Goal: Information Seeking & Learning: Check status

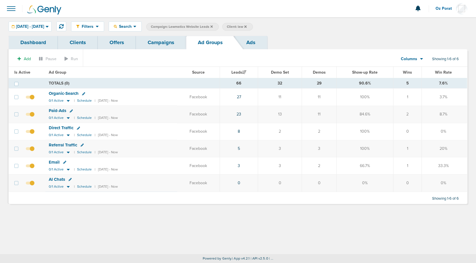
click at [153, 46] on link "Campaigns" at bounding box center [161, 42] width 50 height 13
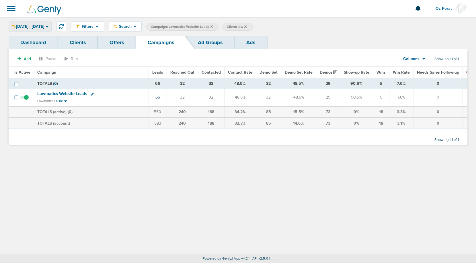
click at [44, 27] on span "08.01.2025 - 08.09.2025" at bounding box center [30, 27] width 28 height 4
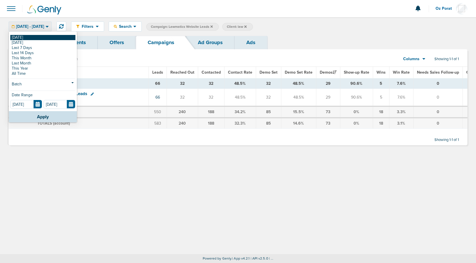
click at [26, 37] on link "[DATE]" at bounding box center [42, 37] width 65 height 5
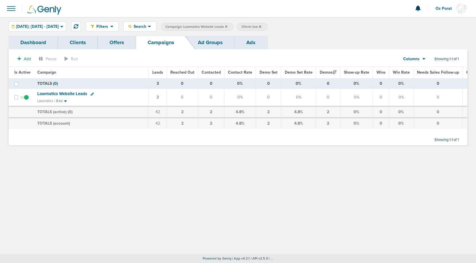
click at [227, 27] on icon at bounding box center [226, 26] width 2 height 2
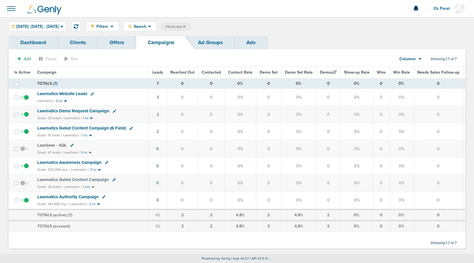
click at [185, 26] on icon at bounding box center [184, 26] width 2 height 3
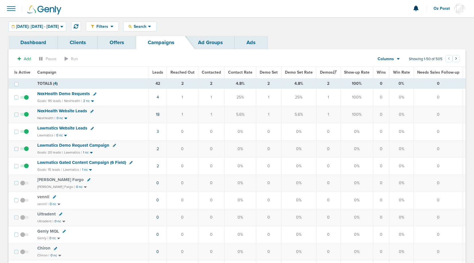
click at [160, 70] on span "Leads" at bounding box center [157, 72] width 11 height 5
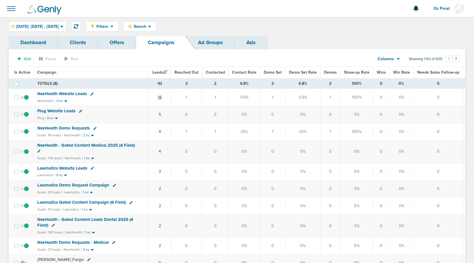
click at [159, 98] on link "18" at bounding box center [160, 97] width 4 height 5
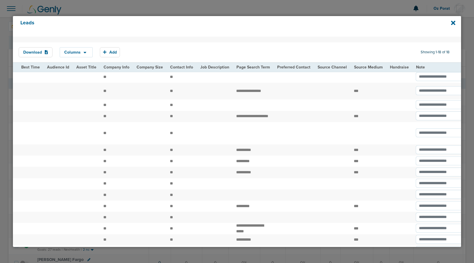
scroll to position [0, 719]
click at [453, 22] on icon at bounding box center [453, 23] width 4 height 4
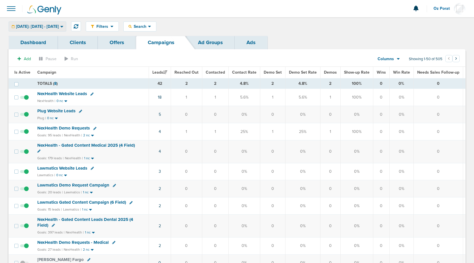
click at [48, 26] on span "[DATE]: [DATE] - [DATE]" at bounding box center [37, 27] width 43 height 4
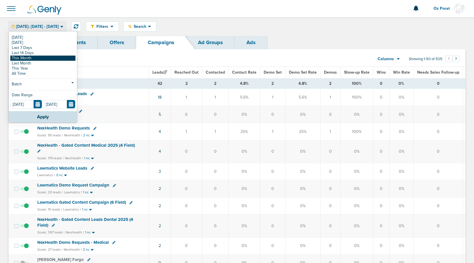
click at [38, 59] on link "This Month" at bounding box center [42, 58] width 65 height 5
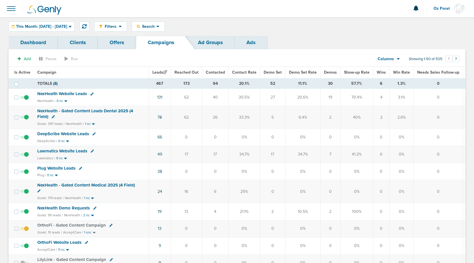
click at [71, 150] on span "Lawmatics Website Leads" at bounding box center [62, 150] width 50 height 5
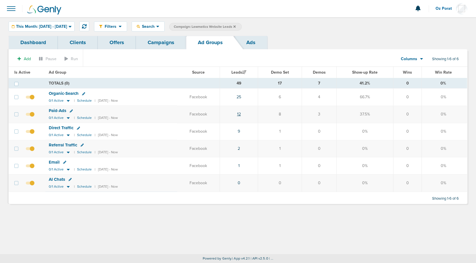
click at [241, 114] on link "12" at bounding box center [239, 114] width 4 height 5
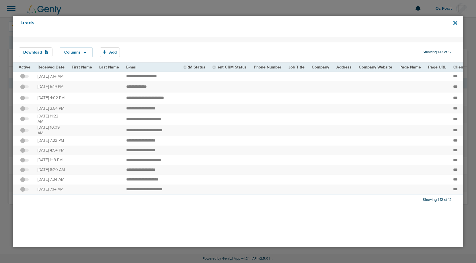
click at [453, 22] on icon at bounding box center [455, 23] width 4 height 6
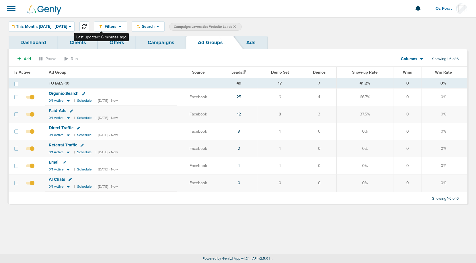
click at [87, 26] on icon at bounding box center [84, 26] width 5 height 5
click at [50, 25] on span "This Month: [DATE] - [DATE]" at bounding box center [41, 27] width 51 height 4
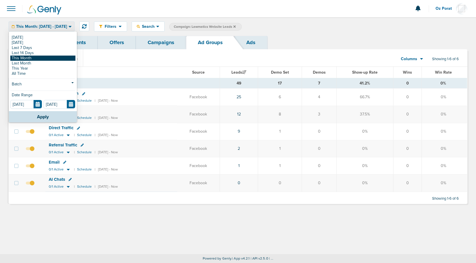
click at [39, 57] on link "This Month" at bounding box center [42, 58] width 65 height 5
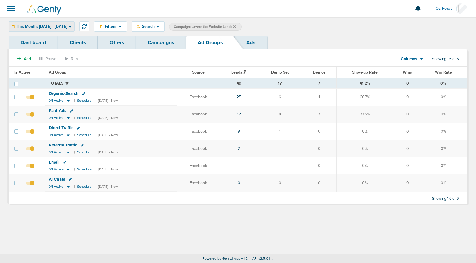
click at [67, 26] on span "This Month: [DATE] - [DATE]" at bounding box center [41, 27] width 51 height 4
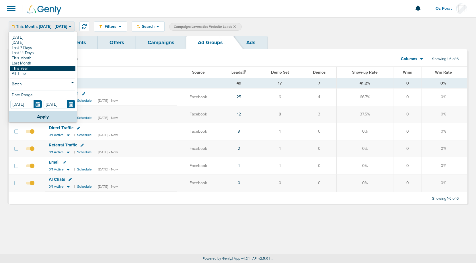
click at [42, 68] on link "This Year" at bounding box center [42, 68] width 65 height 5
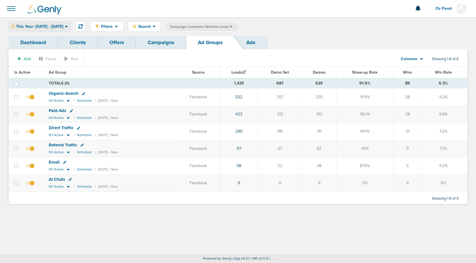
click at [62, 25] on span "This Year: 01.01.2025 - 09.09.2025" at bounding box center [39, 27] width 47 height 4
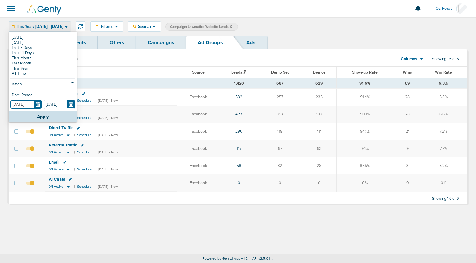
click at [39, 104] on input "01.01.2025" at bounding box center [26, 104] width 32 height 9
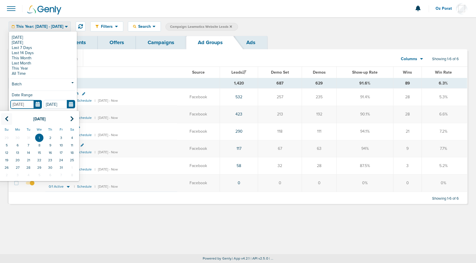
click at [8, 119] on icon at bounding box center [7, 119] width 4 height 6
click at [72, 118] on icon at bounding box center [72, 119] width 4 height 6
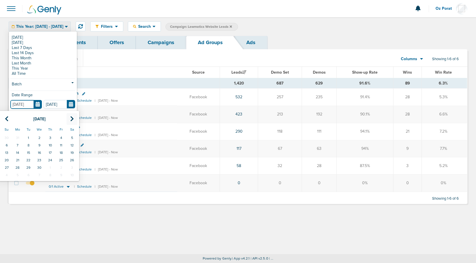
click at [72, 118] on icon at bounding box center [72, 119] width 4 height 6
click at [72, 119] on icon at bounding box center [72, 119] width 4 height 6
click at [8, 138] on td "1" at bounding box center [6, 137] width 11 height 7
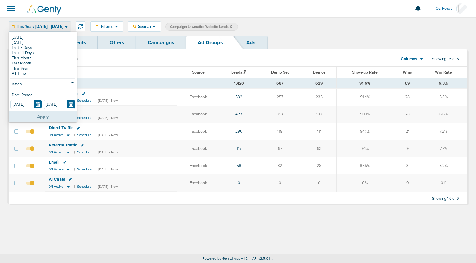
click at [38, 114] on button "Apply" at bounding box center [43, 116] width 68 height 11
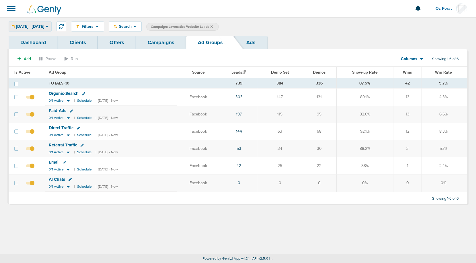
click at [44, 27] on span "06.01.2025 - 09.09.2025" at bounding box center [30, 27] width 28 height 4
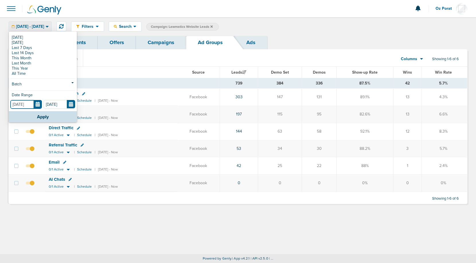
click at [38, 107] on input "06.01.2025" at bounding box center [26, 104] width 32 height 9
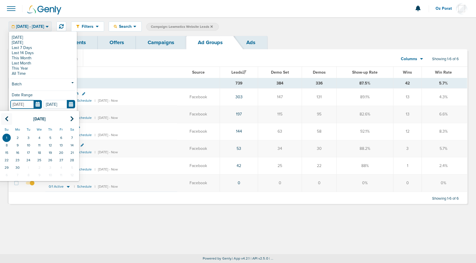
click at [8, 118] on icon at bounding box center [7, 119] width 4 height 6
click at [52, 136] on td "1" at bounding box center [50, 137] width 11 height 7
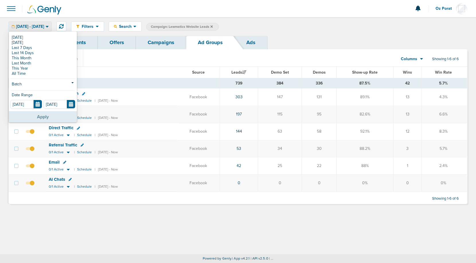
click at [48, 117] on button "Apply" at bounding box center [43, 116] width 68 height 11
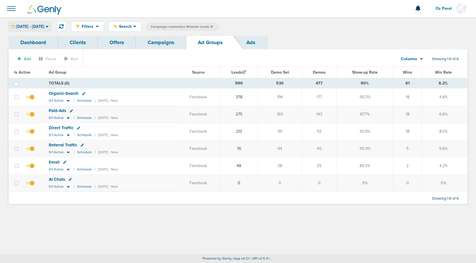
click at [29, 27] on span "05.01.2025 - 09.09.2025" at bounding box center [30, 27] width 28 height 4
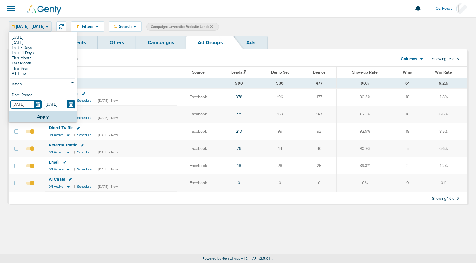
click at [37, 106] on input "05.01.2025" at bounding box center [26, 104] width 32 height 9
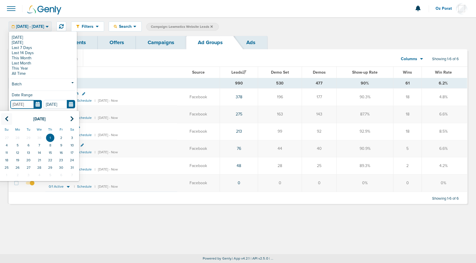
click at [8, 117] on th at bounding box center [6, 119] width 11 height 12
click at [29, 137] on td "1" at bounding box center [28, 137] width 11 height 7
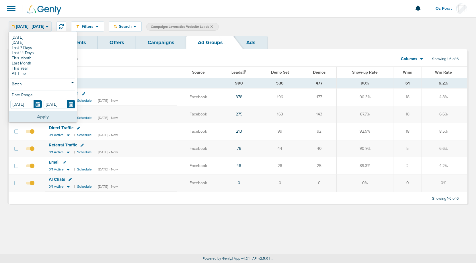
click at [36, 114] on button "Apply" at bounding box center [43, 116] width 68 height 11
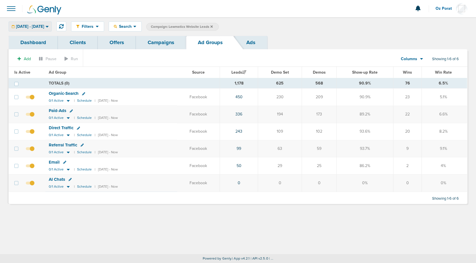
click at [44, 27] on span "04.01.2025 - 09.09.2025" at bounding box center [30, 27] width 28 height 4
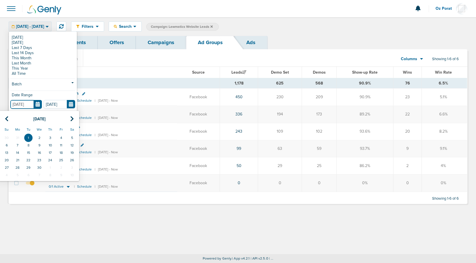
click at [38, 106] on input "04.01.2025" at bounding box center [26, 104] width 32 height 9
click at [9, 119] on th at bounding box center [6, 119] width 11 height 12
click at [69, 137] on td "1" at bounding box center [72, 137] width 11 height 7
type input "03.01.2025"
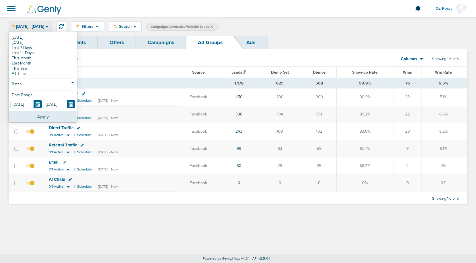
click at [46, 116] on button "Apply" at bounding box center [43, 116] width 68 height 11
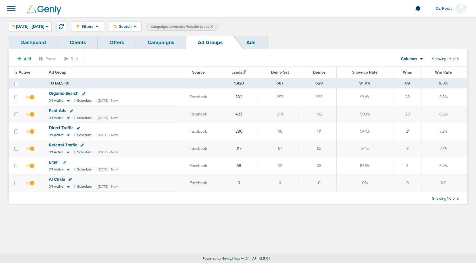
click at [247, 44] on link "Ads" at bounding box center [251, 42] width 33 height 13
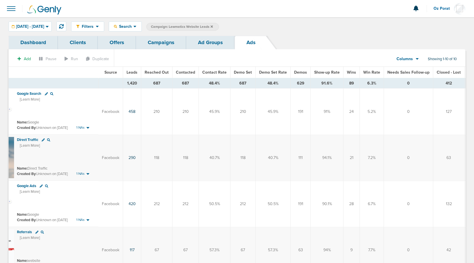
scroll to position [0, 88]
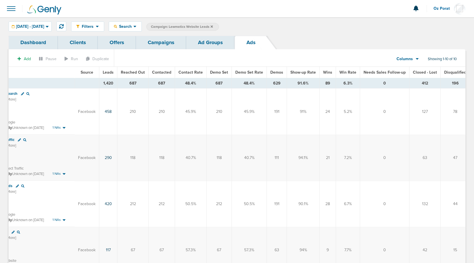
click at [447, 72] on span "Disqualified" at bounding box center [455, 72] width 22 height 5
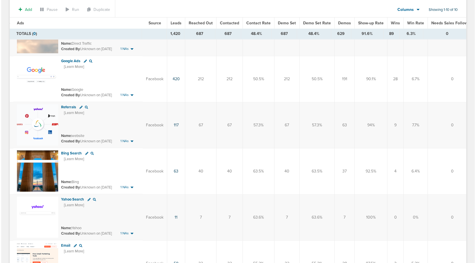
scroll to position [0, 0]
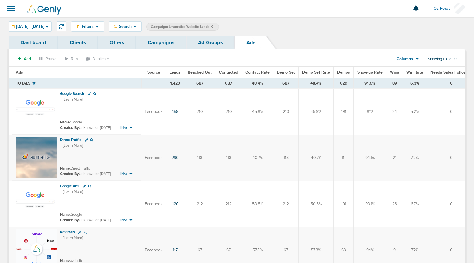
click at [157, 38] on link "Campaigns" at bounding box center [161, 42] width 50 height 13
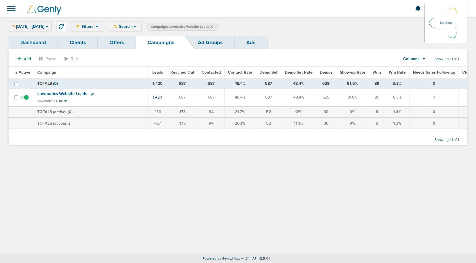
click at [149, 26] on div "Filters Active Only Settings Status Active Inactive Objectives MQL SQL Traffic …" at bounding box center [269, 27] width 396 height 10
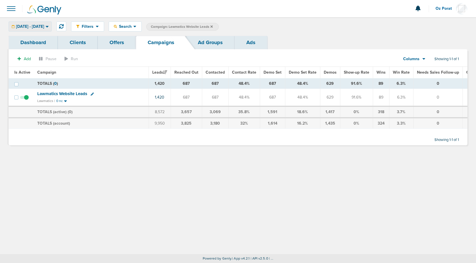
click at [44, 27] on span "03.01.2025 - 09.09.2025" at bounding box center [30, 27] width 28 height 4
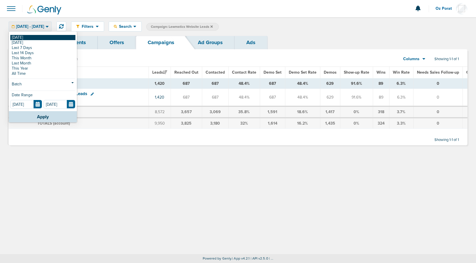
click at [30, 37] on link "[DATE]" at bounding box center [42, 37] width 65 height 5
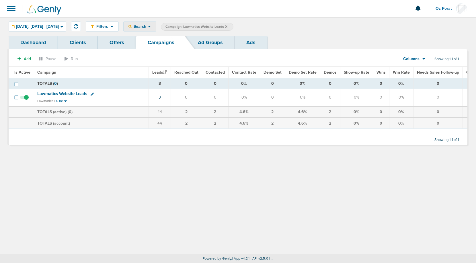
click at [151, 27] on icon at bounding box center [149, 26] width 3 height 5
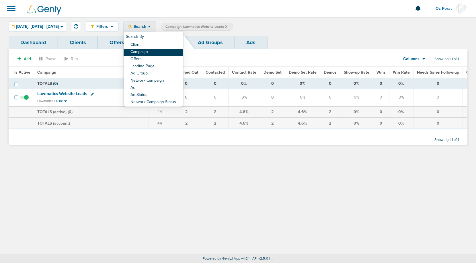
click at [164, 52] on link "Campaign" at bounding box center [153, 52] width 59 height 7
select select "cmpName"
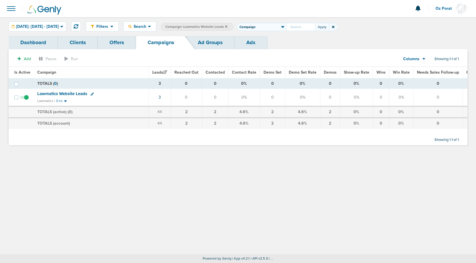
click at [227, 26] on icon at bounding box center [226, 26] width 2 height 3
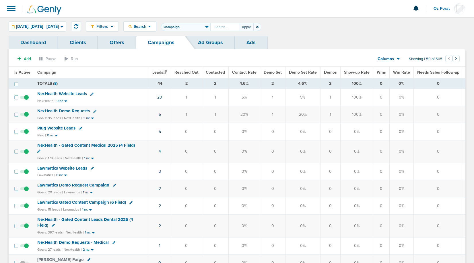
click at [258, 27] on icon at bounding box center [257, 27] width 2 height 2
click at [148, 26] on span "Search" at bounding box center [140, 26] width 16 height 5
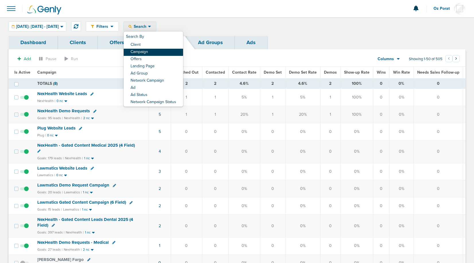
click at [167, 54] on link "Campaign" at bounding box center [153, 52] width 59 height 7
select select "cmpName"
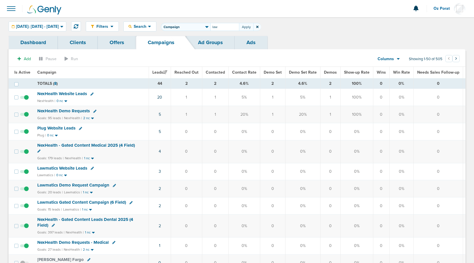
type input "law"
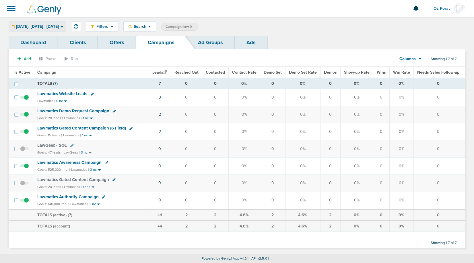
click at [56, 28] on span "Today: 09.09.2025 - 09.09.2025" at bounding box center [37, 27] width 43 height 4
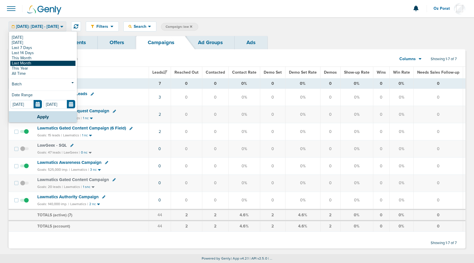
click at [48, 64] on link "Last Month" at bounding box center [42, 63] width 65 height 5
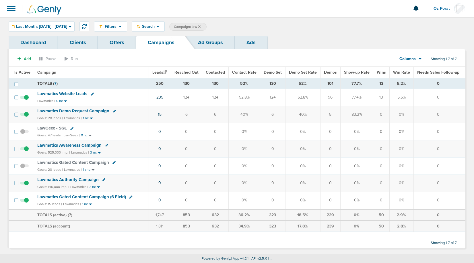
click at [66, 94] on span "Lawmatics Website Leads" at bounding box center [62, 93] width 50 height 5
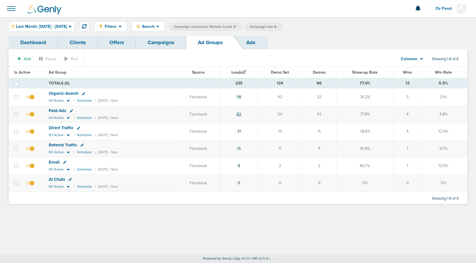
click at [241, 115] on link "83" at bounding box center [239, 114] width 5 height 5
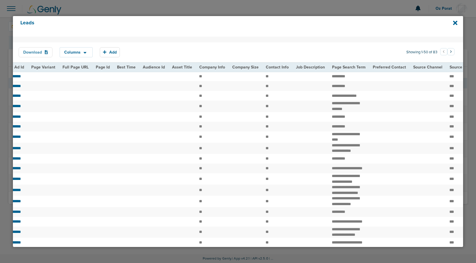
click at [39, 51] on button "Download" at bounding box center [36, 52] width 34 height 10
click at [461, 17] on div "Leads" at bounding box center [238, 26] width 450 height 21
click at [455, 21] on icon at bounding box center [455, 23] width 4 height 6
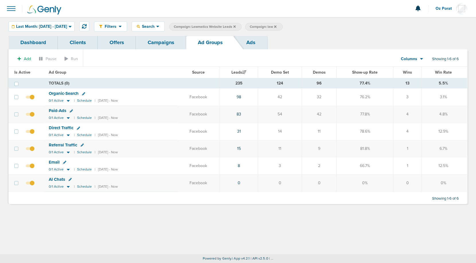
click at [172, 37] on link "Campaigns" at bounding box center [161, 42] width 50 height 13
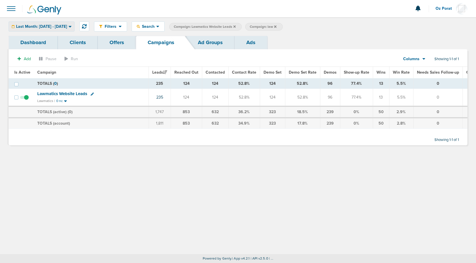
click at [60, 28] on span "Last Month: 08.01.2025 - 08.31.2025" at bounding box center [41, 27] width 51 height 4
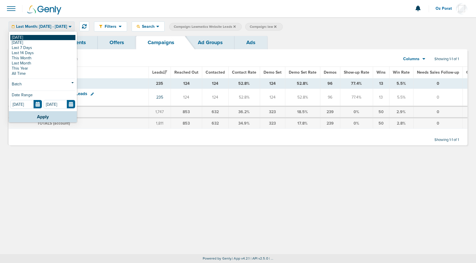
click at [35, 37] on link "[DATE]" at bounding box center [42, 37] width 65 height 5
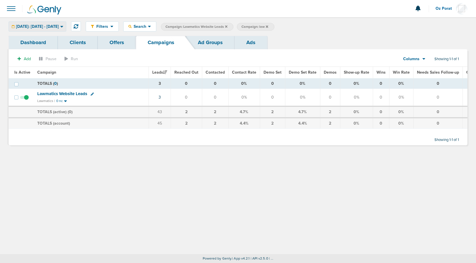
click at [56, 25] on span "Today: 09.09.2025 - 09.09.2025" at bounding box center [37, 27] width 43 height 4
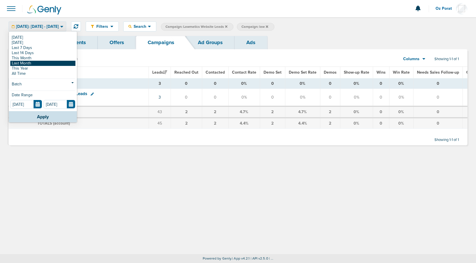
click at [31, 62] on link "Last Month" at bounding box center [42, 63] width 65 height 5
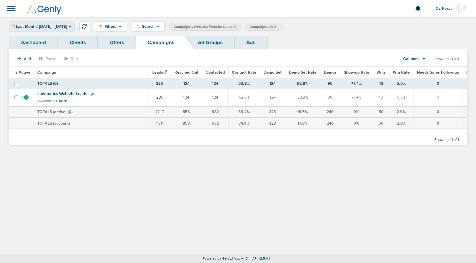
click at [66, 27] on span "Last Month: 08.01.2025 - 08.31.2025" at bounding box center [41, 27] width 51 height 4
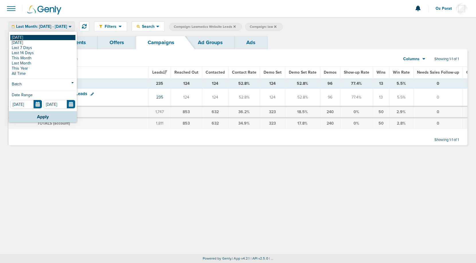
click at [41, 38] on link "[DATE]" at bounding box center [42, 37] width 65 height 5
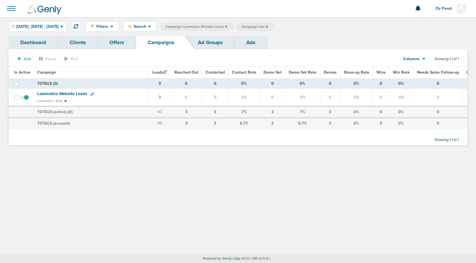
click at [227, 26] on icon at bounding box center [226, 26] width 2 height 2
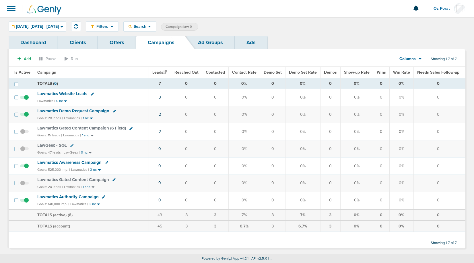
click at [192, 25] on icon at bounding box center [191, 26] width 2 height 3
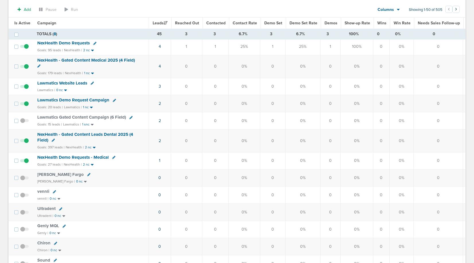
scroll to position [85, 0]
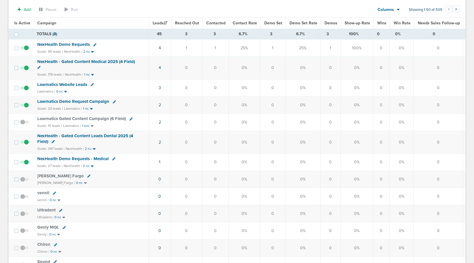
click at [69, 84] on span "Lawmatics Website Leads" at bounding box center [62, 84] width 50 height 5
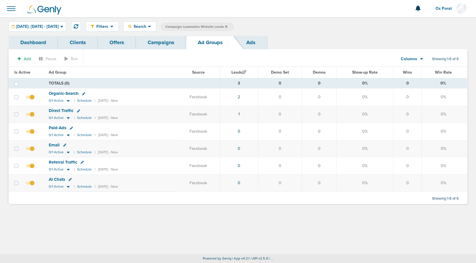
click at [39, 43] on link "Dashboard" at bounding box center [33, 42] width 49 height 13
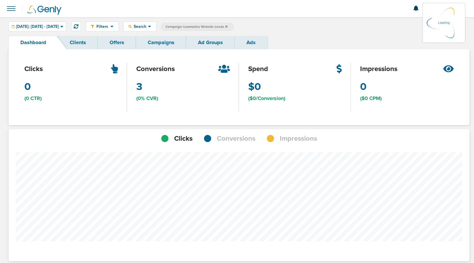
scroll to position [426, 456]
click at [148, 28] on span "Search" at bounding box center [140, 26] width 16 height 5
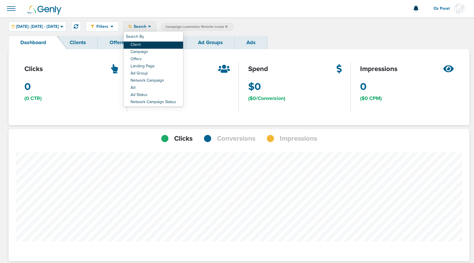
click at [163, 43] on link "Client" at bounding box center [153, 45] width 59 height 7
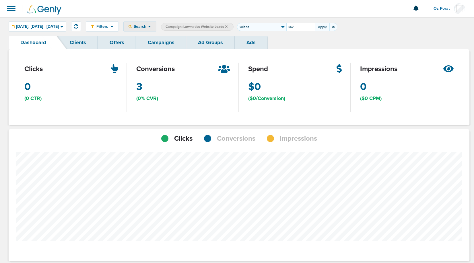
type input "law"
click at [227, 25] on icon at bounding box center [226, 26] width 2 height 3
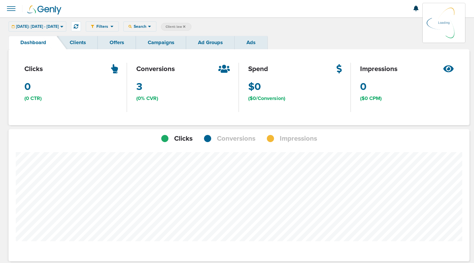
scroll to position [446, 456]
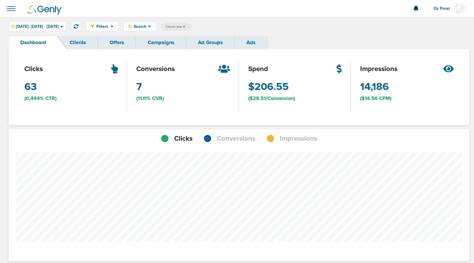
click at [293, 136] on span "Impressions" at bounding box center [298, 139] width 37 height 10
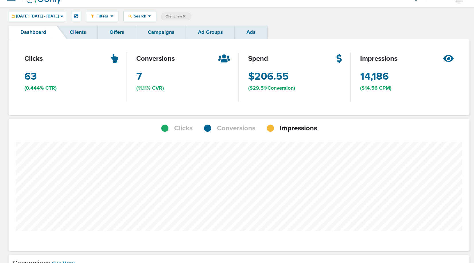
scroll to position [12, 0]
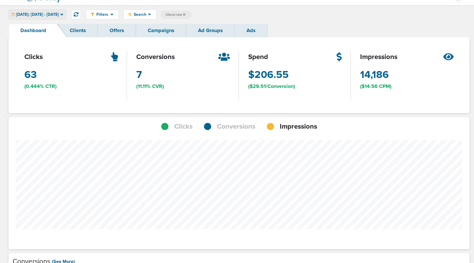
click at [59, 16] on span "Today: 09.09.2025 - 09.09.2025" at bounding box center [37, 15] width 43 height 4
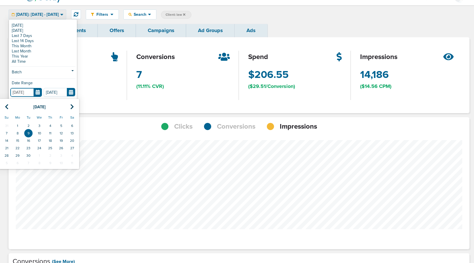
click at [36, 93] on input "[DATE]" at bounding box center [26, 92] width 32 height 9
click at [5, 108] on icon at bounding box center [7, 107] width 4 height 6
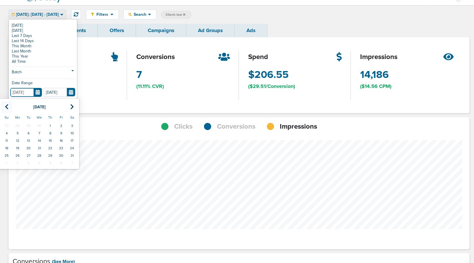
click at [5, 108] on icon at bounding box center [7, 107] width 4 height 6
click at [17, 138] on td "10" at bounding box center [17, 140] width 11 height 7
type input "03.10.2025"
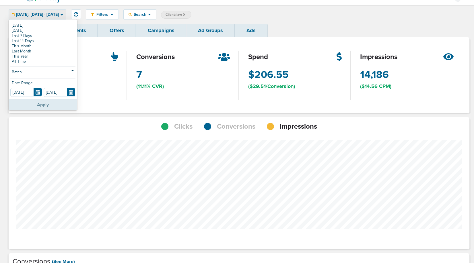
click at [45, 105] on button "Apply" at bounding box center [43, 104] width 68 height 11
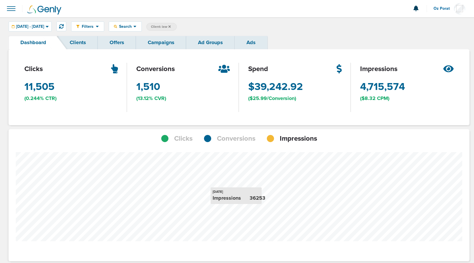
scroll to position [286230, 286220]
click at [64, 27] on icon at bounding box center [61, 26] width 5 height 5
click at [155, 39] on link "Campaigns" at bounding box center [161, 42] width 50 height 13
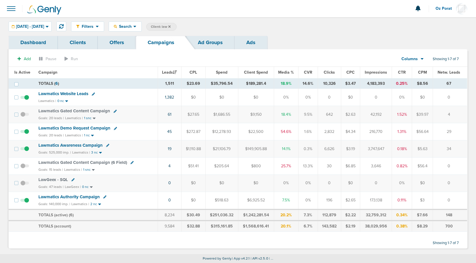
click at [418, 56] on div "Columns Media Stats Sales Performance Custom" at bounding box center [409, 59] width 25 height 11
click at [421, 59] on icon at bounding box center [422, 58] width 3 height 5
click at [413, 73] on link "Sales Performance" at bounding box center [425, 76] width 57 height 7
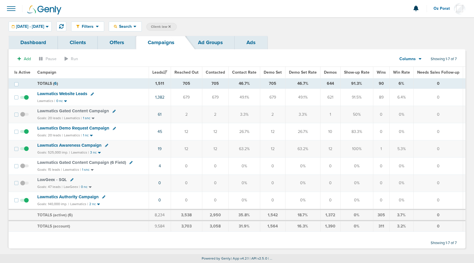
drag, startPoint x: 267, startPoint y: 133, endPoint x: 275, endPoint y: 133, distance: 8.3
click at [275, 133] on td "12" at bounding box center [272, 131] width 25 height 17
drag, startPoint x: 319, startPoint y: 134, endPoint x: 333, endPoint y: 134, distance: 13.2
click at [333, 134] on td "10" at bounding box center [330, 131] width 20 height 17
click at [171, 26] on icon at bounding box center [169, 26] width 2 height 3
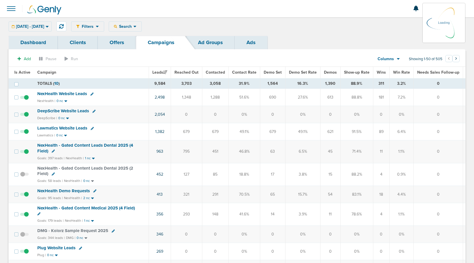
click at [91, 128] on icon at bounding box center [92, 128] width 3 height 3
select select
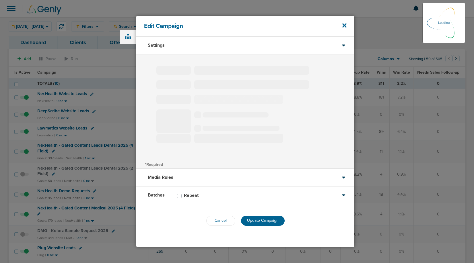
type input "Lawmatics Website Leads"
select select "Awareness"
radio input "true"
select select "readOnly"
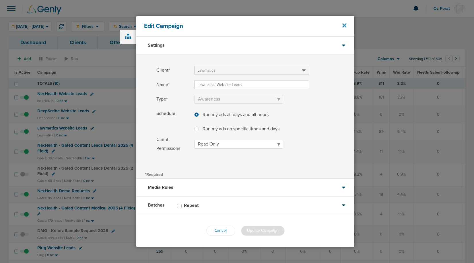
click at [344, 24] on icon at bounding box center [344, 25] width 4 height 6
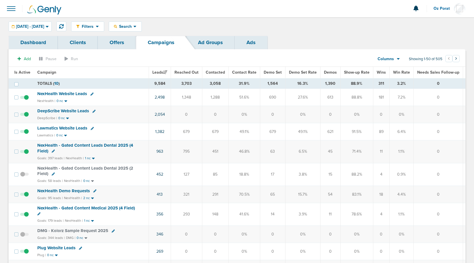
click at [63, 128] on span "Lawmatics Website Leads" at bounding box center [62, 128] width 50 height 5
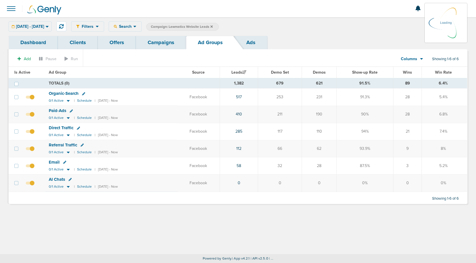
click at [70, 110] on icon at bounding box center [71, 111] width 3 height 3
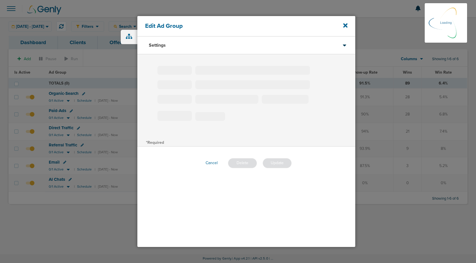
type input "Paid-Ads"
type input "5"
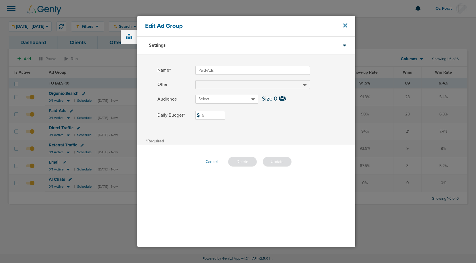
click at [344, 27] on icon at bounding box center [345, 26] width 4 height 4
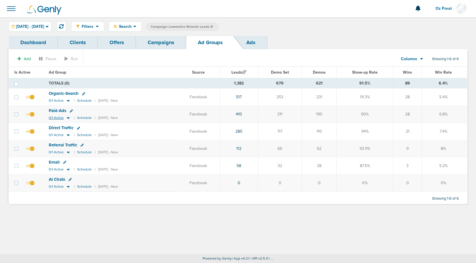
click at [54, 117] on span "0/1 Active" at bounding box center [56, 118] width 15 height 4
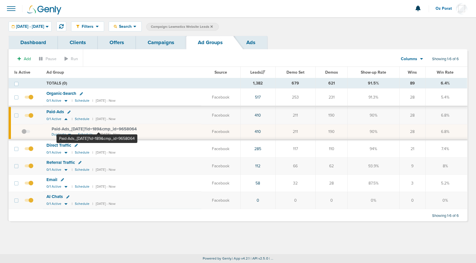
click at [99, 128] on span "Paid-Ads_ 02.17.25?id=189&cmp_ id=9658064" at bounding box center [94, 128] width 85 height 5
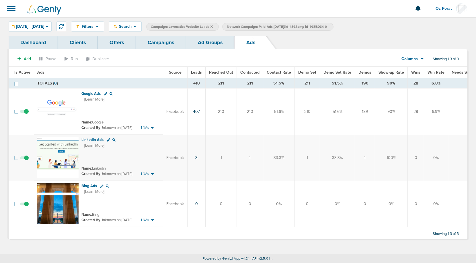
click at [160, 43] on link "Campaigns" at bounding box center [161, 42] width 50 height 13
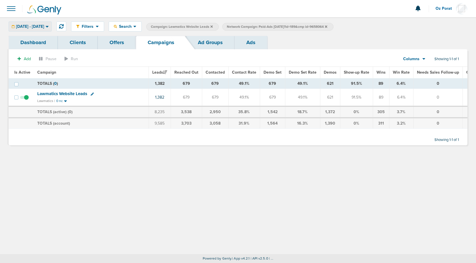
click at [45, 30] on div "03.10.2025 - 09.09.2025" at bounding box center [30, 26] width 42 height 9
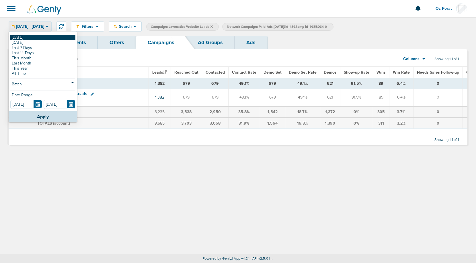
click at [32, 37] on link "[DATE]" at bounding box center [42, 37] width 65 height 5
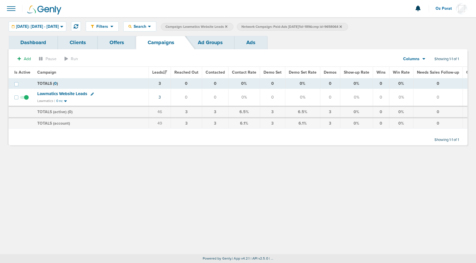
click at [342, 27] on icon at bounding box center [340, 26] width 2 height 3
click at [227, 26] on icon at bounding box center [226, 26] width 2 height 3
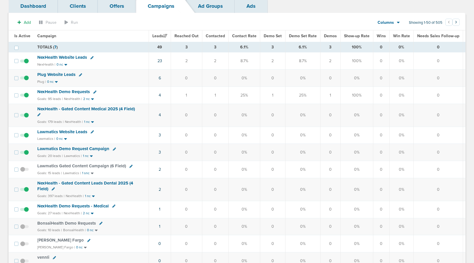
scroll to position [37, 0]
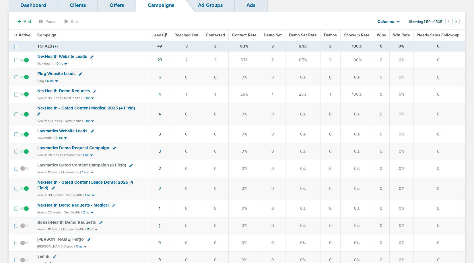
click at [159, 225] on link "1" at bounding box center [159, 225] width 1 height 5
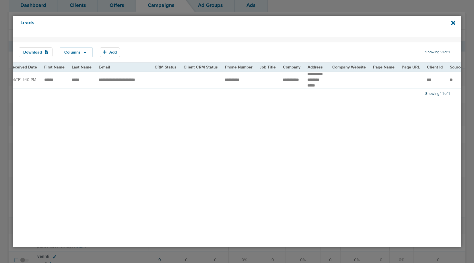
scroll to position [0, 33]
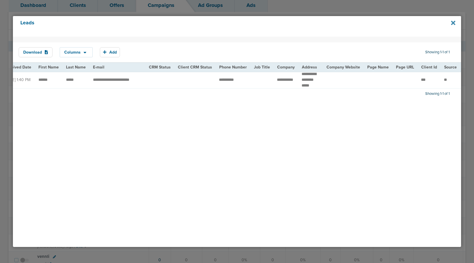
click at [452, 22] on icon at bounding box center [453, 23] width 4 height 4
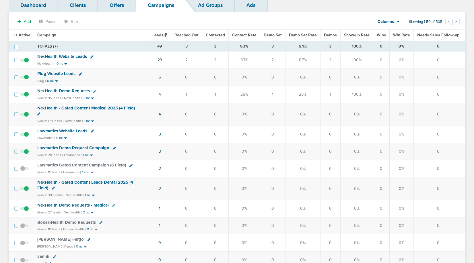
scroll to position [0, 0]
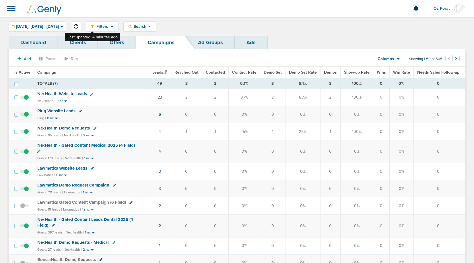
click at [78, 24] on icon at bounding box center [76, 26] width 5 height 5
click at [393, 60] on div "Columns" at bounding box center [385, 59] width 25 height 6
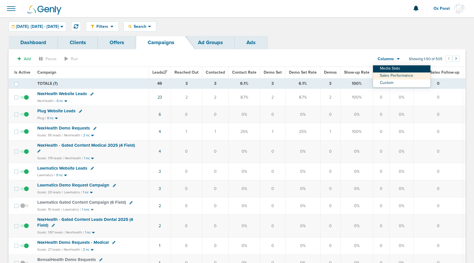
click at [393, 67] on link "Media Stats" at bounding box center [401, 68] width 57 height 7
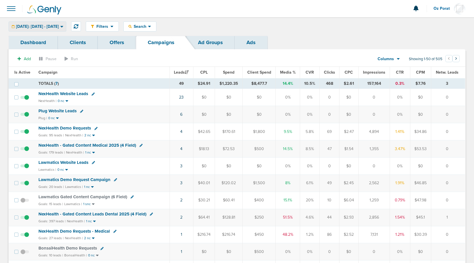
click at [53, 27] on span "Today: 09.09.2025 - 09.09.2025" at bounding box center [37, 27] width 43 height 4
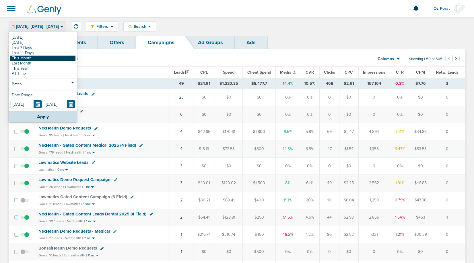
click at [47, 56] on link "This Month" at bounding box center [42, 58] width 65 height 5
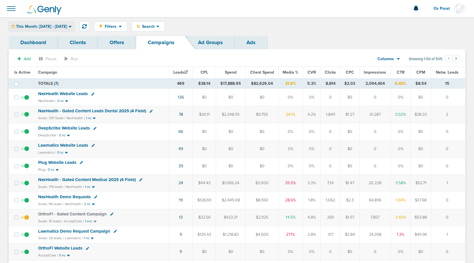
click at [56, 28] on span "This Month: 09.01.2025 - 09.30.2025" at bounding box center [41, 27] width 51 height 4
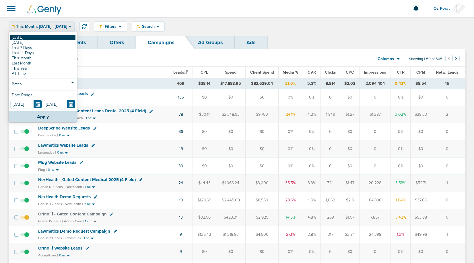
click at [34, 39] on link "[DATE]" at bounding box center [42, 37] width 65 height 5
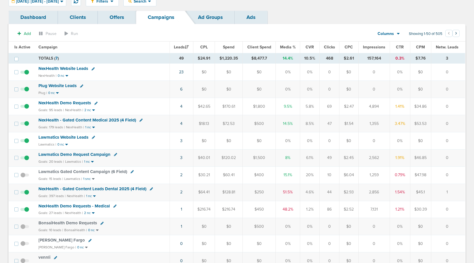
scroll to position [26, 0]
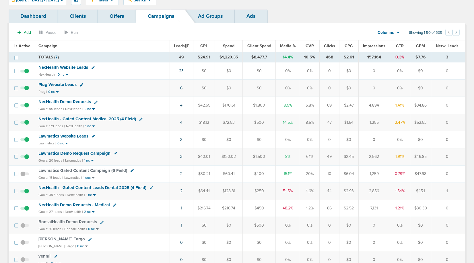
click at [182, 224] on link "1" at bounding box center [181, 225] width 1 height 5
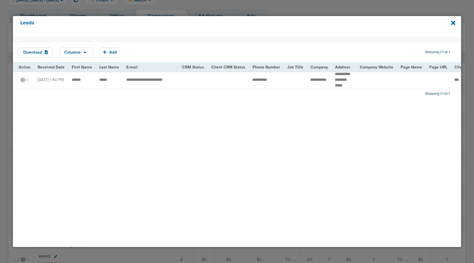
click at [26, 83] on span at bounding box center [24, 83] width 9 height 0
click at [24, 81] on input "checkbox" at bounding box center [24, 81] width 0 height 0
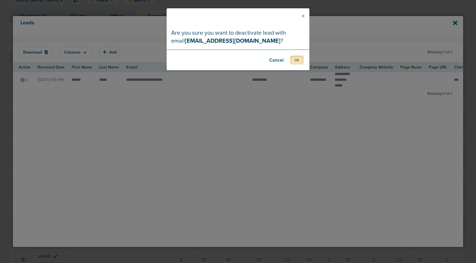
click at [298, 61] on button "OK" at bounding box center [296, 60] width 13 height 9
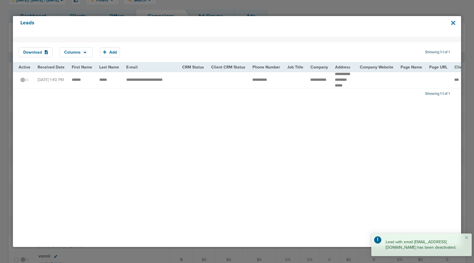
click at [451, 22] on icon at bounding box center [453, 23] width 4 height 4
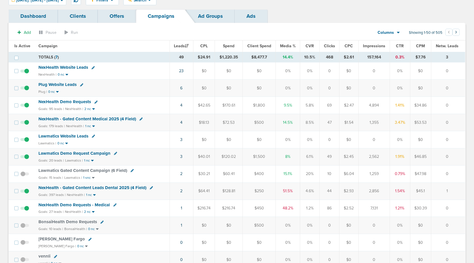
scroll to position [0, 0]
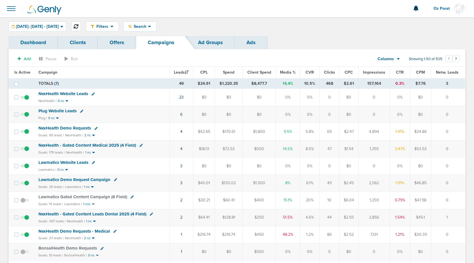
click at [78, 24] on icon at bounding box center [76, 26] width 5 height 5
click at [78, 25] on icon at bounding box center [76, 26] width 5 height 5
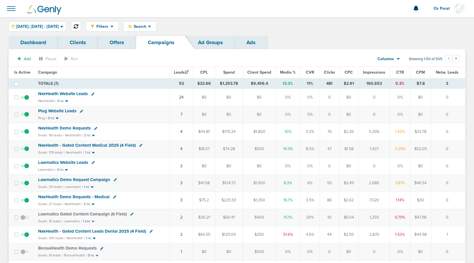
click at [78, 26] on icon at bounding box center [76, 26] width 5 height 5
click at [74, 41] on link "Clients" at bounding box center [78, 42] width 40 height 13
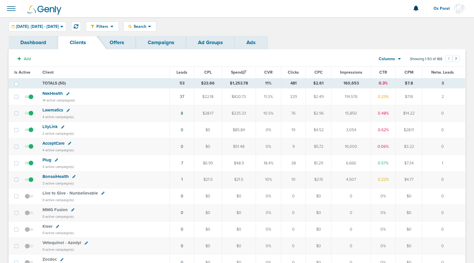
click at [75, 176] on icon at bounding box center [73, 176] width 3 height 3
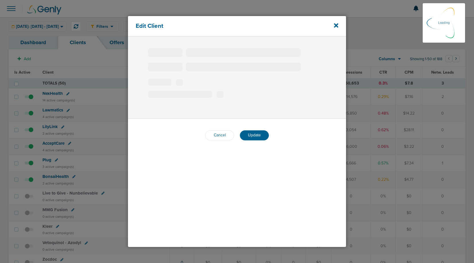
type input "BonsaiHealth"
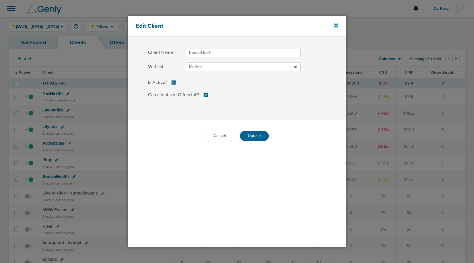
click at [337, 26] on icon at bounding box center [336, 25] width 4 height 6
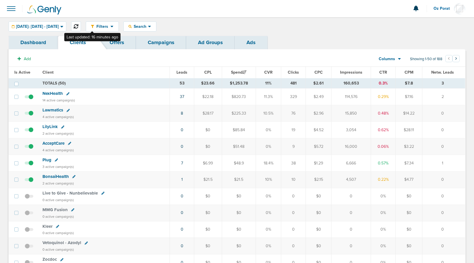
click at [78, 27] on icon at bounding box center [76, 26] width 5 height 5
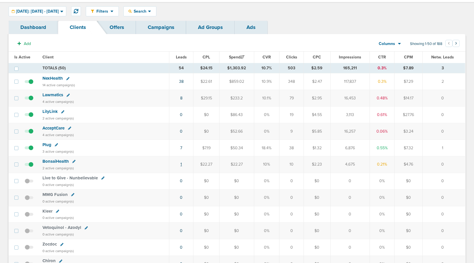
click at [180, 164] on link "1" at bounding box center [180, 164] width 1 height 5
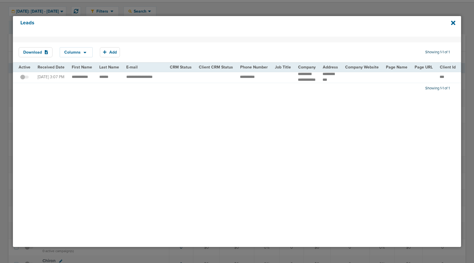
click at [26, 80] on span at bounding box center [24, 80] width 9 height 0
click at [24, 78] on input "checkbox" at bounding box center [24, 78] width 0 height 0
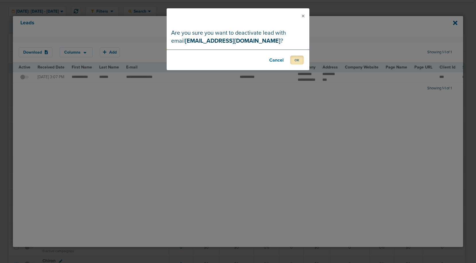
click at [298, 61] on button "OK" at bounding box center [296, 60] width 13 height 9
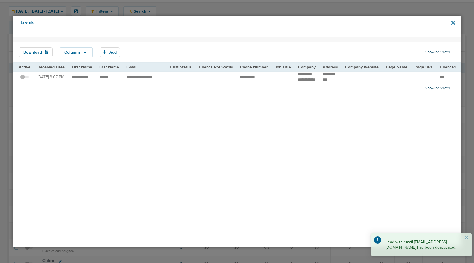
click at [451, 24] on icon at bounding box center [453, 23] width 4 height 6
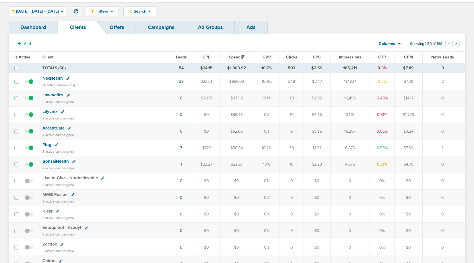
click at [166, 31] on link "Campaigns" at bounding box center [161, 27] width 50 height 13
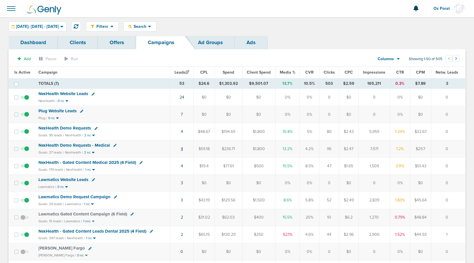
click at [181, 148] on link "4" at bounding box center [182, 148] width 2 height 5
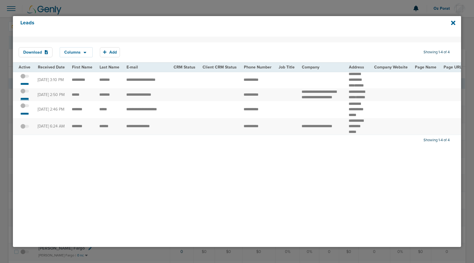
click at [27, 101] on small "*******" at bounding box center [25, 99] width 12 height 5
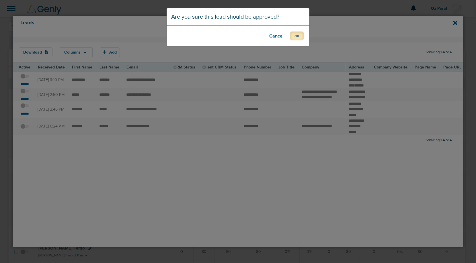
click at [298, 35] on button "OK" at bounding box center [296, 36] width 13 height 9
click at [294, 36] on button "OK" at bounding box center [296, 36] width 13 height 9
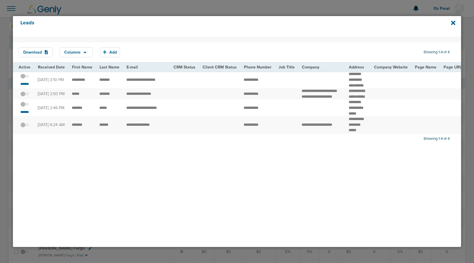
click at [25, 107] on span at bounding box center [24, 107] width 9 height 0
click at [25, 105] on input "checkbox" at bounding box center [25, 105] width 0 height 0
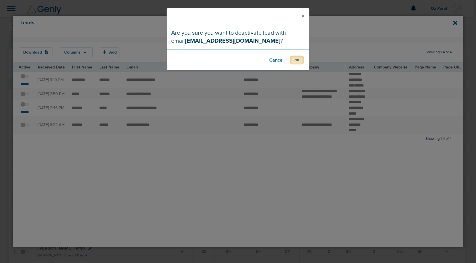
click at [300, 60] on button "OK" at bounding box center [296, 60] width 13 height 9
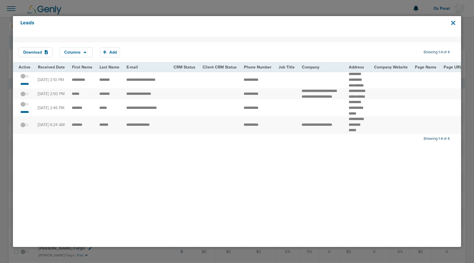
click at [452, 23] on icon at bounding box center [453, 23] width 4 height 4
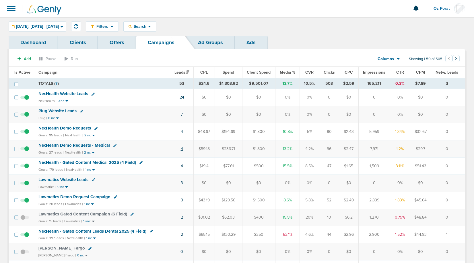
click at [183, 149] on link "4" at bounding box center [182, 148] width 2 height 5
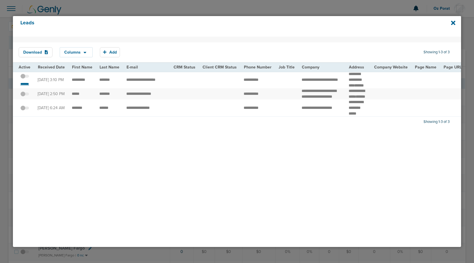
click at [21, 86] on small "*******" at bounding box center [25, 84] width 12 height 5
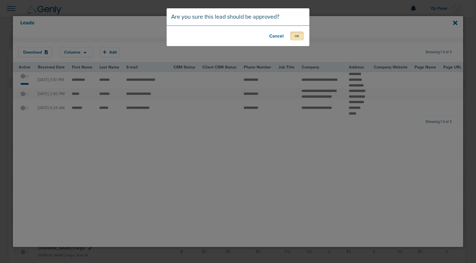
click at [299, 35] on button "OK" at bounding box center [296, 36] width 13 height 9
click at [293, 34] on button "OK" at bounding box center [296, 36] width 13 height 9
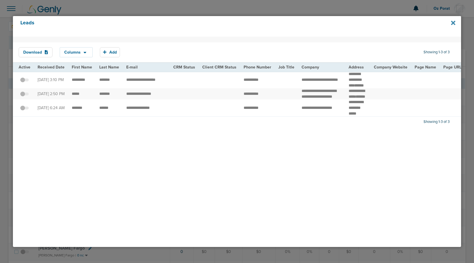
click at [452, 20] on icon at bounding box center [453, 23] width 4 height 6
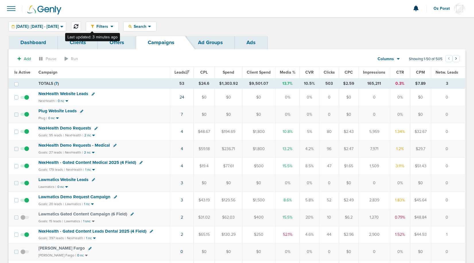
click at [78, 26] on icon at bounding box center [76, 26] width 5 height 5
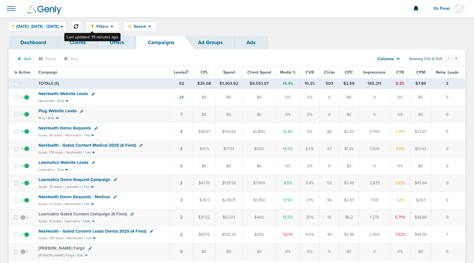
click at [78, 25] on icon at bounding box center [76, 26] width 5 height 5
click at [68, 162] on span "Lawmatics Website Leads" at bounding box center [63, 162] width 50 height 5
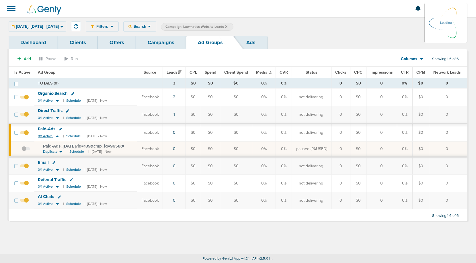
click at [44, 136] on span "0/1 Active" at bounding box center [45, 136] width 15 height 4
click at [12, 10] on span at bounding box center [11, 8] width 13 height 13
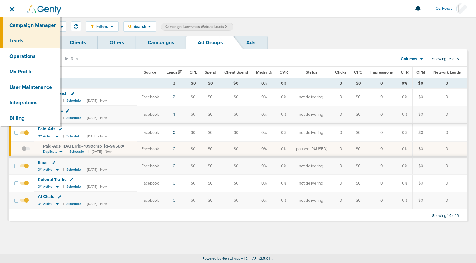
click at [25, 40] on link "Leads" at bounding box center [30, 40] width 60 height 15
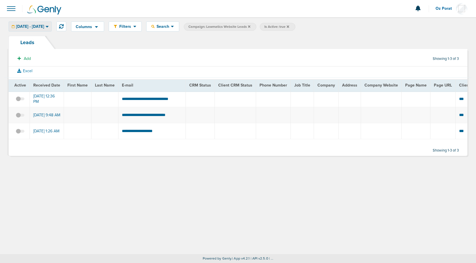
click at [26, 23] on div "[DATE] - [DATE]" at bounding box center [30, 26] width 42 height 9
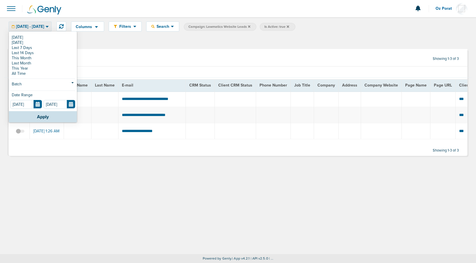
click at [126, 53] on section "Add Showing 1-3 of 3" at bounding box center [238, 59] width 459 height 13
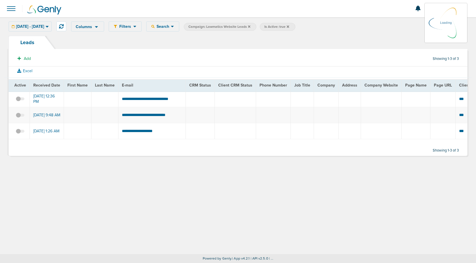
click at [10, 5] on span at bounding box center [11, 8] width 13 height 13
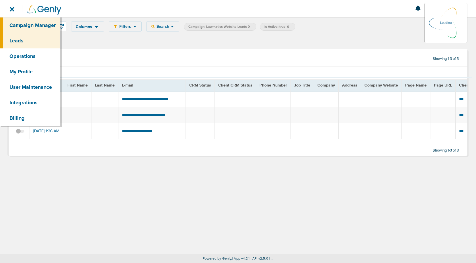
click at [19, 20] on link "Campaign Manager" at bounding box center [30, 24] width 60 height 15
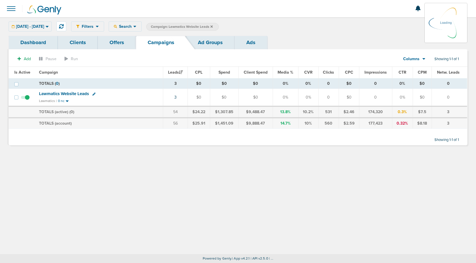
click at [213, 27] on icon at bounding box center [211, 26] width 2 height 2
click at [213, 26] on icon at bounding box center [211, 26] width 2 height 3
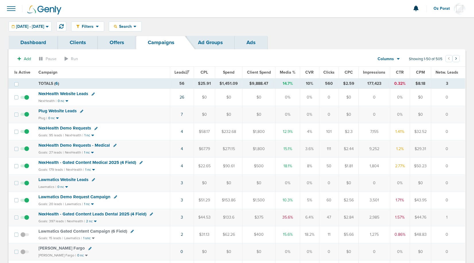
click at [75, 92] on span "NexHealth Website Leads" at bounding box center [63, 93] width 50 height 5
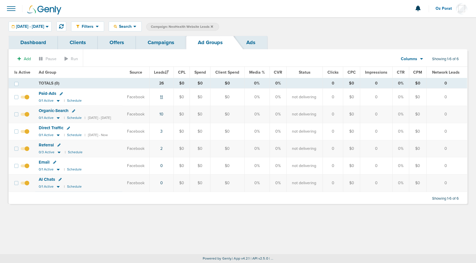
click at [163, 98] on link "11" at bounding box center [161, 97] width 3 height 5
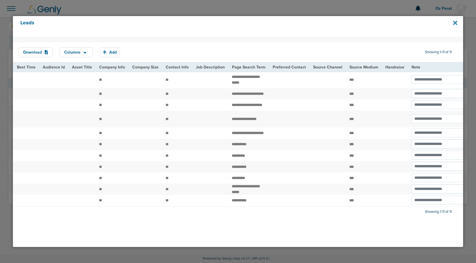
click at [455, 21] on icon at bounding box center [455, 23] width 4 height 6
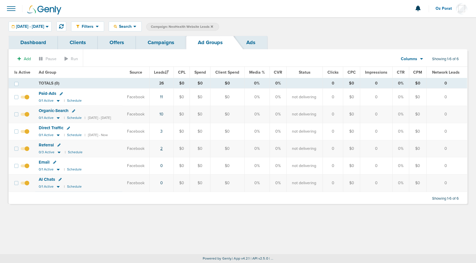
click at [163, 148] on link "2" at bounding box center [161, 148] width 2 height 5
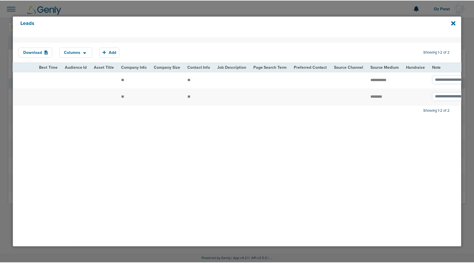
scroll to position [0, 729]
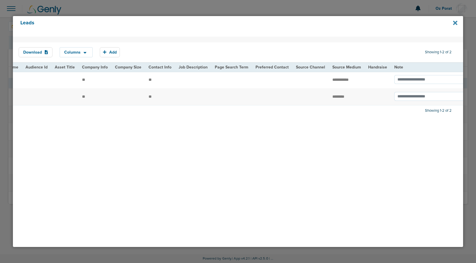
click at [455, 22] on icon at bounding box center [455, 23] width 4 height 4
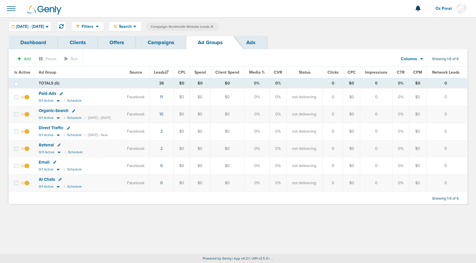
click at [153, 40] on link "Campaigns" at bounding box center [161, 42] width 50 height 13
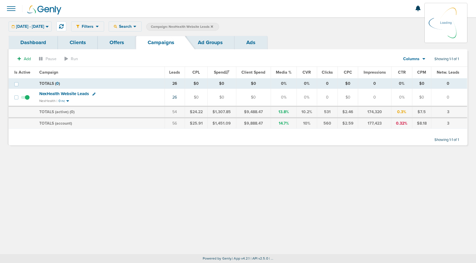
click at [213, 26] on icon at bounding box center [212, 26] width 2 height 3
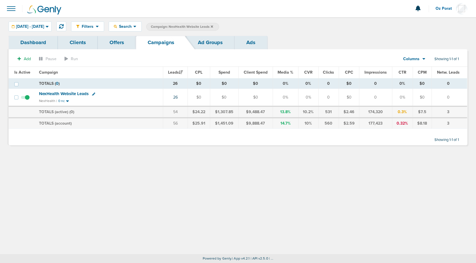
click at [213, 26] on icon at bounding box center [212, 26] width 2 height 3
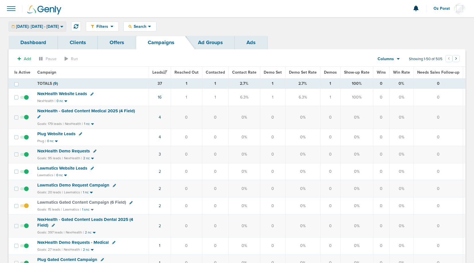
click at [59, 26] on span "Today: 09.09.2025 - 09.09.2025" at bounding box center [37, 27] width 43 height 4
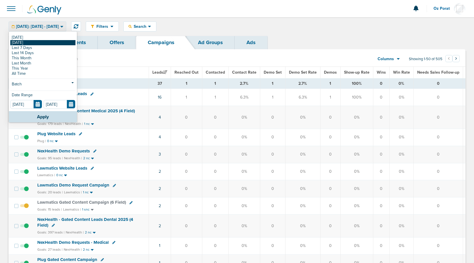
click at [58, 43] on link "[DATE]" at bounding box center [42, 42] width 65 height 5
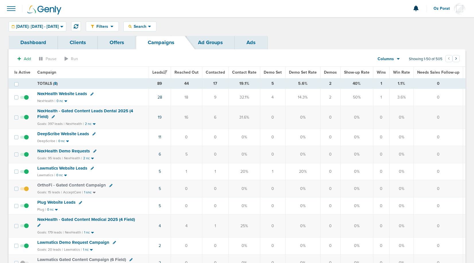
click at [74, 169] on span "Lawmatics Website Leads" at bounding box center [62, 168] width 50 height 5
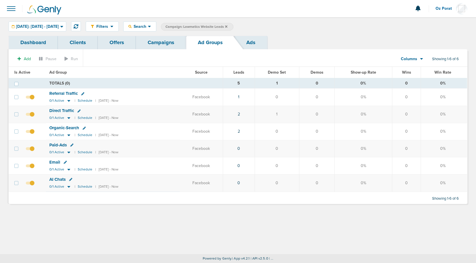
click at [162, 46] on link "Campaigns" at bounding box center [161, 42] width 50 height 13
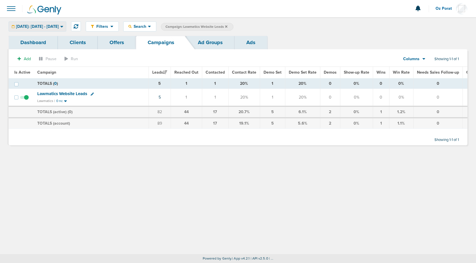
click at [59, 27] on span "Yesterday: 09.08.2025 - 09.08.2025" at bounding box center [37, 27] width 43 height 4
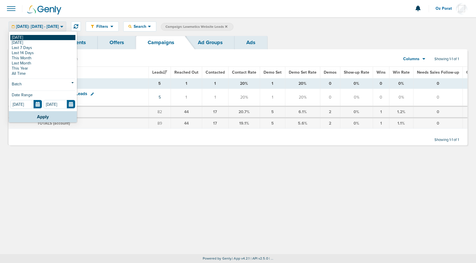
click at [39, 35] on link "[DATE]" at bounding box center [42, 37] width 65 height 5
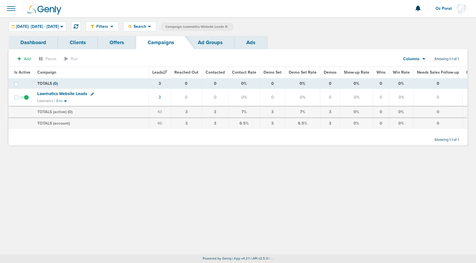
click at [227, 26] on icon at bounding box center [226, 26] width 2 height 2
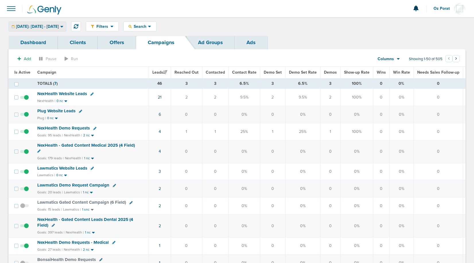
click at [65, 29] on div "[DATE]: [DATE] - [DATE]" at bounding box center [37, 26] width 57 height 9
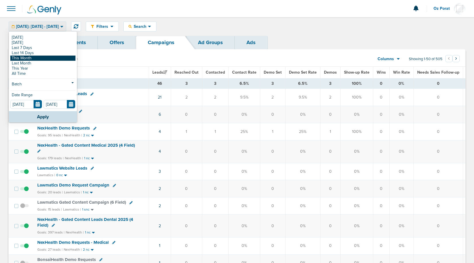
click at [46, 59] on link "This Month" at bounding box center [42, 58] width 65 height 5
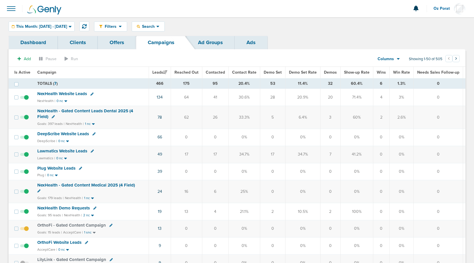
click at [398, 60] on icon at bounding box center [397, 59] width 3 height 2
click at [396, 68] on link "Media Stats" at bounding box center [401, 68] width 57 height 7
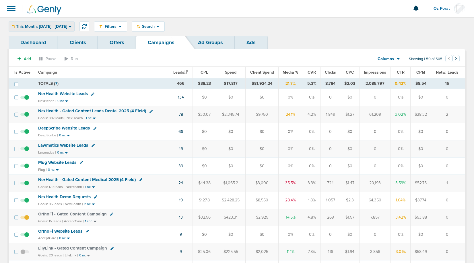
click at [44, 25] on span "This Month: [DATE] - [DATE]" at bounding box center [41, 27] width 51 height 4
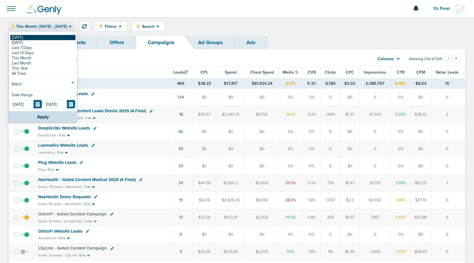
click at [35, 37] on link "[DATE]" at bounding box center [42, 37] width 65 height 5
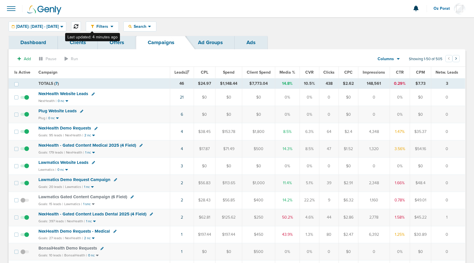
click at [78, 26] on icon at bounding box center [76, 26] width 5 height 5
click at [182, 183] on link "3" at bounding box center [182, 183] width 2 height 5
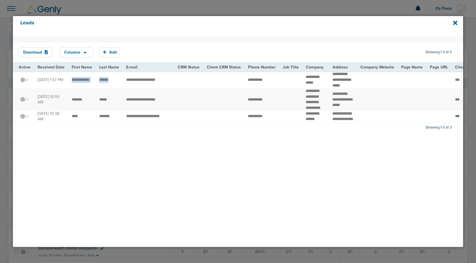
drag, startPoint x: 70, startPoint y: 79, endPoint x: 112, endPoint y: 83, distance: 42.0
copy tr "***"
click at [452, 22] on div "Leads" at bounding box center [238, 26] width 450 height 21
click at [454, 22] on icon at bounding box center [455, 23] width 4 height 4
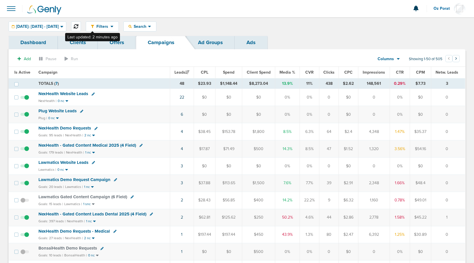
click at [81, 23] on button at bounding box center [76, 27] width 10 height 10
click at [78, 26] on icon at bounding box center [76, 26] width 5 height 5
click at [78, 25] on icon at bounding box center [76, 26] width 5 height 5
click at [10, 10] on span at bounding box center [11, 8] width 13 height 13
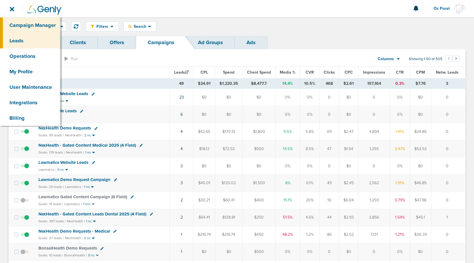
click at [17, 39] on link "Leads" at bounding box center [30, 40] width 60 height 15
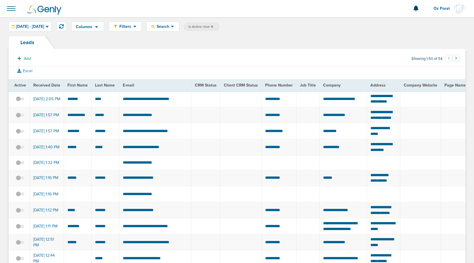
click at [213, 26] on icon at bounding box center [212, 26] width 2 height 2
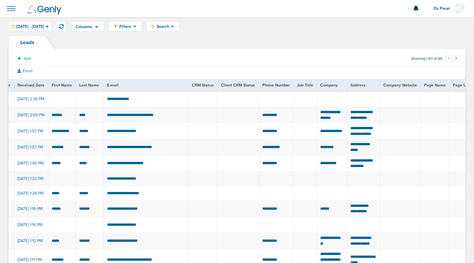
scroll to position [0, 27]
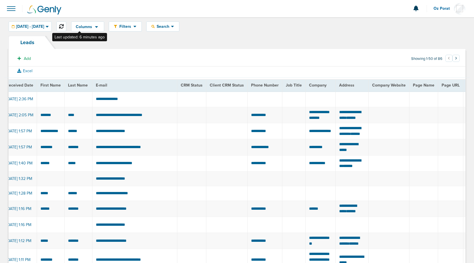
click at [64, 25] on icon at bounding box center [61, 26] width 5 height 5
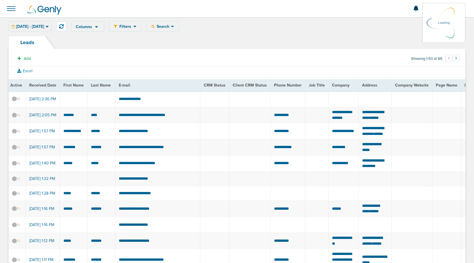
scroll to position [0, 0]
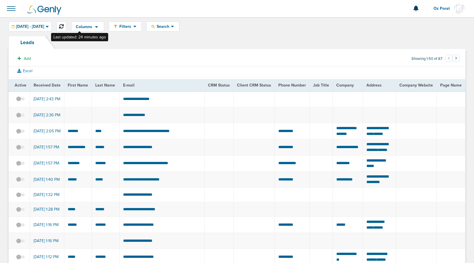
click at [66, 26] on button at bounding box center [61, 27] width 10 height 10
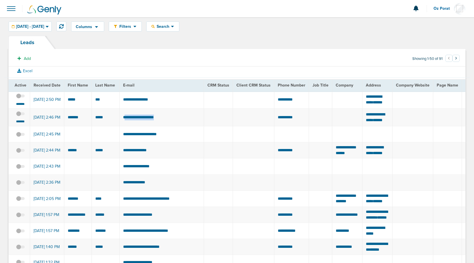
drag, startPoint x: 122, startPoint y: 121, endPoint x: 171, endPoint y: 121, distance: 49.0
click at [171, 121] on td "**********" at bounding box center [161, 118] width 84 height 18
copy td "********"
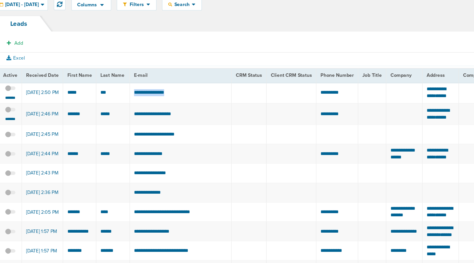
drag, startPoint x: 163, startPoint y: 99, endPoint x: 121, endPoint y: 99, distance: 41.9
click at [121, 99] on td "**********" at bounding box center [161, 99] width 84 height 17
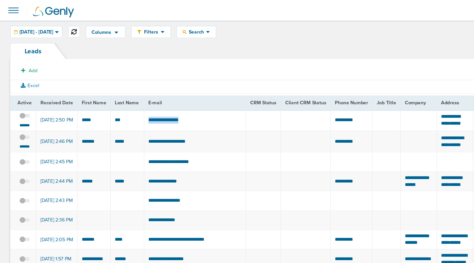
click at [64, 27] on icon at bounding box center [61, 26] width 5 height 5
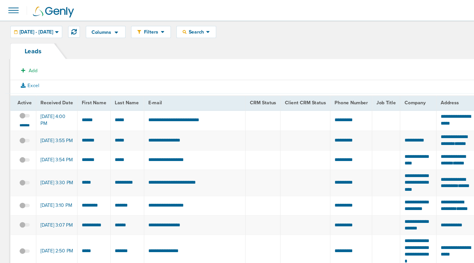
click at [19, 99] on span at bounding box center [20, 99] width 9 height 0
click at [20, 97] on input "checkbox" at bounding box center [20, 97] width 0 height 0
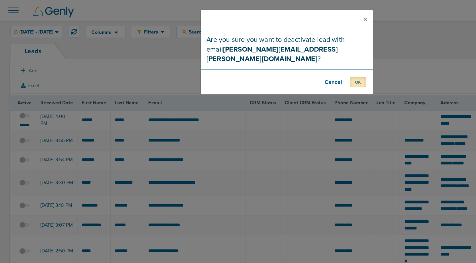
click at [300, 64] on button "OK" at bounding box center [296, 68] width 13 height 9
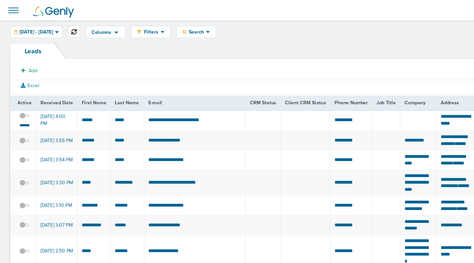
click at [64, 24] on icon at bounding box center [61, 26] width 5 height 5
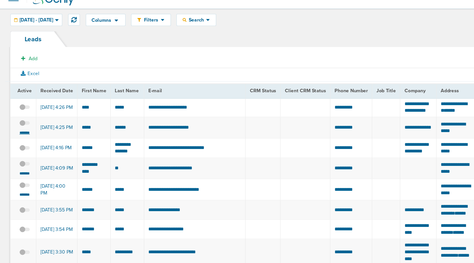
click at [20, 122] on small "*******" at bounding box center [20, 120] width 12 height 5
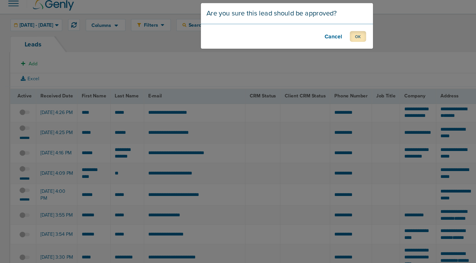
click at [297, 38] on button "OK" at bounding box center [296, 36] width 13 height 9
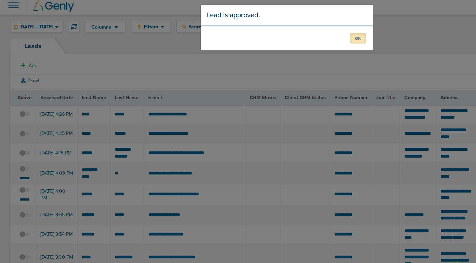
click at [297, 36] on button "OK" at bounding box center [296, 36] width 13 height 9
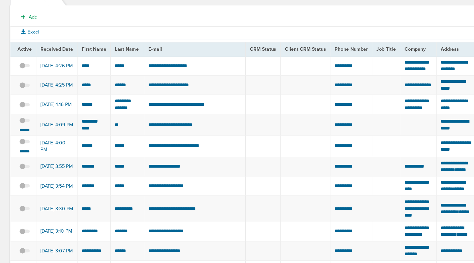
click at [19, 147] on span at bounding box center [20, 147] width 9 height 0
click at [20, 145] on input "checkbox" at bounding box center [20, 145] width 0 height 0
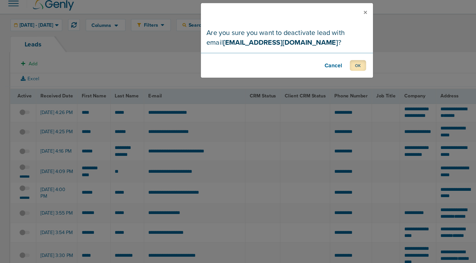
click at [298, 57] on button "OK" at bounding box center [296, 60] width 13 height 9
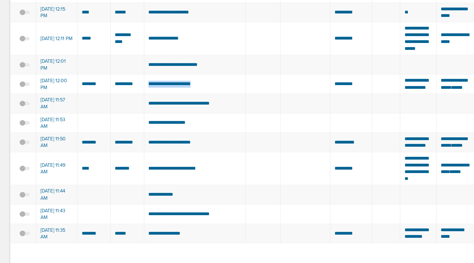
drag, startPoint x: 175, startPoint y: 74, endPoint x: 121, endPoint y: 74, distance: 54.2
click at [121, 90] on td "**********" at bounding box center [161, 98] width 84 height 16
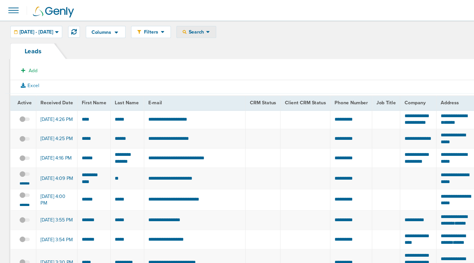
click at [171, 28] on span "Search" at bounding box center [163, 26] width 16 height 5
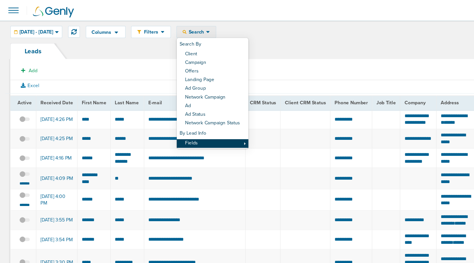
click at [189, 120] on link "Fields" at bounding box center [175, 119] width 59 height 7
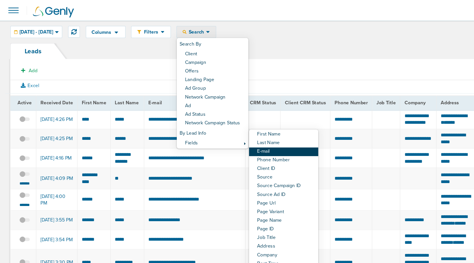
click at [244, 127] on link "E-mail" at bounding box center [234, 125] width 57 height 7
select select "email"
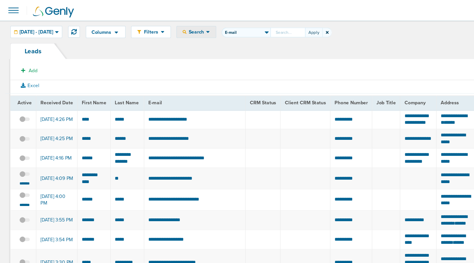
click at [246, 26] on input "First Name Last Name E-mail Phone Number Client ID Source Source Campaign ID So…" at bounding box center [238, 27] width 29 height 8
type input "sspadaccino219@yahoo.com"
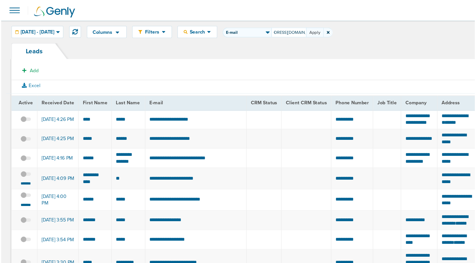
scroll to position [0, 0]
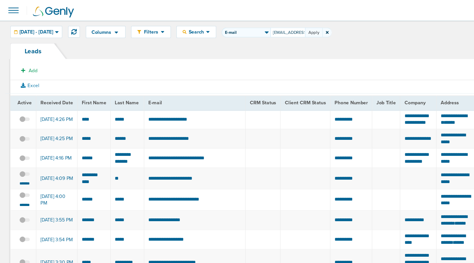
click at [267, 26] on button "Apply" at bounding box center [260, 27] width 14 height 8
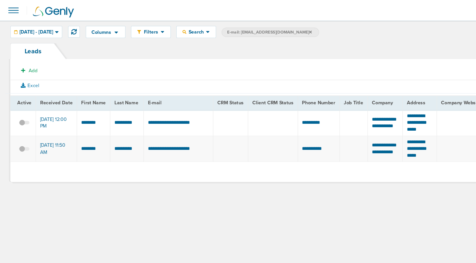
click at [259, 26] on icon at bounding box center [257, 26] width 2 height 2
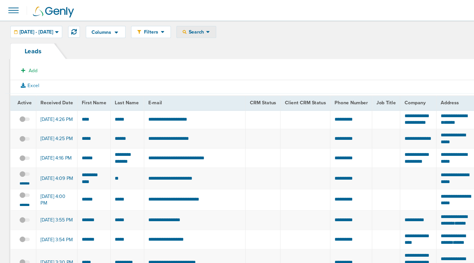
click at [177, 31] on div "Search" at bounding box center [162, 26] width 32 height 9
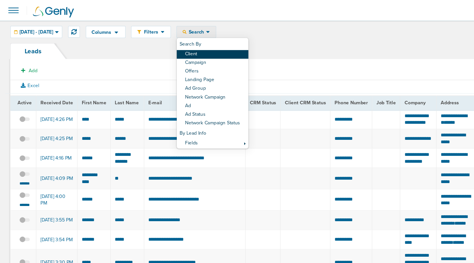
click at [183, 42] on link "Client" at bounding box center [175, 45] width 59 height 7
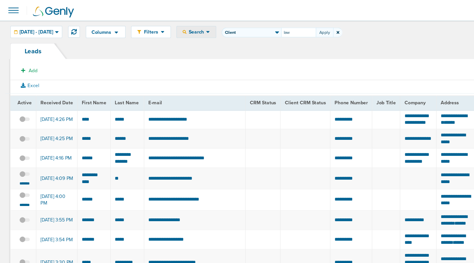
type input "law"
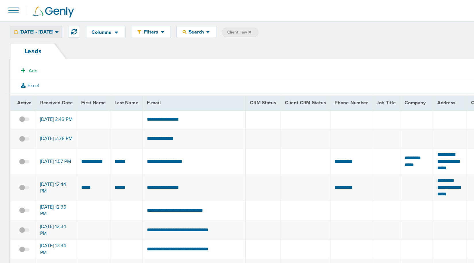
click at [44, 26] on span "09.09.2025 - 09.09.2025" at bounding box center [30, 27] width 28 height 4
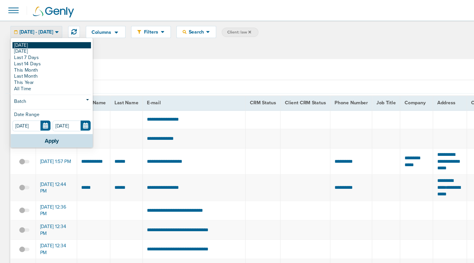
click at [39, 36] on link "[DATE]" at bounding box center [42, 37] width 65 height 5
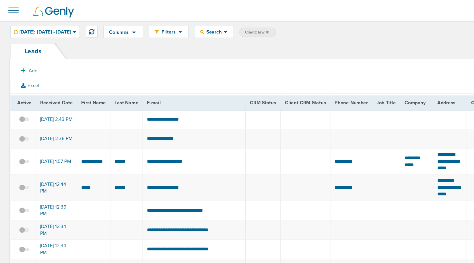
click at [11, 10] on span at bounding box center [11, 8] width 13 height 13
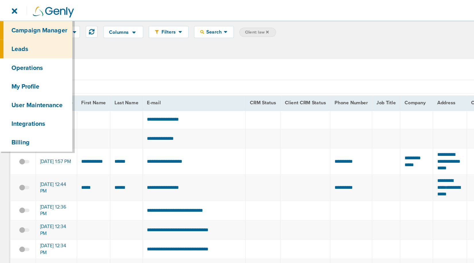
click at [22, 24] on link "Campaign Manager" at bounding box center [30, 24] width 60 height 15
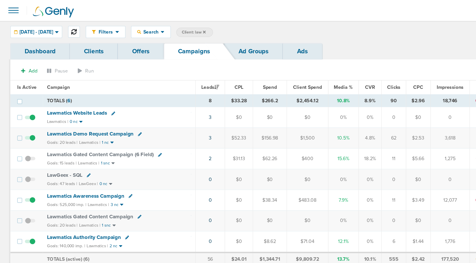
click at [64, 26] on icon at bounding box center [61, 26] width 5 height 5
click at [171, 26] on icon at bounding box center [169, 26] width 2 height 2
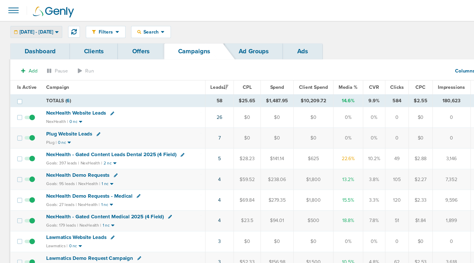
click at [44, 28] on span "09.09.2025 - 09.09.2025" at bounding box center [30, 27] width 28 height 4
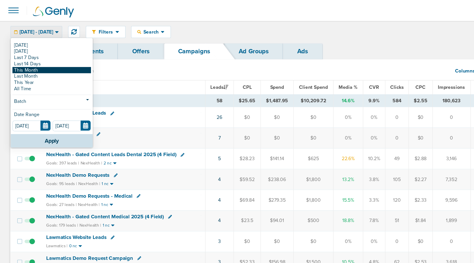
click at [29, 56] on link "This Month" at bounding box center [42, 58] width 65 height 5
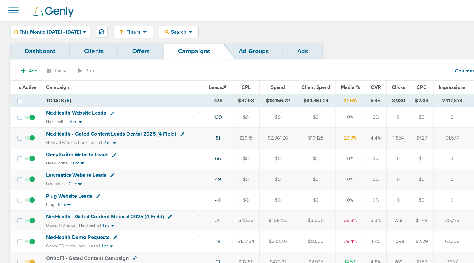
click at [74, 144] on span "Lawmatics Website Leads" at bounding box center [63, 145] width 50 height 5
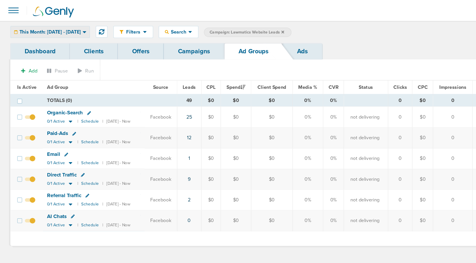
click at [67, 28] on span "This Month: 09.01.2025 - 09.30.2025" at bounding box center [41, 27] width 51 height 4
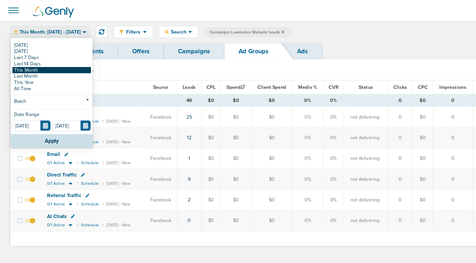
click at [53, 60] on link "This Month" at bounding box center [42, 58] width 65 height 5
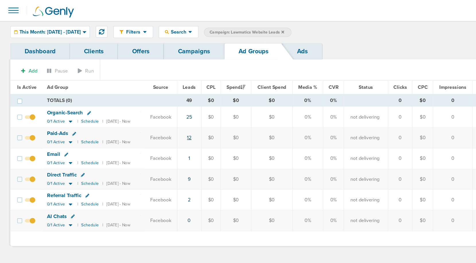
click at [159, 114] on link "12" at bounding box center [157, 114] width 4 height 5
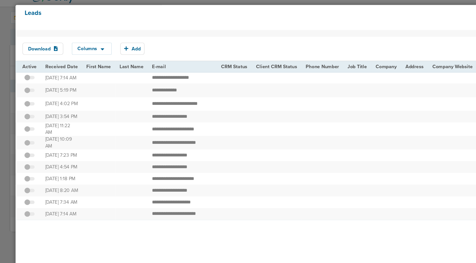
click at [176, 38] on section "Download Columns Analytics DeepScribe NexHealth Save selections Reset to defaul…" at bounding box center [238, 50] width 450 height 26
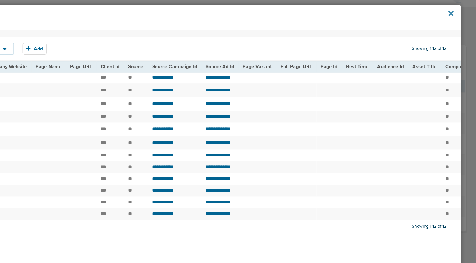
click at [454, 23] on icon at bounding box center [455, 23] width 4 height 4
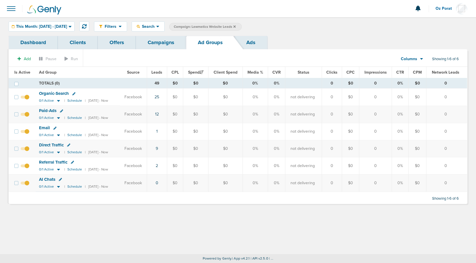
click at [420, 57] on icon at bounding box center [421, 58] width 3 height 5
click at [415, 73] on link "Sales Performance" at bounding box center [424, 76] width 57 height 7
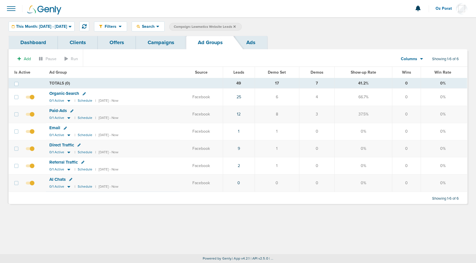
click at [171, 46] on link "Campaigns" at bounding box center [161, 42] width 50 height 13
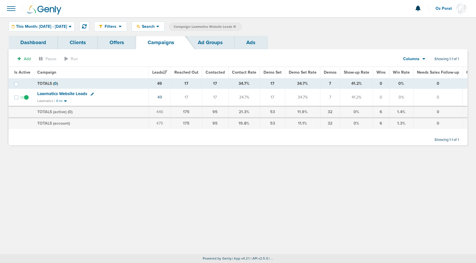
click at [236, 26] on icon at bounding box center [234, 26] width 2 height 2
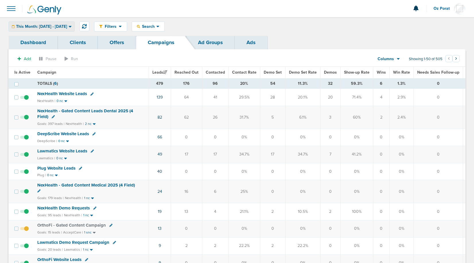
click at [64, 24] on div "This Month: 09.01.2025 - 09.30.2025" at bounding box center [41, 26] width 65 height 9
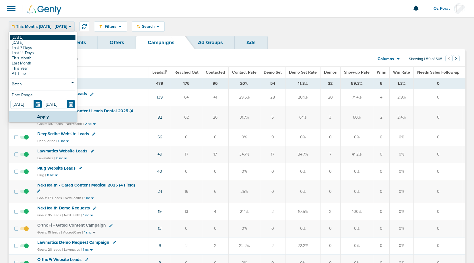
click at [41, 37] on link "[DATE]" at bounding box center [42, 37] width 65 height 5
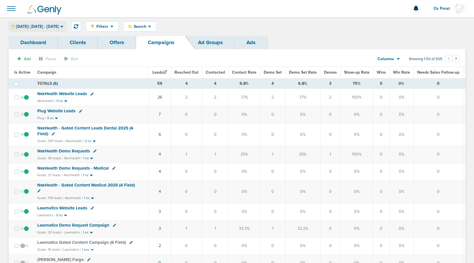
click at [53, 22] on div "[DATE]: [DATE] - [DATE]" at bounding box center [37, 26] width 57 height 9
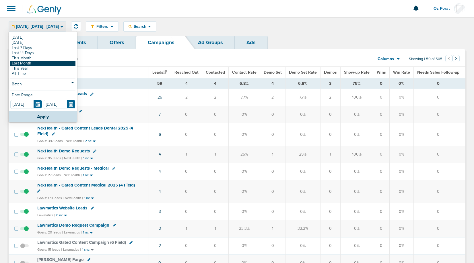
click at [36, 62] on link "Last Month" at bounding box center [42, 63] width 65 height 5
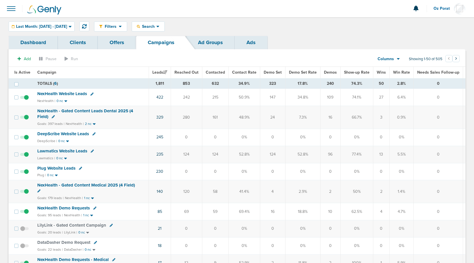
click at [70, 150] on span "Lawmatics Website Leads" at bounding box center [62, 150] width 50 height 5
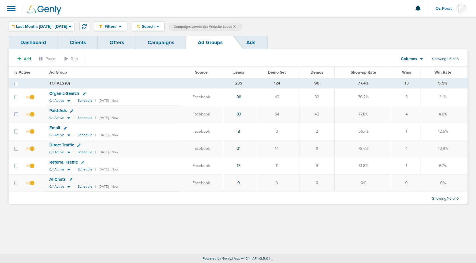
click at [244, 74] on span "Leads" at bounding box center [238, 72] width 11 height 5
drag, startPoint x: 10, startPoint y: 71, endPoint x: 452, endPoint y: 186, distance: 456.8
click at [452, 186] on table "Is Active Ad Group Source Leads Demo Set Demos Show-up Rate Wins Win Rate Is Ac…" at bounding box center [238, 129] width 458 height 125
copy table "Is Active Ad Group Source Leads Demo Set Demos Show-up Rate Wins Win Rate TOTAL…"
click at [308, 54] on section "Add Pause Run Columns Media Stats Sales Performance Custom Showing 1-6 of 6" at bounding box center [238, 60] width 459 height 13
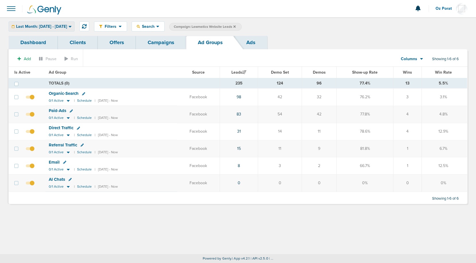
click at [56, 26] on span "Last Month: 08.01.2025 - 08.31.2025" at bounding box center [41, 27] width 51 height 4
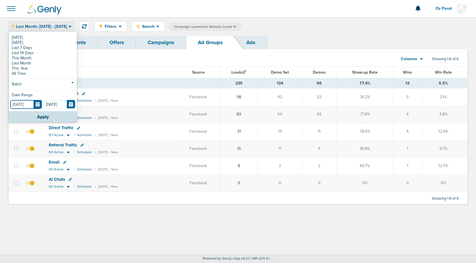
click at [39, 106] on input "08.01.2025" at bounding box center [26, 104] width 32 height 9
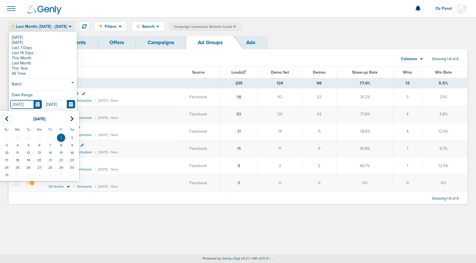
click at [7, 115] on th at bounding box center [6, 119] width 11 height 12
click at [31, 137] on td "1" at bounding box center [28, 137] width 11 height 7
type input "07.01.2025"
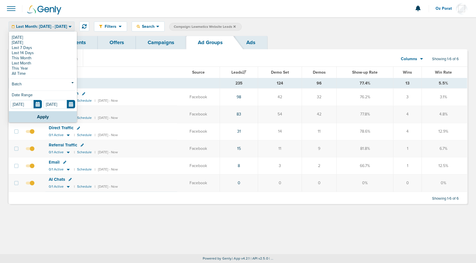
click at [76, 102] on form "08.31.2025" at bounding box center [60, 104] width 33 height 8
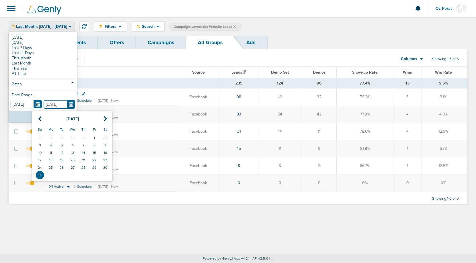
click at [73, 102] on input "[DATE]" at bounding box center [60, 104] width 32 height 9
click at [41, 118] on icon at bounding box center [40, 119] width 4 height 6
click at [87, 167] on td "31" at bounding box center [83, 167] width 11 height 7
type input "07.31.2025"
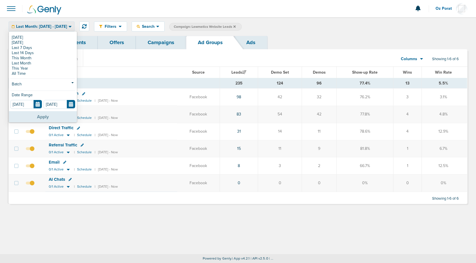
click at [48, 115] on button "Apply" at bounding box center [43, 116] width 68 height 11
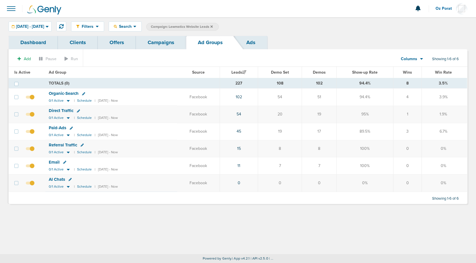
drag, startPoint x: 46, startPoint y: 70, endPoint x: 449, endPoint y: 185, distance: 419.2
click at [449, 185] on table "Is Active Ad Group Source Leads Demo Set Demos Show-up Rate Wins Win Rate Is Ac…" at bounding box center [238, 129] width 458 height 125
copy table "Ad Group Source Leads Demo Set Demos Show-up Rate Wins Win Rate TOTALS (0) 227 …"
click at [160, 215] on div "Filters Active Only Settings Status Active Inactive Objectives MQL SQL Traffic …" at bounding box center [238, 135] width 476 height 237
click at [46, 24] on div "07.01.2025 - 07.31.2025" at bounding box center [30, 26] width 42 height 9
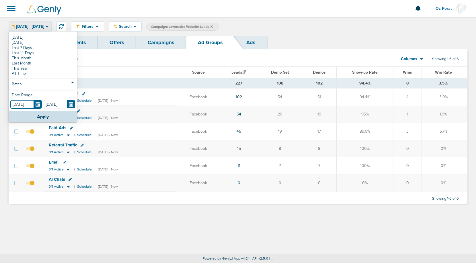
click at [38, 106] on input "07.01.2025" at bounding box center [26, 104] width 32 height 9
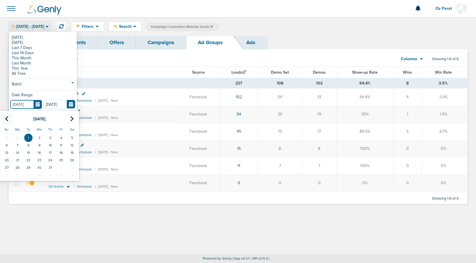
click at [7, 121] on icon at bounding box center [7, 119] width 4 height 6
click at [7, 136] on td "1" at bounding box center [6, 137] width 11 height 7
type input "06.01.2025"
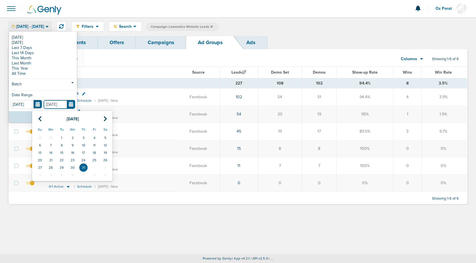
click at [68, 104] on input "07.31.2025" at bounding box center [60, 104] width 32 height 9
click at [41, 117] on icon at bounding box center [40, 119] width 4 height 6
click at [49, 167] on td "30" at bounding box center [50, 167] width 11 height 7
type input "06.30.2025"
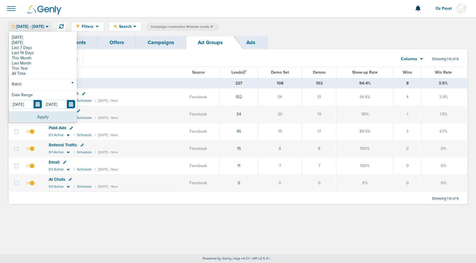
click at [46, 117] on button "Apply" at bounding box center [43, 116] width 68 height 11
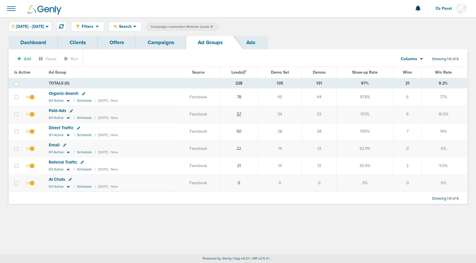
click at [241, 112] on link "57" at bounding box center [239, 114] width 4 height 5
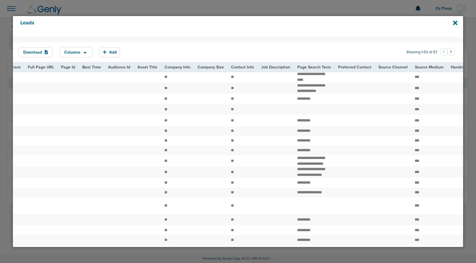
scroll to position [0, 608]
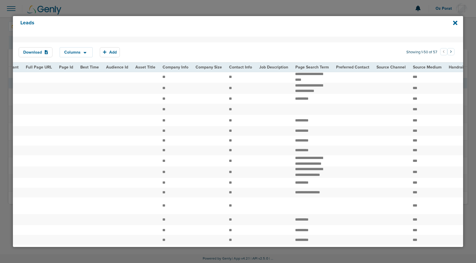
click at [294, 68] on th "Page Search Term" at bounding box center [312, 67] width 41 height 9
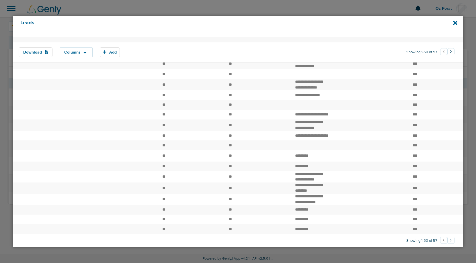
scroll to position [463, 0]
click at [449, 241] on button "›" at bounding box center [450, 240] width 7 height 7
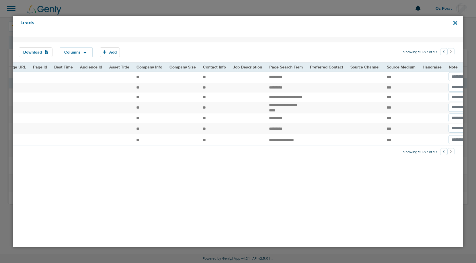
click at [453, 23] on icon at bounding box center [455, 23] width 4 height 6
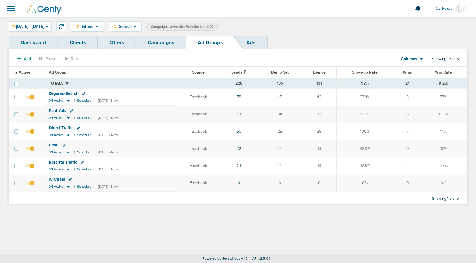
drag, startPoint x: 11, startPoint y: 71, endPoint x: 452, endPoint y: 188, distance: 456.2
click at [452, 188] on table "Is Active Ad Group Source Leads Demo Set Demos Show-up Rate Wins Win Rate Is Ac…" at bounding box center [238, 129] width 458 height 125
copy table "Is Active Ad Group Source Leads Demo Set Demos Show-up Rate Wins Win Rate TOTAL…"
click at [166, 75] on th "Ad Group" at bounding box center [111, 72] width 132 height 11
click at [42, 25] on span "06.01.2025 - 06.30.2025" at bounding box center [30, 27] width 28 height 4
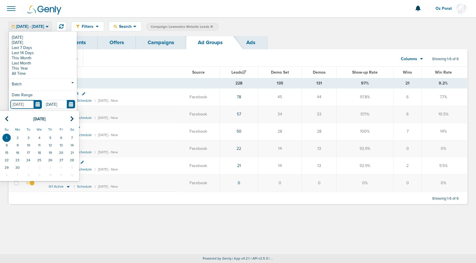
click at [39, 104] on input "06.01.2025" at bounding box center [26, 104] width 32 height 9
click at [7, 117] on icon at bounding box center [7, 119] width 4 height 6
click at [50, 136] on td "1" at bounding box center [50, 137] width 11 height 7
type input "05.01.2025"
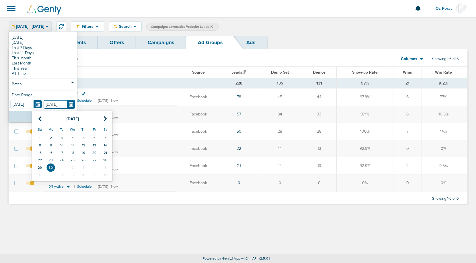
click at [70, 107] on input "06.30.2025" at bounding box center [60, 104] width 32 height 9
click at [40, 120] on icon at bounding box center [40, 119] width 4 height 6
click at [104, 167] on td "31" at bounding box center [105, 167] width 11 height 7
type input "05.31.2025"
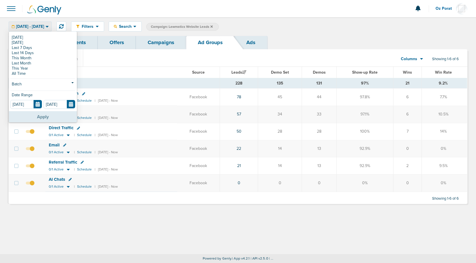
click at [33, 119] on button "Apply" at bounding box center [43, 116] width 68 height 11
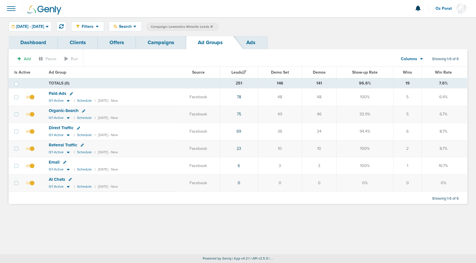
drag, startPoint x: 46, startPoint y: 81, endPoint x: 465, endPoint y: 183, distance: 430.6
click at [465, 183] on tbody "TOTALS (0) 251 146 141 96.6% 19 7.6% TOTALS (0) 251 146 141 96.6% 19 7.6% Paid-…" at bounding box center [238, 135] width 458 height 114
copy tbody "TOTALS (0) 251 146 141 96.6% 19 7.6% Paid-Ads 0/1 Active | Schedule | 02/24/202…"
click at [168, 65] on section "Add Pause Run Columns Media Stats Sales Performance Custom Showing 1-6 of 6" at bounding box center [238, 60] width 459 height 13
click at [241, 97] on link "78" at bounding box center [239, 97] width 4 height 5
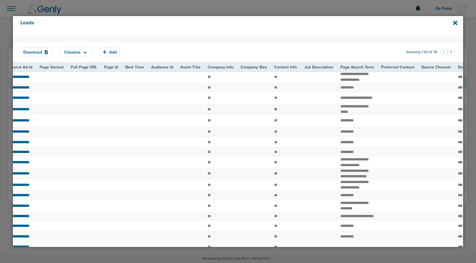
scroll to position [0, 686]
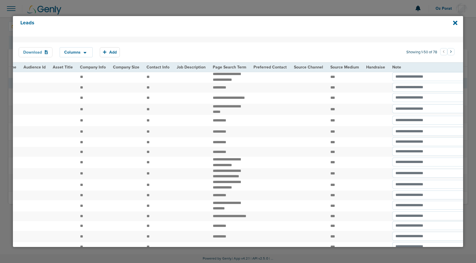
click at [39, 54] on button "Download" at bounding box center [36, 52] width 34 height 10
click at [456, 22] on icon at bounding box center [455, 23] width 4 height 4
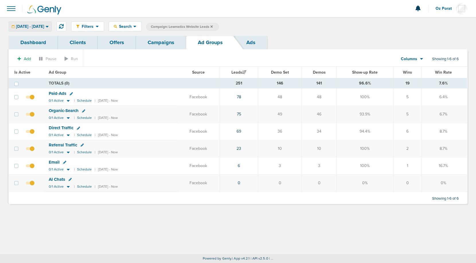
click at [44, 25] on span "05.01.2025 - 05.31.2025" at bounding box center [30, 27] width 28 height 4
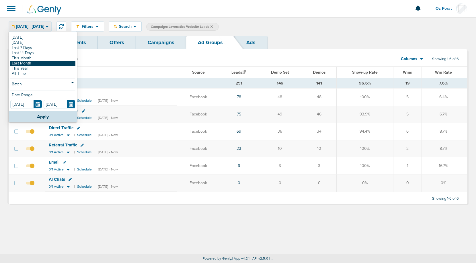
click at [35, 62] on link "Last Month" at bounding box center [42, 63] width 65 height 5
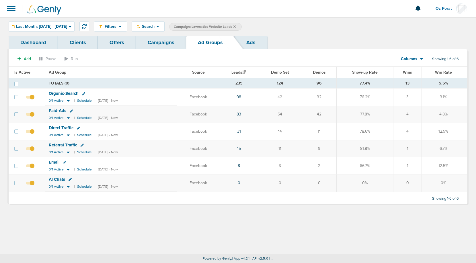
click at [241, 114] on link "83" at bounding box center [239, 114] width 5 height 5
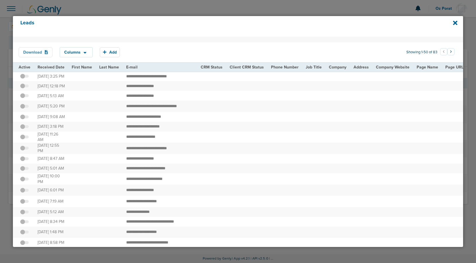
click at [32, 52] on button "Download" at bounding box center [36, 52] width 34 height 10
click at [456, 22] on icon at bounding box center [455, 23] width 4 height 4
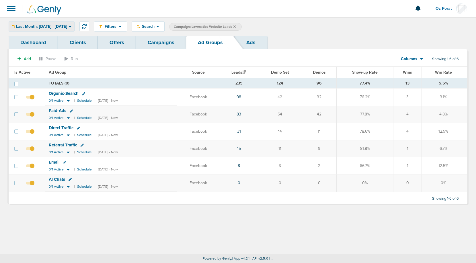
click at [60, 30] on div "Last Month: [DATE] - [DATE]" at bounding box center [41, 26] width 65 height 9
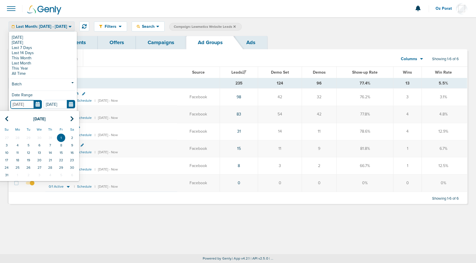
click at [40, 103] on input "[DATE]" at bounding box center [26, 104] width 32 height 9
click at [5, 121] on icon at bounding box center [7, 119] width 4 height 6
click at [29, 136] on td "1" at bounding box center [28, 137] width 11 height 7
type input "07.01.2025"
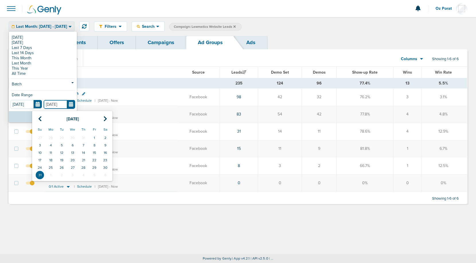
click at [72, 101] on input "[DATE]" at bounding box center [60, 104] width 32 height 9
click at [38, 117] on icon at bounding box center [40, 119] width 4 height 6
click at [84, 164] on td "31" at bounding box center [83, 167] width 11 height 7
type input "07.31.2025"
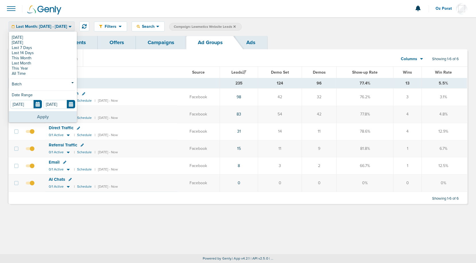
click at [39, 118] on button "Apply" at bounding box center [43, 116] width 68 height 11
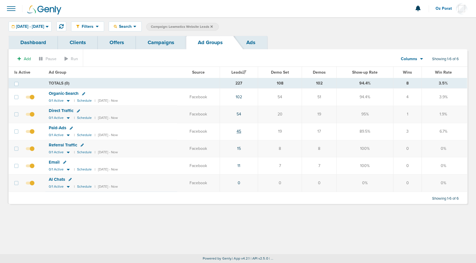
click at [241, 132] on link "45" at bounding box center [239, 131] width 5 height 5
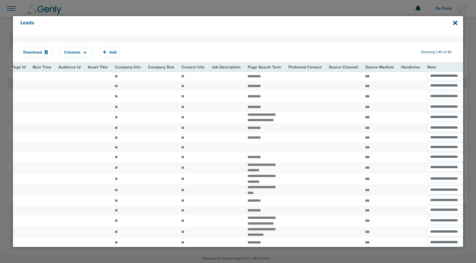
scroll to position [0, 650]
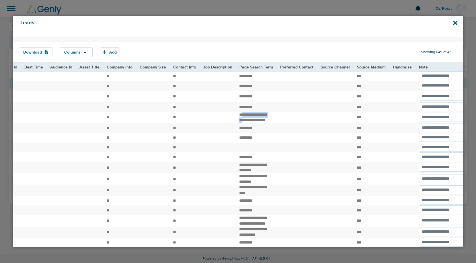
drag, startPoint x: 230, startPoint y: 121, endPoint x: 238, endPoint y: 126, distance: 9.2
click at [238, 123] on td "**********" at bounding box center [256, 117] width 41 height 11
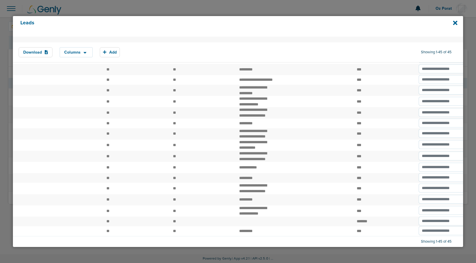
scroll to position [399, 0]
click at [455, 22] on icon at bounding box center [455, 23] width 4 height 4
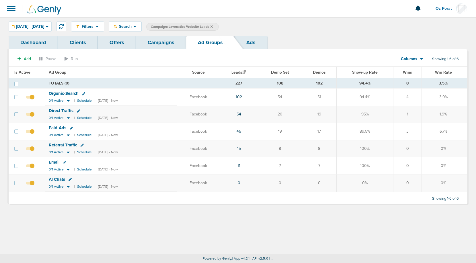
click at [167, 44] on link "Campaigns" at bounding box center [161, 42] width 50 height 13
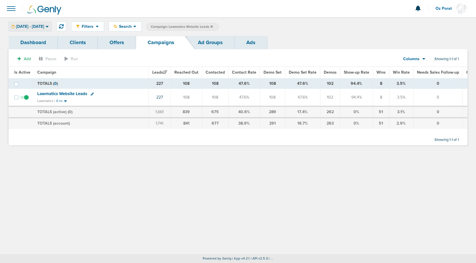
click at [44, 26] on span "07.01.2025 - 07.31.2025" at bounding box center [30, 27] width 28 height 4
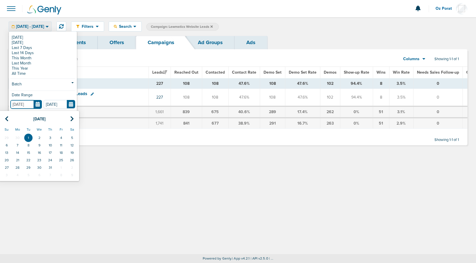
click at [36, 102] on input "07.01.2025" at bounding box center [26, 104] width 32 height 9
click at [10, 121] on th at bounding box center [6, 119] width 11 height 12
click at [8, 119] on icon at bounding box center [7, 119] width 4 height 6
click at [28, 135] on td "1" at bounding box center [28, 137] width 11 height 7
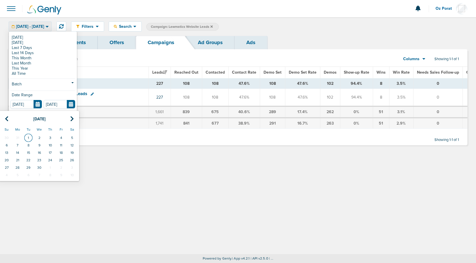
type input "04.01.2025"
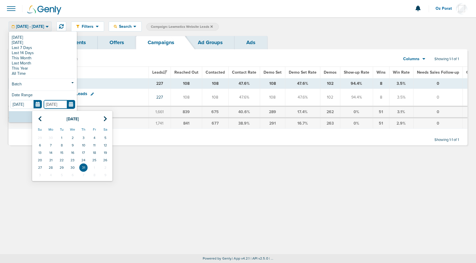
click at [69, 105] on input "07.31.2025" at bounding box center [60, 104] width 32 height 9
click at [103, 117] on th at bounding box center [105, 119] width 11 height 12
click at [91, 152] on td "15" at bounding box center [94, 152] width 11 height 7
type input "08.15.2025"
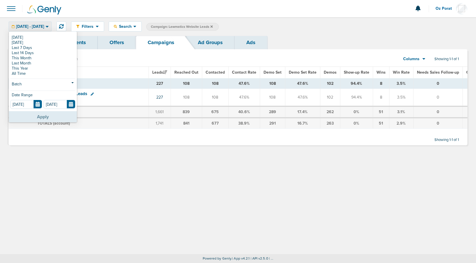
click at [45, 115] on button "Apply" at bounding box center [43, 116] width 68 height 11
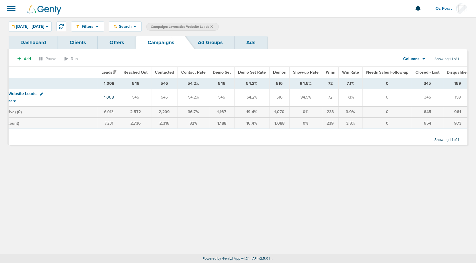
scroll to position [0, 52]
drag, startPoint x: 296, startPoint y: 97, endPoint x: 310, endPoint y: 97, distance: 13.5
click at [310, 97] on td "94.5%" at bounding box center [304, 97] width 33 height 17
click at [421, 59] on div "Columns" at bounding box center [410, 59] width 25 height 6
click at [378, 169] on div "Filters Active Only Settings Status Active Inactive Objectives MQL SQL Traffic …" at bounding box center [238, 135] width 476 height 237
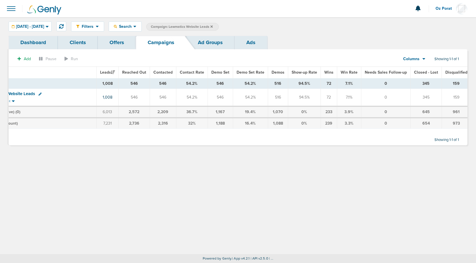
drag, startPoint x: 342, startPoint y: 97, endPoint x: 348, endPoint y: 97, distance: 6.3
click at [348, 97] on td "7.1%" at bounding box center [349, 97] width 24 height 17
click at [419, 58] on div "Columns" at bounding box center [410, 59] width 25 height 6
click at [415, 75] on link "Sales Performance" at bounding box center [426, 76] width 57 height 7
click at [422, 59] on icon at bounding box center [423, 58] width 3 height 5
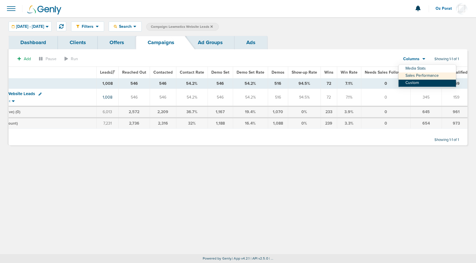
click at [412, 82] on link "Custom" at bounding box center [426, 83] width 57 height 7
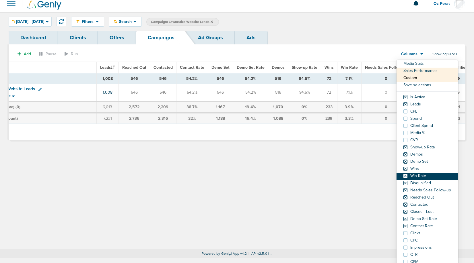
scroll to position [7, 0]
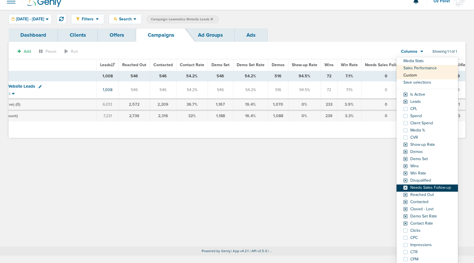
click at [405, 188] on span at bounding box center [405, 188] width 4 height 4
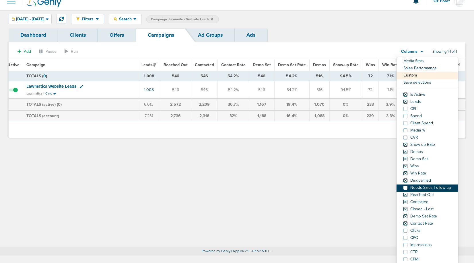
scroll to position [0, 6]
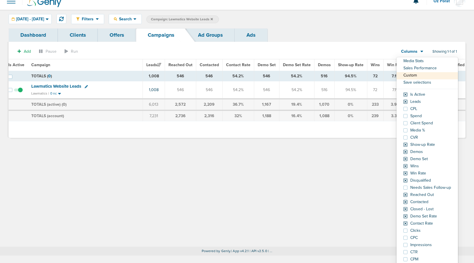
click at [297, 90] on td "54.2%" at bounding box center [296, 89] width 35 height 17
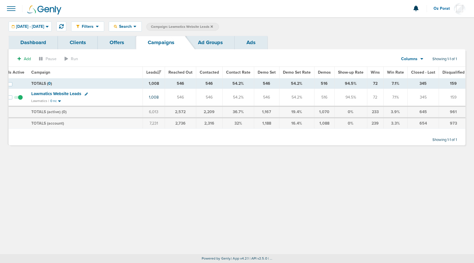
scroll to position [0, 4]
click at [421, 59] on div "Columns" at bounding box center [410, 59] width 25 height 6
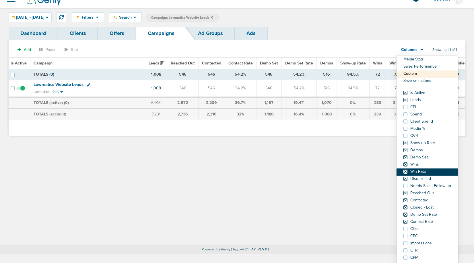
scroll to position [9, 0]
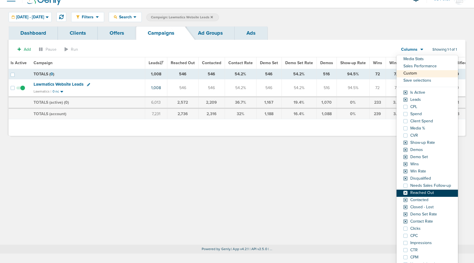
click at [405, 193] on span at bounding box center [405, 193] width 4 height 4
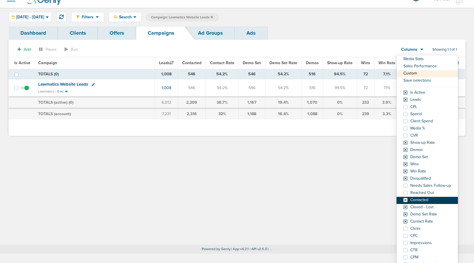
click at [405, 198] on span at bounding box center [405, 200] width 4 height 4
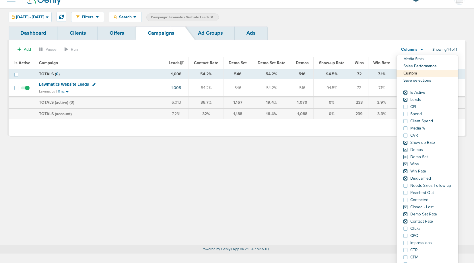
click at [313, 186] on div "Filters Active Only Settings Status Active Inactive Objectives MQL SQL Traffic …" at bounding box center [237, 126] width 474 height 237
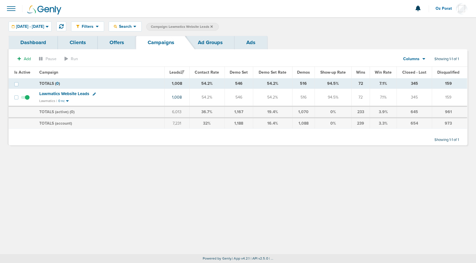
click at [421, 57] on div "Columns" at bounding box center [410, 59] width 25 height 6
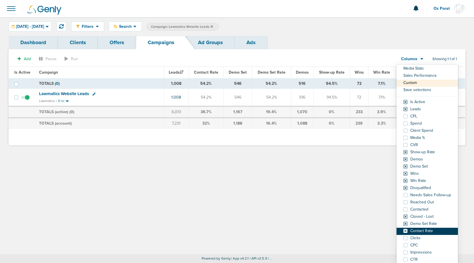
click at [405, 229] on span at bounding box center [405, 231] width 4 height 4
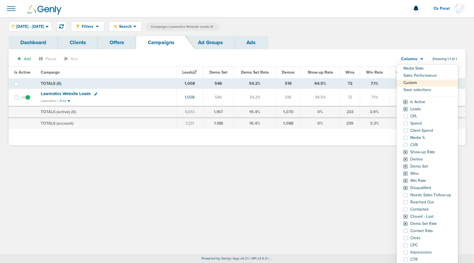
click at [334, 193] on div "Filters Active Only Settings Status Active Inactive Objectives MQL SQL Traffic …" at bounding box center [237, 135] width 474 height 237
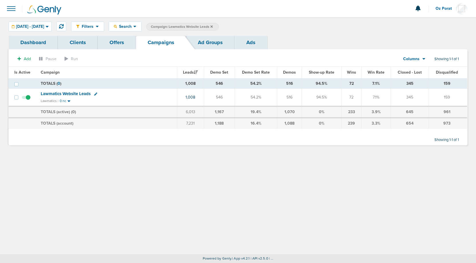
click at [422, 58] on icon at bounding box center [423, 59] width 3 height 2
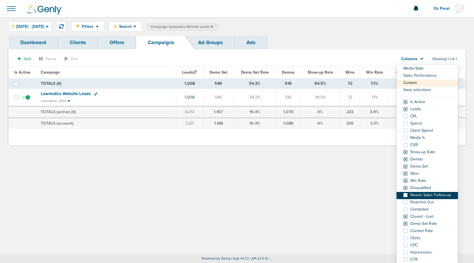
click at [405, 196] on span at bounding box center [405, 195] width 4 height 4
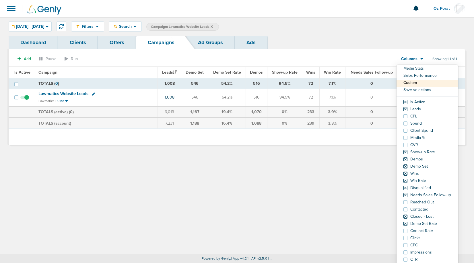
click at [270, 166] on div "Filters Active Only Settings Status Active Inactive Objectives MQL SQL Traffic …" at bounding box center [237, 135] width 474 height 237
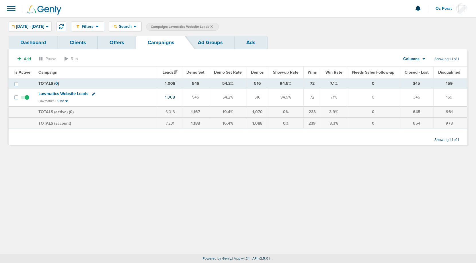
click at [11, 6] on span at bounding box center [11, 8] width 13 height 13
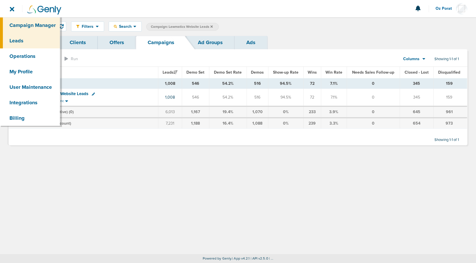
click at [27, 41] on link "Leads" at bounding box center [30, 40] width 60 height 15
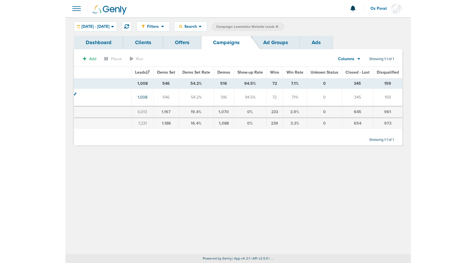
scroll to position [0, 81]
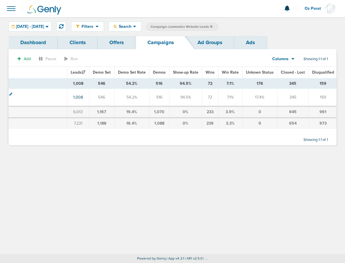
click at [256, 186] on div "Filters Active Only Settings Status Active Inactive Objectives MQL SQL Traffic …" at bounding box center [172, 135] width 345 height 237
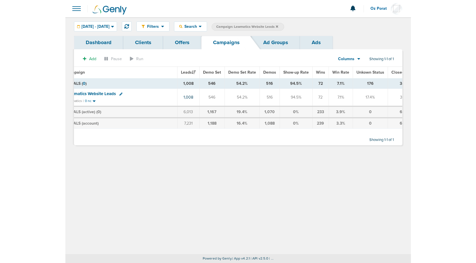
scroll to position [0, 45]
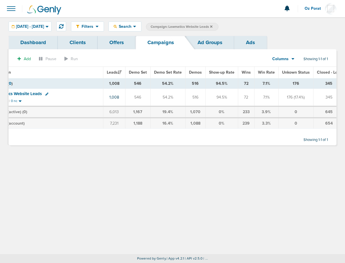
click at [298, 172] on div "Filters Active Only Settings Status Active Inactive Objectives MQL SQL Traffic …" at bounding box center [172, 135] width 345 height 237
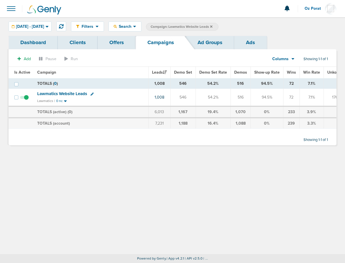
drag, startPoint x: 215, startPoint y: 131, endPoint x: 236, endPoint y: 131, distance: 20.9
click at [236, 131] on div "Add Pause Run Columns Media Stats Sales Performance Custom Save selections Is A…" at bounding box center [173, 100] width 328 height 92
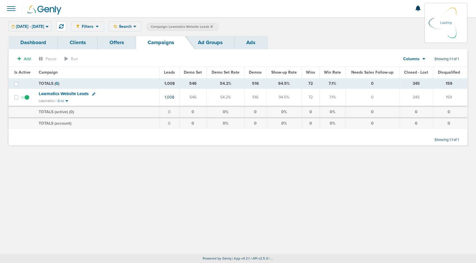
click at [14, 9] on span at bounding box center [11, 8] width 13 height 13
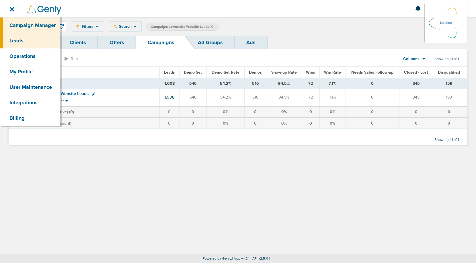
click at [23, 41] on link "Leads" at bounding box center [30, 40] width 60 height 15
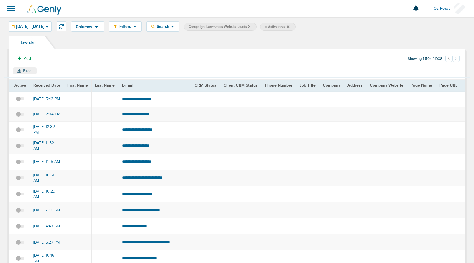
click at [27, 70] on button "Excel" at bounding box center [25, 70] width 24 height 7
click at [10, 9] on span at bounding box center [11, 8] width 13 height 13
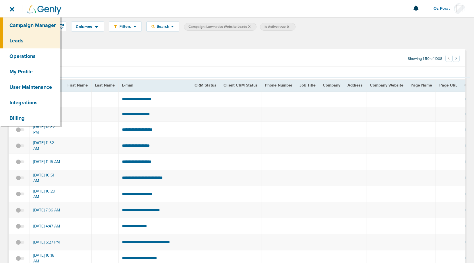
click at [35, 30] on link "Campaign Manager" at bounding box center [30, 24] width 60 height 15
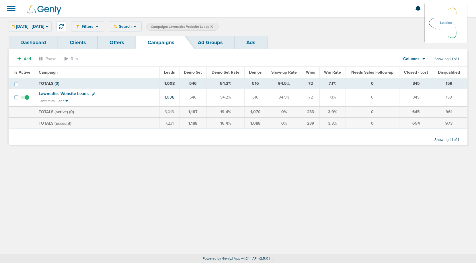
click at [136, 26] on icon at bounding box center [134, 27] width 3 height 2
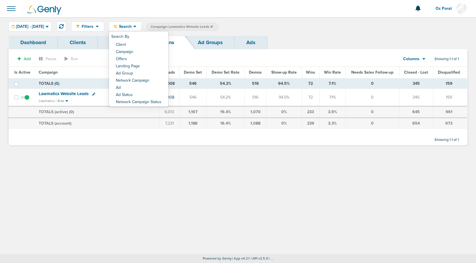
click at [144, 43] on link "Client" at bounding box center [138, 45] width 59 height 7
click at [300, 25] on input "text" at bounding box center [285, 27] width 29 height 8
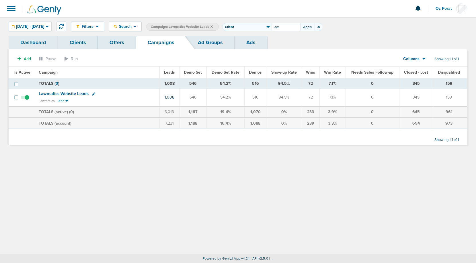
type input "law"
click at [213, 26] on icon at bounding box center [211, 26] width 2 height 3
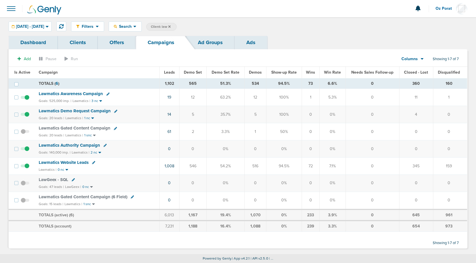
click at [38, 42] on link "Dashboard" at bounding box center [33, 42] width 49 height 13
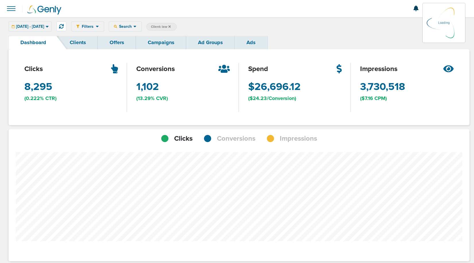
scroll to position [446, 456]
click at [302, 140] on span "Impressions" at bounding box center [298, 139] width 37 height 10
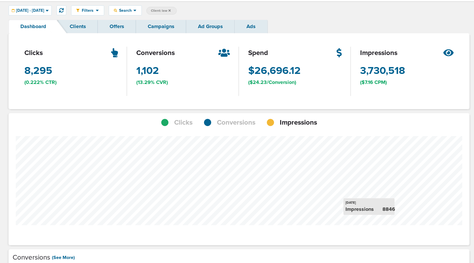
scroll to position [0, 0]
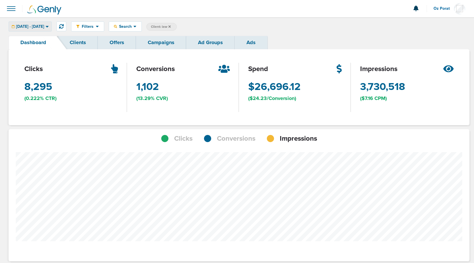
click at [44, 26] on span "[DATE] - [DATE]" at bounding box center [30, 27] width 28 height 4
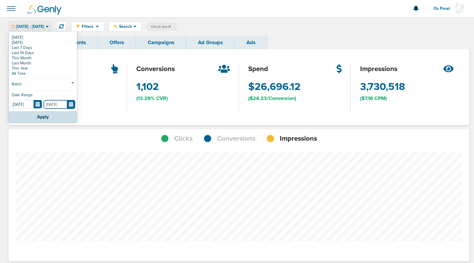
click at [71, 103] on input "[DATE]" at bounding box center [60, 104] width 32 height 9
click at [106, 115] on th at bounding box center [105, 119] width 11 height 12
click at [62, 144] on td "9" at bounding box center [61, 145] width 11 height 7
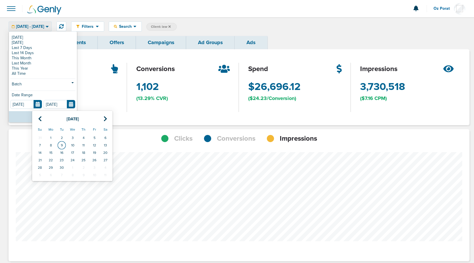
type input "[DATE]"
click at [47, 117] on button "Apply" at bounding box center [43, 116] width 68 height 11
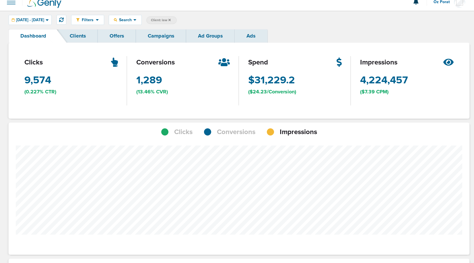
scroll to position [7, 0]
click at [231, 132] on span "Conversions" at bounding box center [236, 132] width 38 height 10
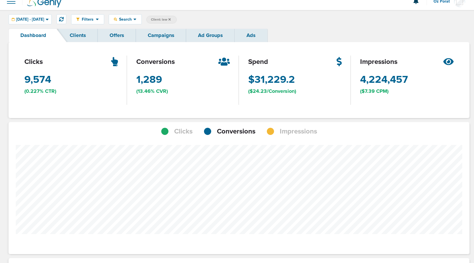
scroll to position [446, 456]
click at [158, 36] on link "Campaigns" at bounding box center [161, 35] width 50 height 13
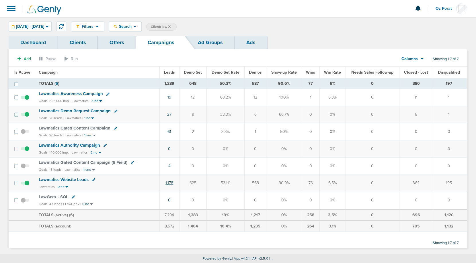
click at [171, 183] on link "1,178" at bounding box center [169, 183] width 8 height 5
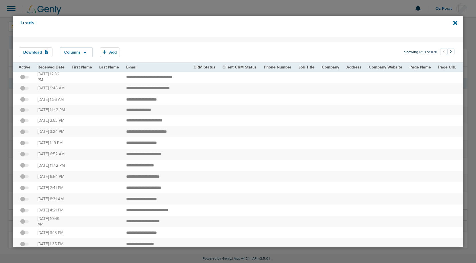
click at [49, 68] on span "Received Date" at bounding box center [51, 67] width 27 height 5
click at [49, 68] on span "Received Date" at bounding box center [53, 67] width 30 height 5
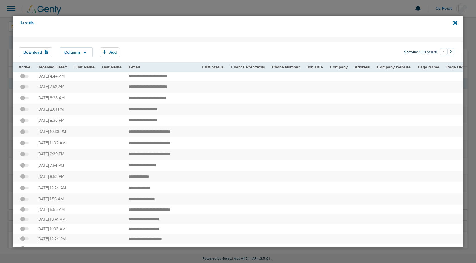
click at [49, 68] on span "Received Date" at bounding box center [53, 67] width 30 height 5
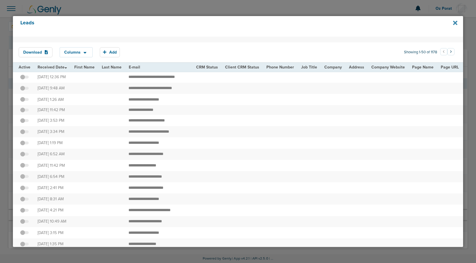
click at [453, 24] on icon at bounding box center [455, 23] width 4 height 6
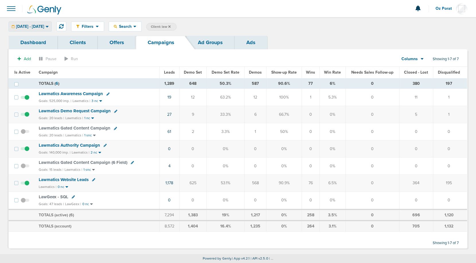
click at [44, 26] on span "[DATE] - [DATE]" at bounding box center [30, 27] width 28 height 4
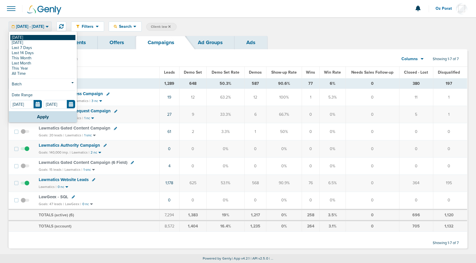
click at [32, 37] on link "[DATE]" at bounding box center [42, 37] width 65 height 5
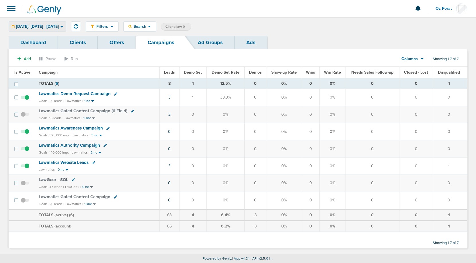
click at [47, 27] on span "[DATE]: [DATE] - [DATE]" at bounding box center [37, 27] width 43 height 4
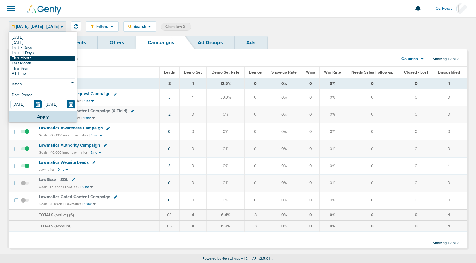
click at [34, 57] on link "This Month" at bounding box center [42, 58] width 65 height 5
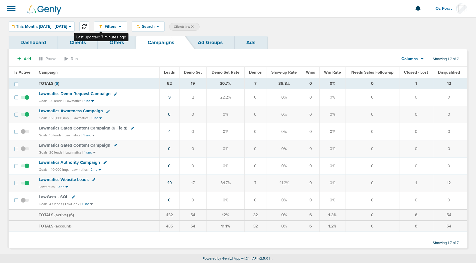
click at [89, 26] on button at bounding box center [84, 27] width 10 height 10
click at [87, 25] on icon at bounding box center [84, 26] width 5 height 5
click at [67, 27] on span "This Month: [DATE] - [DATE]" at bounding box center [41, 27] width 51 height 4
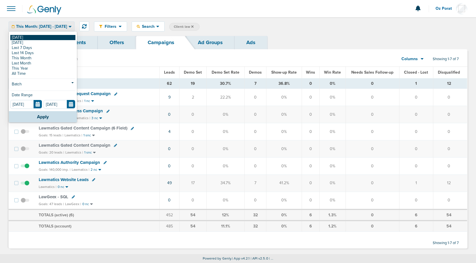
click at [47, 38] on link "[DATE]" at bounding box center [42, 37] width 65 height 5
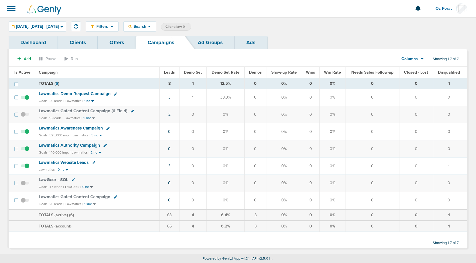
click at [185, 27] on icon at bounding box center [184, 26] width 2 height 2
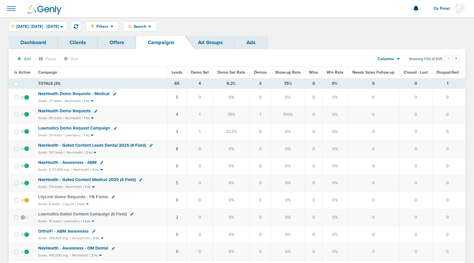
click at [400, 59] on div "Columns Media Stats Sales Performance Custom Save selections Is Active Leads CP…" at bounding box center [388, 59] width 40 height 11
click at [394, 57] on div "Columns" at bounding box center [385, 59] width 25 height 6
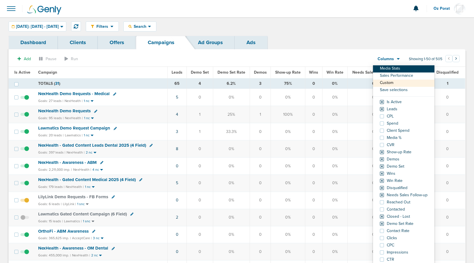
click at [386, 68] on link "Media Stats" at bounding box center [403, 68] width 61 height 7
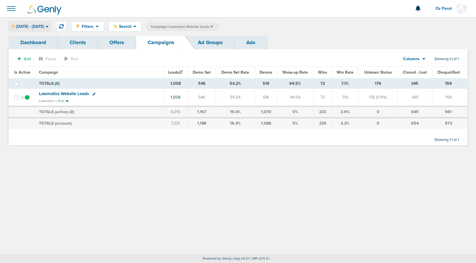
click at [44, 26] on span "[DATE] - [DATE]" at bounding box center [30, 27] width 28 height 4
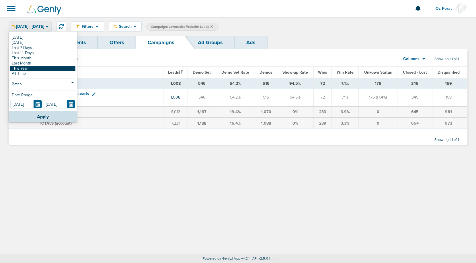
click at [36, 68] on link "This Year" at bounding box center [42, 68] width 65 height 5
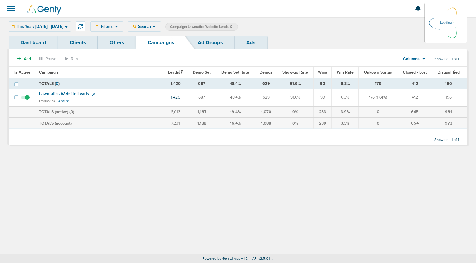
click at [253, 41] on link "Ads" at bounding box center [251, 42] width 33 height 13
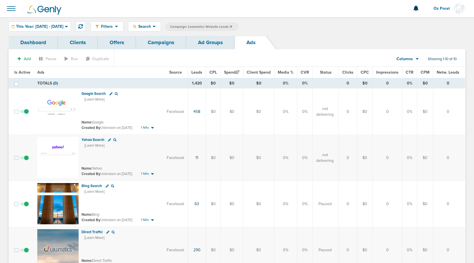
click at [412, 59] on div "Columns" at bounding box center [404, 59] width 25 height 6
click at [411, 72] on link "Sales Performance" at bounding box center [420, 73] width 57 height 7
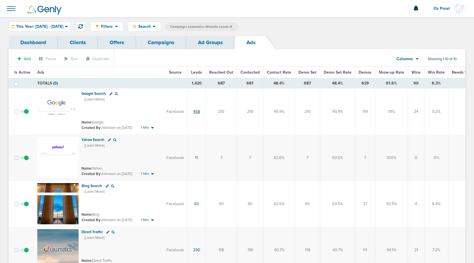
click at [195, 110] on link "458" at bounding box center [196, 111] width 7 height 5
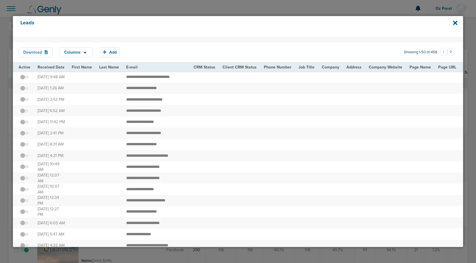
click at [40, 51] on button "Download" at bounding box center [36, 52] width 34 height 10
click at [455, 23] on icon at bounding box center [455, 23] width 4 height 4
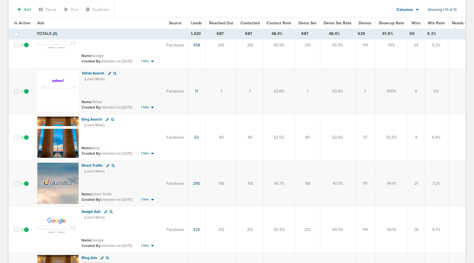
scroll to position [70, 0]
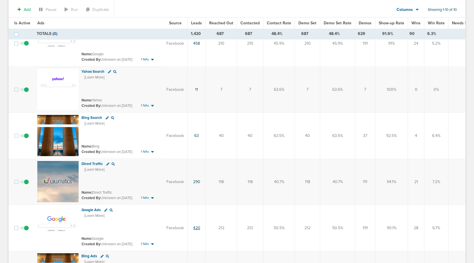
click at [197, 228] on link "420" at bounding box center [196, 228] width 7 height 5
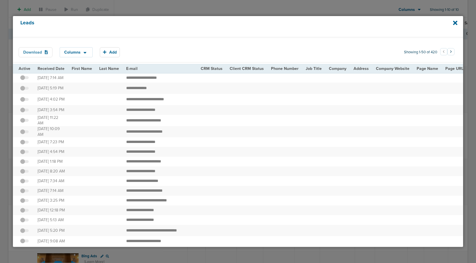
click at [34, 53] on button "Download" at bounding box center [36, 52] width 34 height 10
click at [454, 23] on icon at bounding box center [455, 23] width 4 height 6
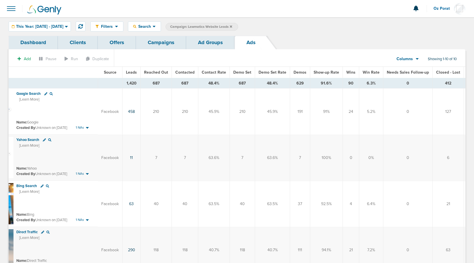
scroll to position [0, 81]
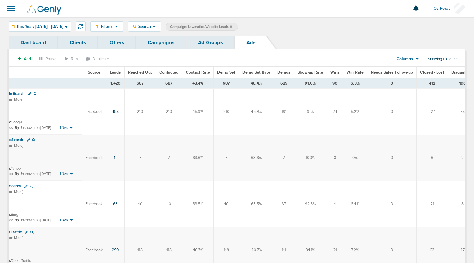
drag, startPoint x: 420, startPoint y: 85, endPoint x: 430, endPoint y: 85, distance: 10.0
click at [430, 85] on td "412" at bounding box center [431, 83] width 31 height 10
click at [425, 84] on td "412" at bounding box center [431, 83] width 31 height 10
copy td "412"
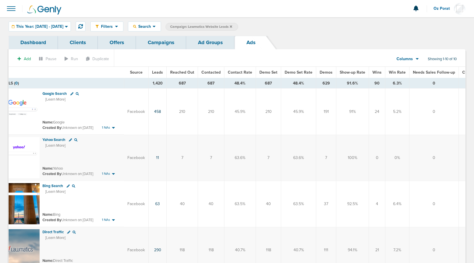
scroll to position [0, 42]
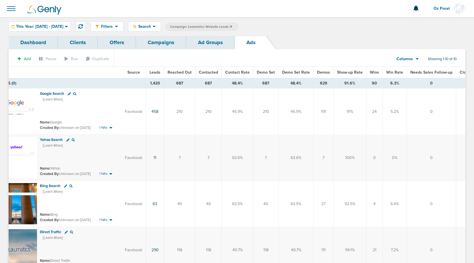
click at [153, 71] on span "Leads" at bounding box center [154, 72] width 11 height 5
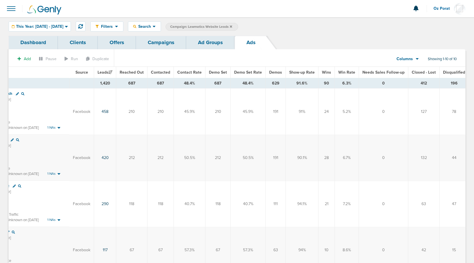
scroll to position [0, 0]
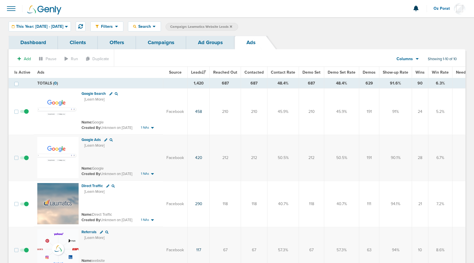
click at [160, 43] on link "Campaigns" at bounding box center [161, 42] width 50 height 13
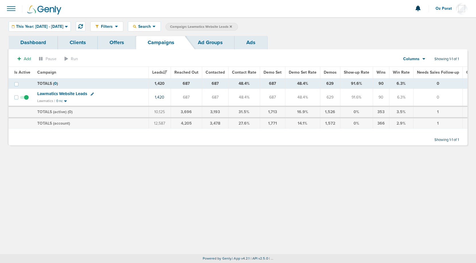
click at [48, 26] on span "This Year: [DATE] - [DATE]" at bounding box center [39, 27] width 47 height 4
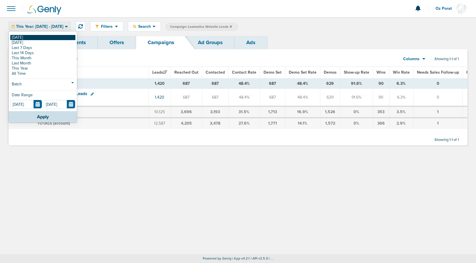
click at [31, 38] on link "[DATE]" at bounding box center [42, 37] width 65 height 5
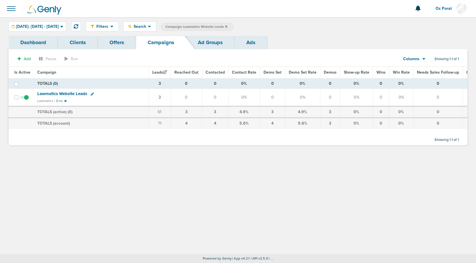
click at [227, 26] on icon at bounding box center [226, 26] width 2 height 2
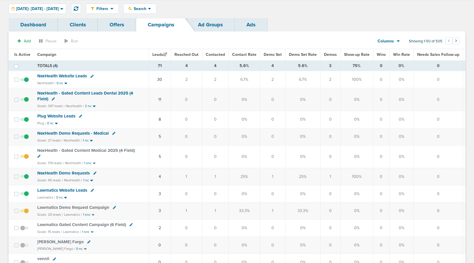
scroll to position [19, 0]
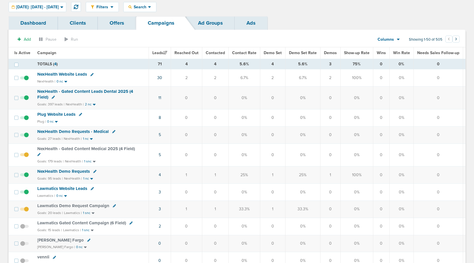
click at [68, 73] on span "NexHealth Website Leads" at bounding box center [62, 74] width 50 height 5
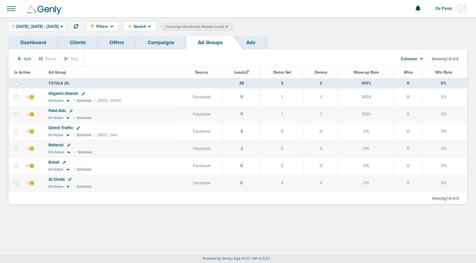
click at [153, 34] on div "Filters Active Only Settings Status Active Inactive Objectives MQL SQL Traffic …" at bounding box center [238, 26] width 476 height 19
click at [155, 41] on link "Campaigns" at bounding box center [161, 42] width 50 height 13
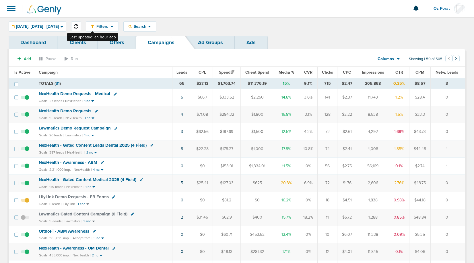
click at [78, 25] on icon at bounding box center [76, 26] width 5 height 5
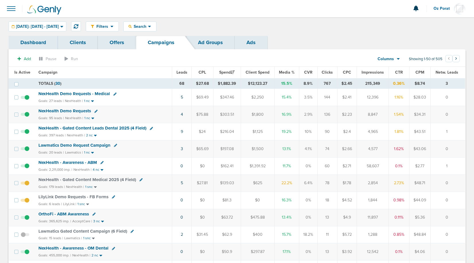
click at [185, 73] on span "Leads" at bounding box center [181, 72] width 11 height 5
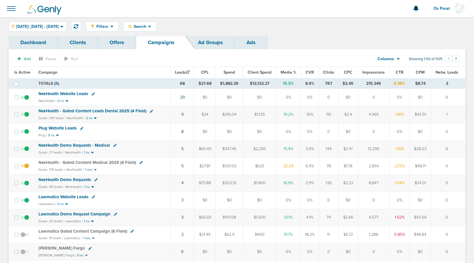
click at [13, 10] on span at bounding box center [11, 8] width 13 height 13
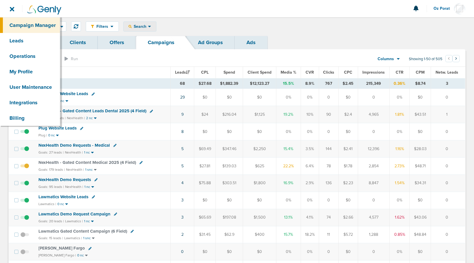
click at [148, 25] on span "Search" at bounding box center [140, 26] width 16 height 5
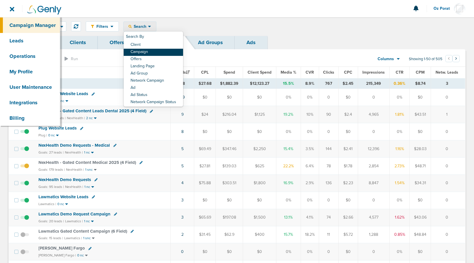
click at [162, 52] on link "Campaign" at bounding box center [153, 52] width 59 height 7
select select "cmpName"
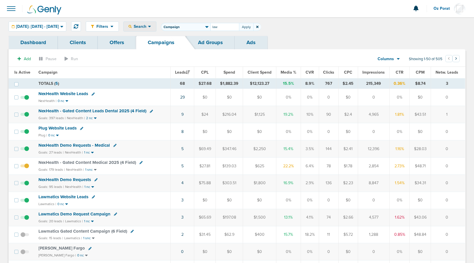
type input "law"
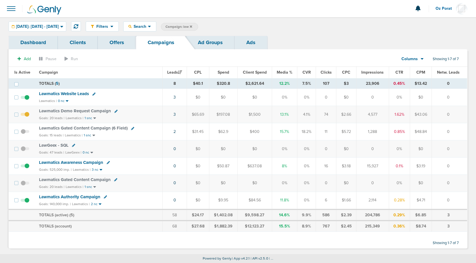
click at [10, 8] on span at bounding box center [11, 8] width 13 height 13
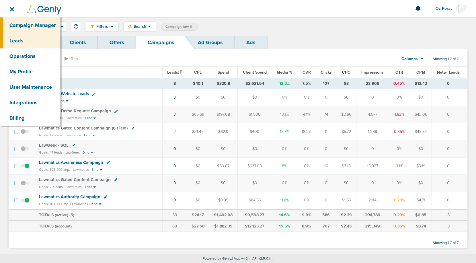
click at [22, 43] on link "Leads" at bounding box center [30, 40] width 60 height 15
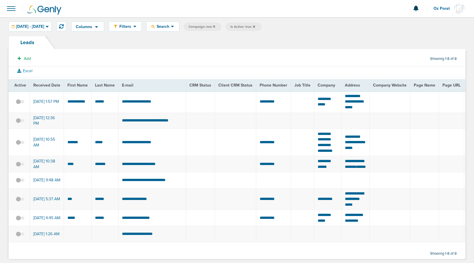
click at [44, 28] on span "[DATE] - [DATE]" at bounding box center [30, 27] width 28 height 4
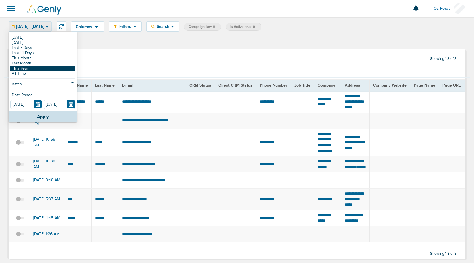
click at [25, 69] on link "This Year" at bounding box center [42, 68] width 65 height 5
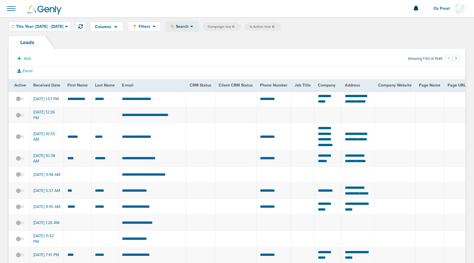
click at [190, 30] on div "Search" at bounding box center [182, 26] width 32 height 9
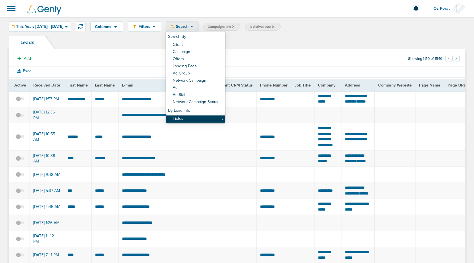
click at [200, 116] on link "Fields" at bounding box center [195, 119] width 59 height 7
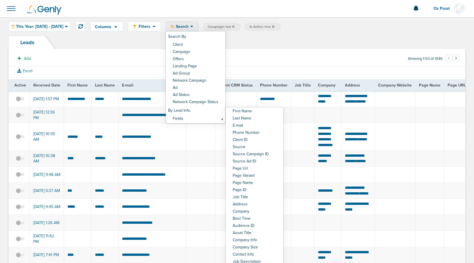
click at [320, 68] on div "Excel" at bounding box center [236, 72] width 465 height 11
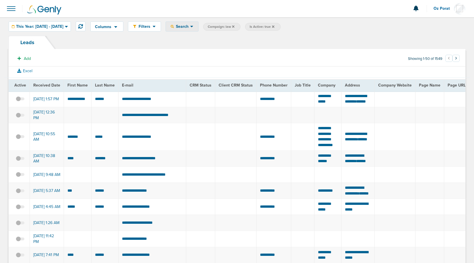
click at [190, 28] on span "Search" at bounding box center [182, 26] width 16 height 5
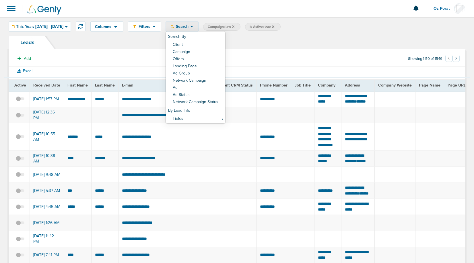
click at [12, 9] on span at bounding box center [11, 8] width 13 height 13
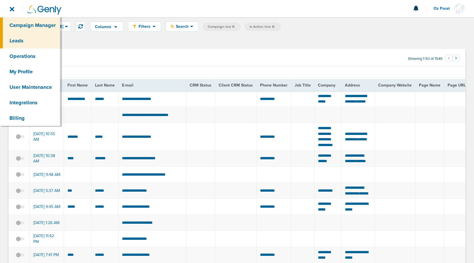
click at [21, 24] on link "Campaign Manager" at bounding box center [30, 24] width 60 height 15
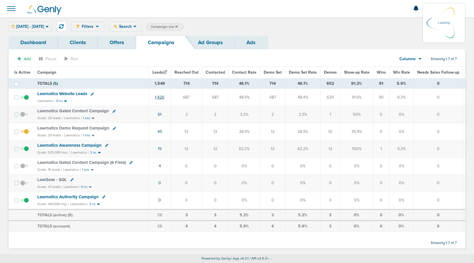
click at [158, 97] on link "1,420" at bounding box center [159, 97] width 9 height 5
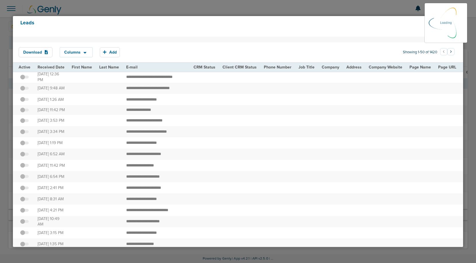
click at [84, 54] on icon at bounding box center [84, 52] width 3 height 5
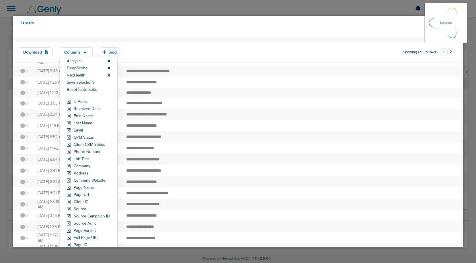
scroll to position [18, 0]
click at [250, 38] on section "Download Columns Analytics DeepScribe NexHealth Save selections Reset to defaul…" at bounding box center [238, 50] width 450 height 26
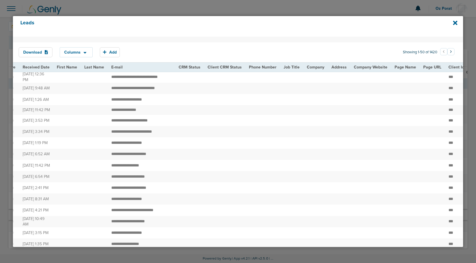
scroll to position [0, 0]
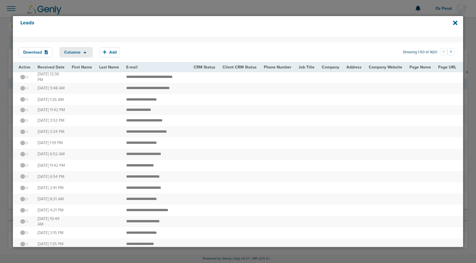
click at [85, 54] on icon at bounding box center [84, 52] width 3 height 5
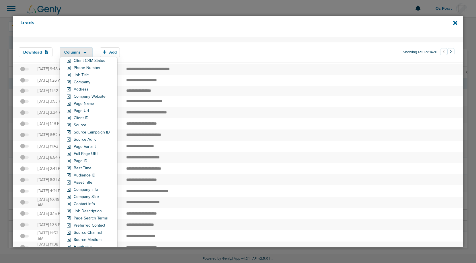
scroll to position [33, 0]
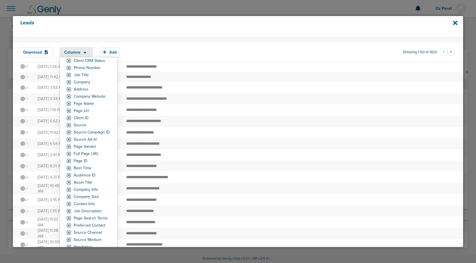
click at [208, 31] on h4 "Leads" at bounding box center [216, 26] width 393 height 13
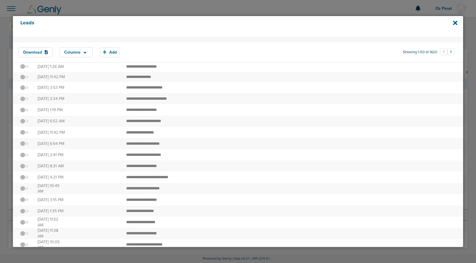
click at [458, 22] on div "Leads" at bounding box center [238, 26] width 450 height 21
click at [454, 22] on icon at bounding box center [455, 23] width 4 height 4
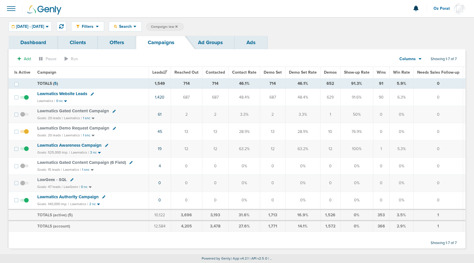
click at [258, 44] on link "Ads" at bounding box center [251, 42] width 33 height 13
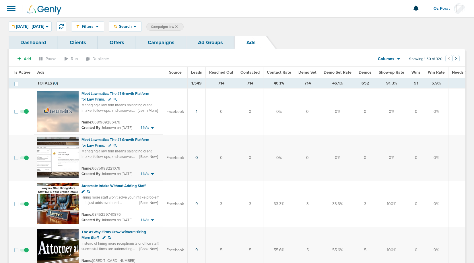
click at [416, 71] on span "Wins" at bounding box center [415, 72] width 9 height 5
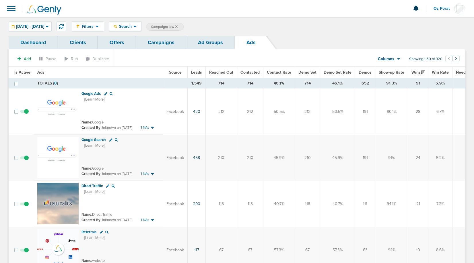
click at [166, 46] on link "Campaigns" at bounding box center [161, 42] width 50 height 13
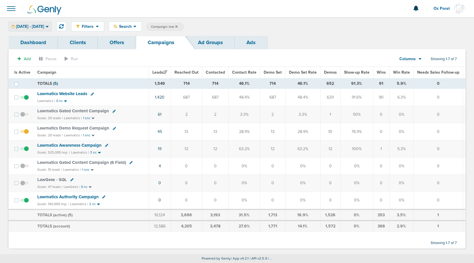
click at [44, 25] on span "01.01.2025 - 09.09.2025" at bounding box center [30, 27] width 28 height 4
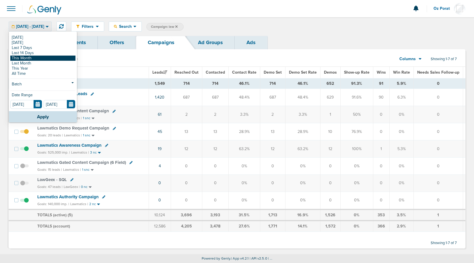
click at [32, 58] on link "This Month" at bounding box center [42, 58] width 65 height 5
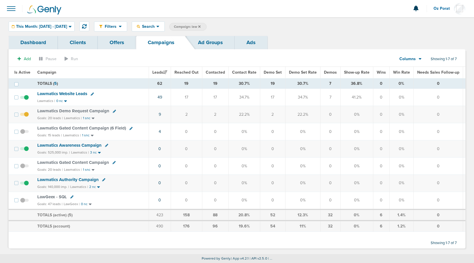
click at [70, 96] on span "Lawmatics Website Leads" at bounding box center [62, 93] width 50 height 5
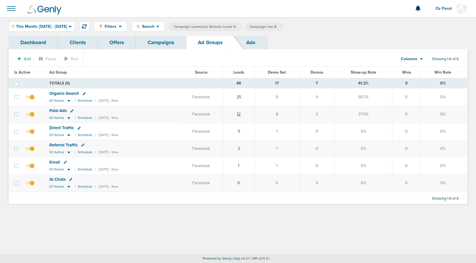
click at [241, 114] on link "12" at bounding box center [239, 114] width 4 height 5
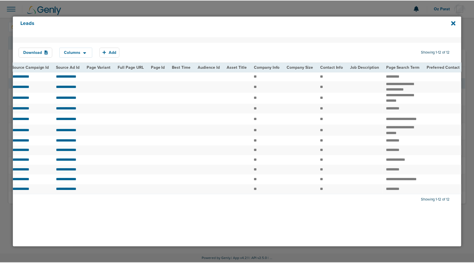
scroll to position [0, 485]
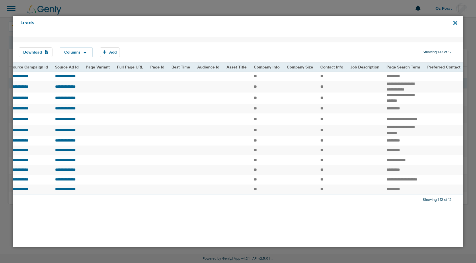
click at [455, 24] on icon at bounding box center [455, 23] width 4 height 6
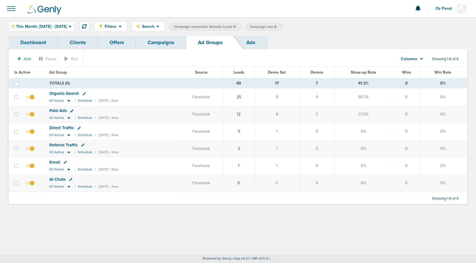
click at [153, 42] on link "Campaigns" at bounding box center [161, 42] width 50 height 13
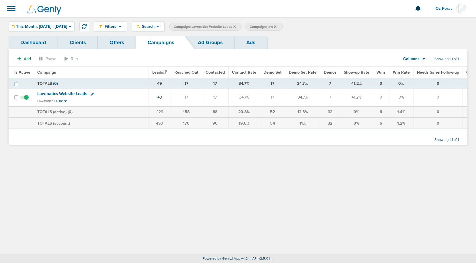
click at [425, 58] on div "Columns Media Stats Sales Performance Custom" at bounding box center [414, 59] width 40 height 11
click at [67, 25] on span "This Month: [DATE] - [DATE]" at bounding box center [41, 27] width 51 height 4
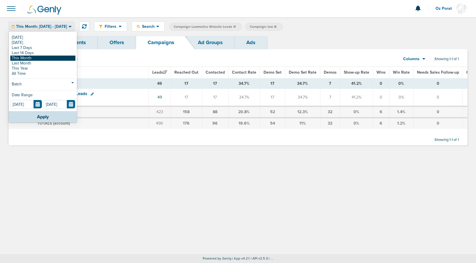
click at [45, 57] on link "This Month" at bounding box center [42, 58] width 65 height 5
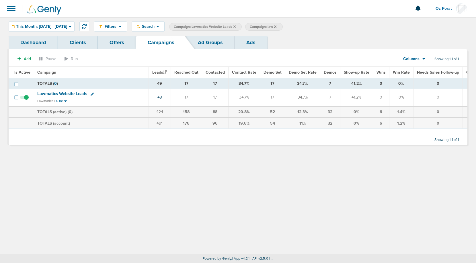
click at [276, 27] on icon at bounding box center [275, 26] width 2 height 2
click at [236, 26] on icon at bounding box center [234, 26] width 2 height 2
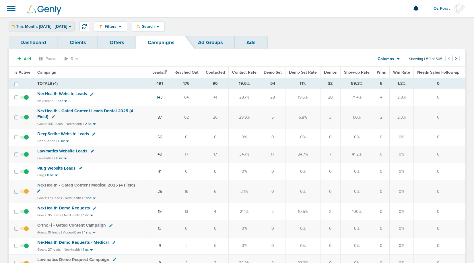
click at [43, 27] on span "This Month: [DATE] - [DATE]" at bounding box center [41, 27] width 51 height 4
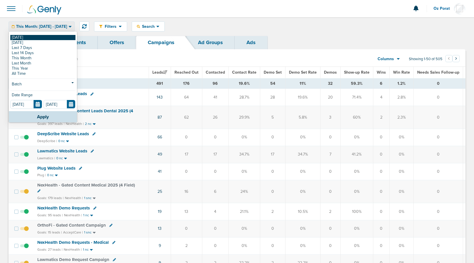
click at [34, 36] on link "[DATE]" at bounding box center [42, 37] width 65 height 5
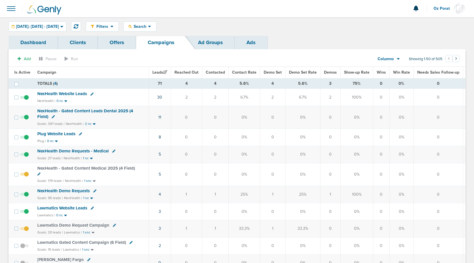
click at [9, 7] on span at bounding box center [11, 8] width 13 height 13
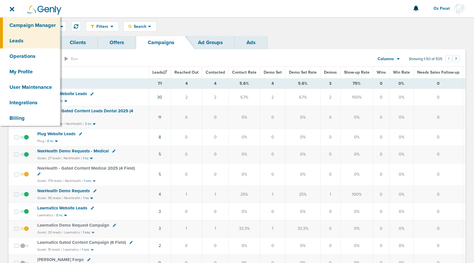
click at [22, 35] on link "Leads" at bounding box center [30, 40] width 60 height 15
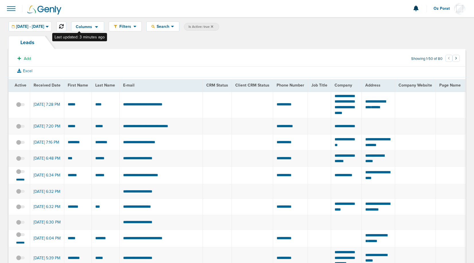
click at [66, 29] on button at bounding box center [61, 27] width 10 height 10
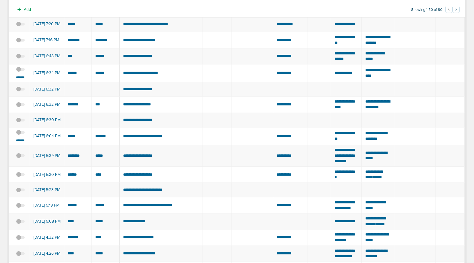
scroll to position [102, 0]
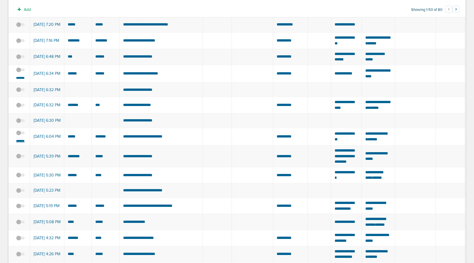
click at [22, 143] on small "*******" at bounding box center [20, 141] width 12 height 5
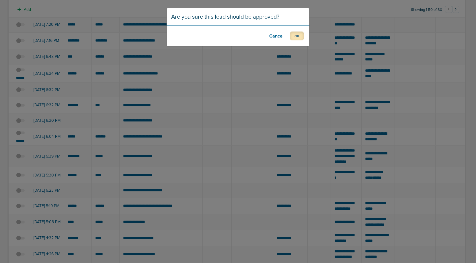
click at [299, 36] on button "OK" at bounding box center [296, 36] width 13 height 9
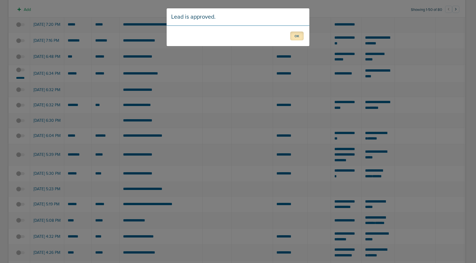
drag, startPoint x: 296, startPoint y: 35, endPoint x: 136, endPoint y: 78, distance: 165.6
click at [296, 35] on button "OK" at bounding box center [296, 36] width 13 height 9
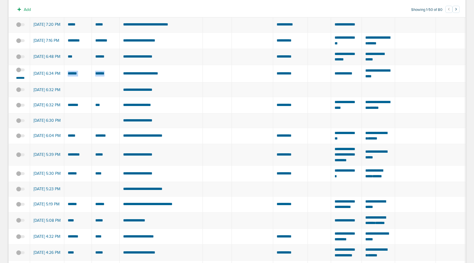
drag, startPoint x: 66, startPoint y: 83, endPoint x: 109, endPoint y: 85, distance: 43.0
copy tr
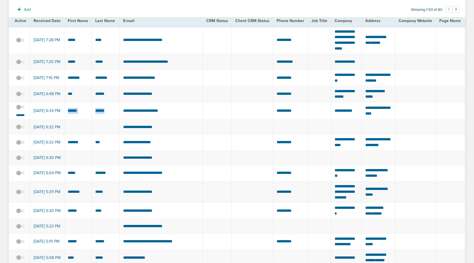
scroll to position [56, 0]
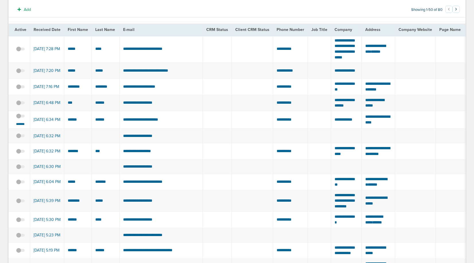
click at [22, 119] on span at bounding box center [20, 119] width 9 height 0
click at [20, 117] on input "checkbox" at bounding box center [20, 117] width 0 height 0
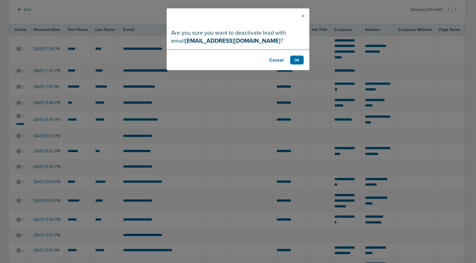
click at [274, 61] on button "Cancel" at bounding box center [276, 60] width 23 height 9
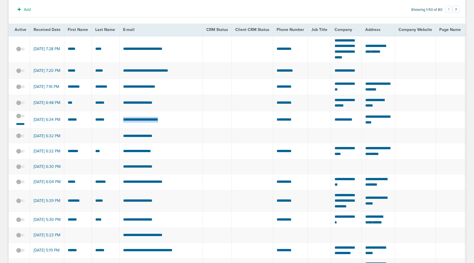
drag, startPoint x: 176, startPoint y: 131, endPoint x: 114, endPoint y: 130, distance: 62.5
click at [20, 119] on span at bounding box center [20, 119] width 9 height 0
click at [20, 117] on input "checkbox" at bounding box center [20, 117] width 0 height 0
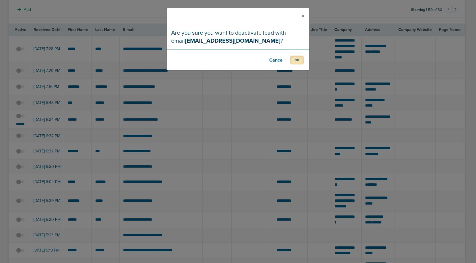
click at [295, 59] on button "OK" at bounding box center [296, 60] width 13 height 9
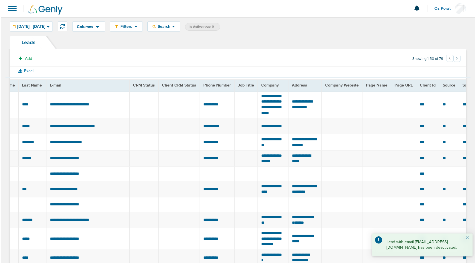
scroll to position [0, 0]
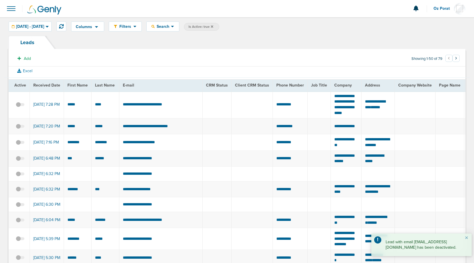
click at [16, 7] on span at bounding box center [11, 8] width 13 height 13
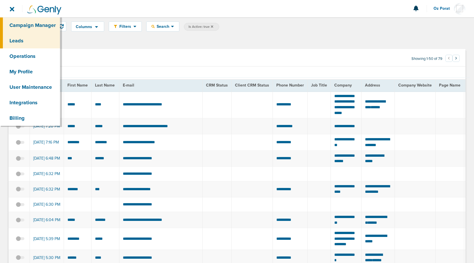
click at [16, 22] on link "Campaign Manager" at bounding box center [30, 24] width 60 height 15
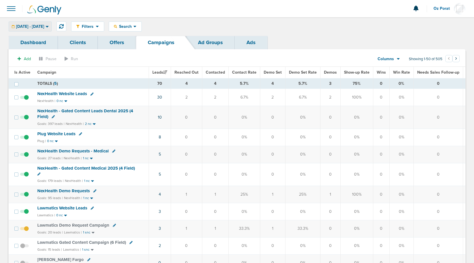
click at [46, 30] on div "09.09.2025 - 09.09.2025" at bounding box center [30, 26] width 42 height 9
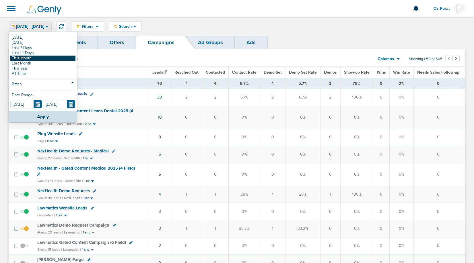
click at [34, 59] on link "This Month" at bounding box center [42, 58] width 65 height 5
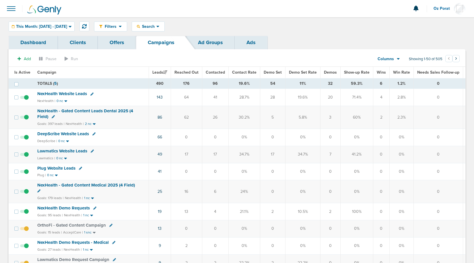
click at [401, 58] on div "Columns Media Stats Sales Performance Custom" at bounding box center [388, 59] width 40 height 11
click at [393, 59] on span "Columns" at bounding box center [385, 59] width 16 height 6
click at [391, 66] on link "Media Stats" at bounding box center [401, 68] width 57 height 7
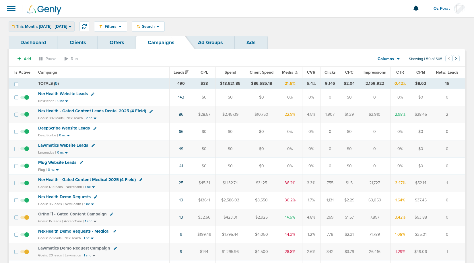
click at [51, 23] on div "This Month: [DATE] - [DATE]" at bounding box center [41, 26] width 65 height 9
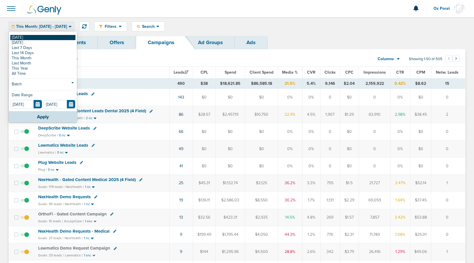
click at [33, 37] on link "[DATE]" at bounding box center [42, 37] width 65 height 5
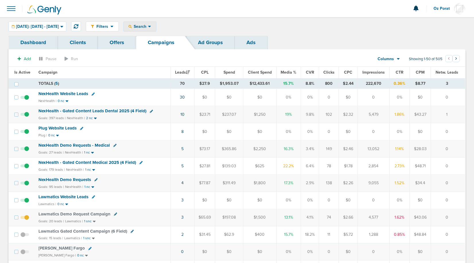
click at [156, 30] on div "Search" at bounding box center [140, 26] width 32 height 9
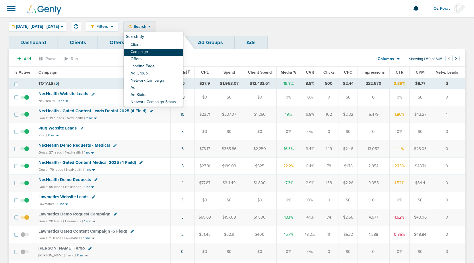
click at [164, 52] on link "Campaign" at bounding box center [153, 52] width 59 height 7
select select "cmpName"
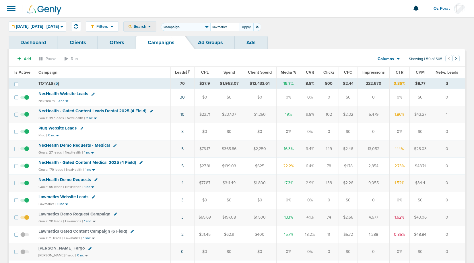
type input "lawmatics"
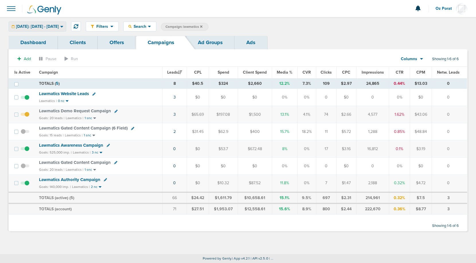
click at [59, 26] on span "Today: 09.09.2025 - 09.09.2025" at bounding box center [37, 27] width 43 height 4
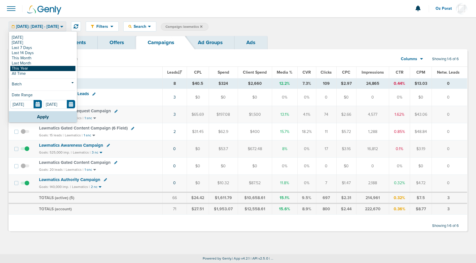
click at [39, 66] on link "This Year" at bounding box center [42, 68] width 65 height 5
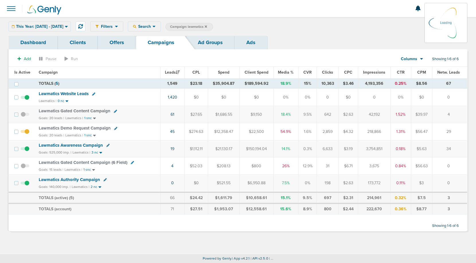
drag, startPoint x: 364, startPoint y: 84, endPoint x: 382, endPoint y: 84, distance: 18.3
click at [382, 84] on td "4,193,356" at bounding box center [374, 83] width 32 height 11
copy td "4,193,356"
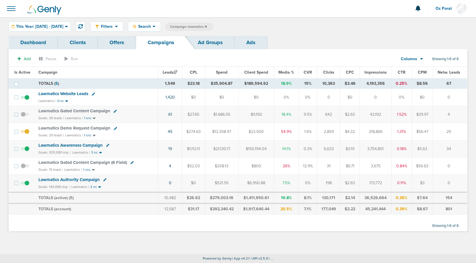
copy td "4,193,356"
click at [411, 59] on span "Columns" at bounding box center [409, 59] width 16 height 6
click at [416, 76] on link "Sales Performance" at bounding box center [424, 76] width 57 height 7
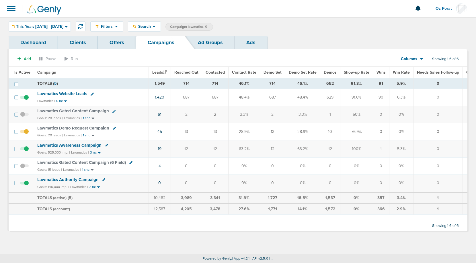
click at [159, 114] on link "61" at bounding box center [160, 114] width 4 height 5
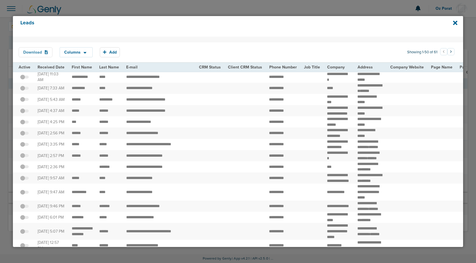
click at [37, 52] on button "Download" at bounding box center [36, 52] width 34 height 10
click at [456, 22] on icon at bounding box center [455, 23] width 4 height 4
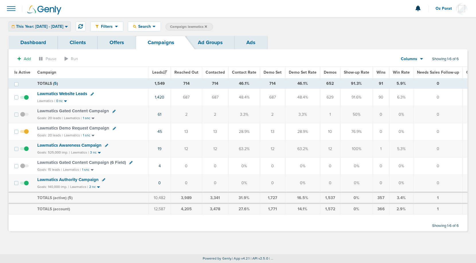
click at [63, 27] on span "This Year: 01.01.2025 - 09.09.2025" at bounding box center [39, 27] width 47 height 4
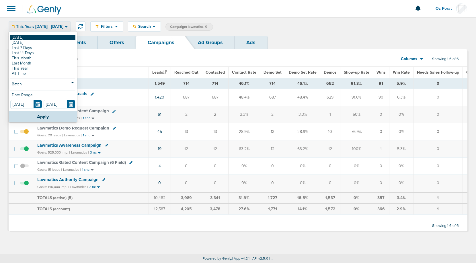
click at [28, 38] on link "[DATE]" at bounding box center [42, 37] width 65 height 5
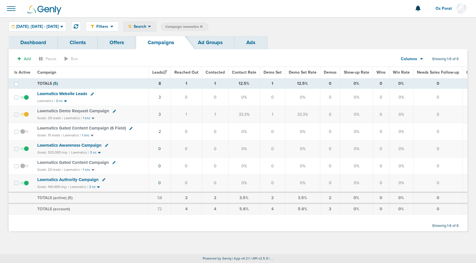
click at [148, 24] on span "Search" at bounding box center [140, 26] width 16 height 5
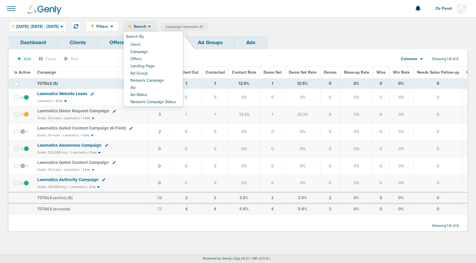
click at [298, 29] on div "Filters Active Only Settings Status Active Inactive Objectives MQL SQL Traffic …" at bounding box center [277, 27] width 382 height 10
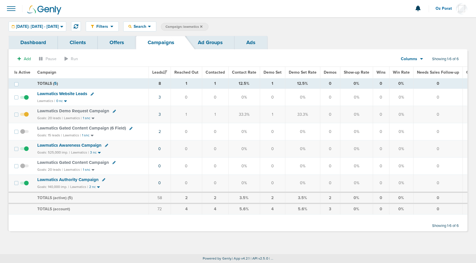
click at [71, 19] on div "Filters Active Only Settings Status Active Inactive Objectives MQL SQL Traffic …" at bounding box center [238, 26] width 476 height 19
click at [59, 25] on span "[DATE]: [DATE] - [DATE]" at bounding box center [37, 27] width 43 height 4
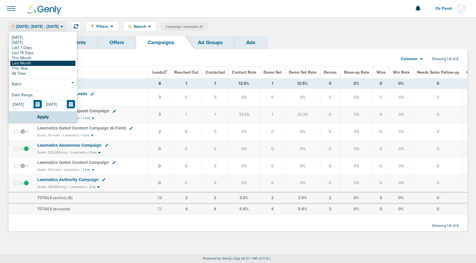
click at [46, 62] on link "Last Month" at bounding box center [42, 63] width 65 height 5
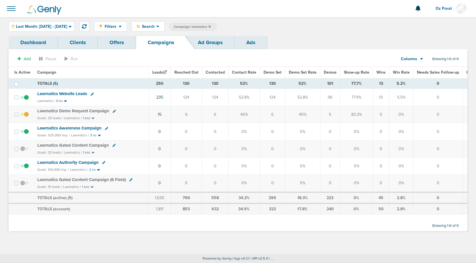
click at [11, 9] on span at bounding box center [11, 8] width 13 height 13
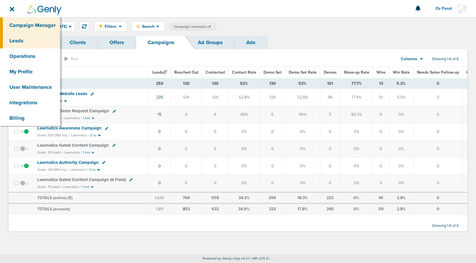
click at [19, 44] on link "Leads" at bounding box center [30, 40] width 60 height 15
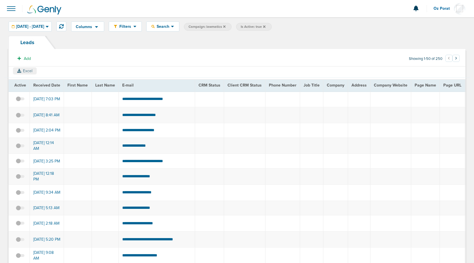
click at [27, 70] on button "Excel" at bounding box center [25, 70] width 24 height 7
click at [12, 7] on span at bounding box center [11, 8] width 13 height 13
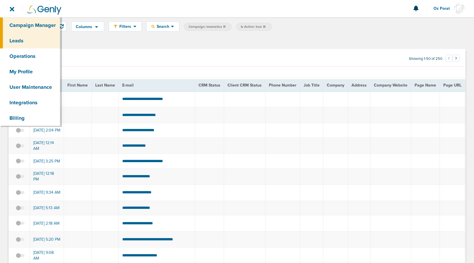
click at [19, 21] on link "Campaign Manager" at bounding box center [30, 24] width 60 height 15
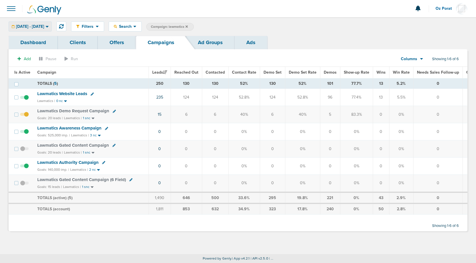
click at [40, 26] on span "08.01.2025 - 08.31.2025" at bounding box center [30, 27] width 28 height 4
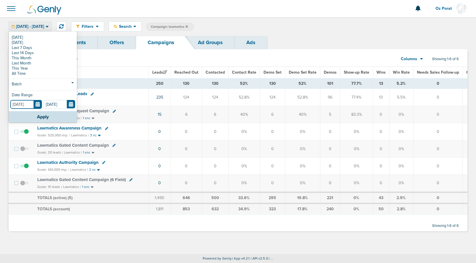
click at [37, 103] on input "[DATE]" at bounding box center [26, 104] width 32 height 9
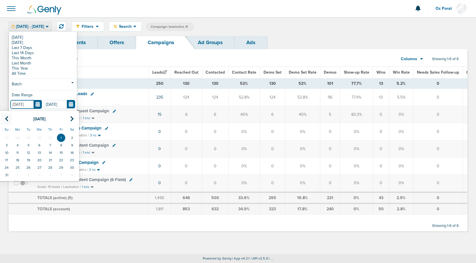
click at [7, 116] on icon at bounding box center [7, 119] width 4 height 6
click at [30, 136] on td "1" at bounding box center [28, 137] width 11 height 7
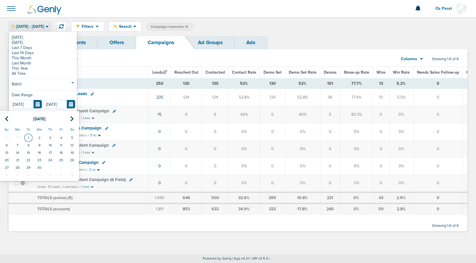
type input "04.01.2025"
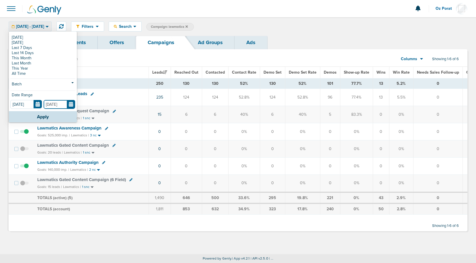
click at [73, 106] on input "[DATE]" at bounding box center [60, 104] width 32 height 9
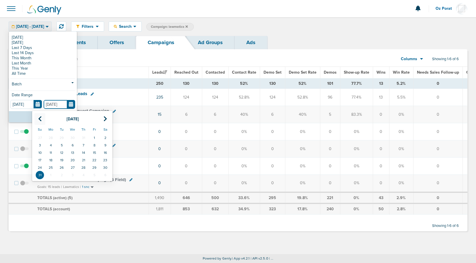
click at [38, 118] on icon at bounding box center [40, 119] width 4 height 6
click at [52, 167] on td "30" at bounding box center [50, 167] width 11 height 7
type input "06.30.2025"
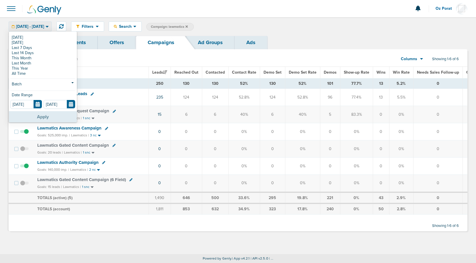
click at [46, 116] on button "Apply" at bounding box center [43, 116] width 68 height 11
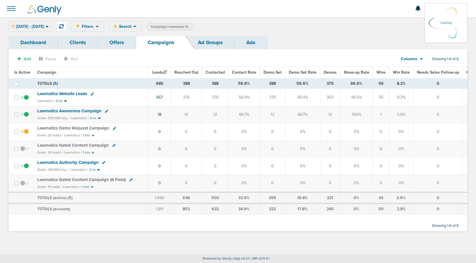
click at [418, 60] on div "Columns Media Stats Sales Performance Custom" at bounding box center [412, 59] width 40 height 11
click at [421, 60] on icon at bounding box center [421, 58] width 3 height 5
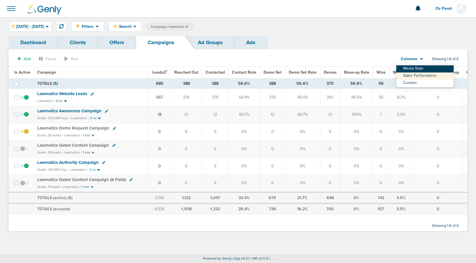
click at [416, 67] on link "Media Stats" at bounding box center [424, 68] width 57 height 7
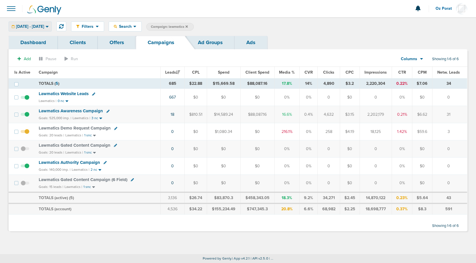
click at [44, 26] on span "04.01.2025 - 06.30.2025" at bounding box center [30, 27] width 28 height 4
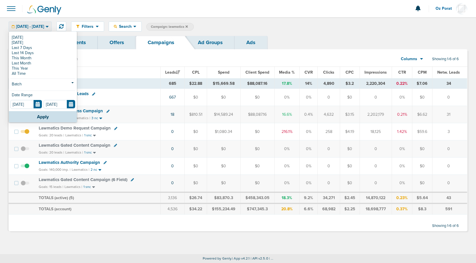
click at [414, 59] on span "Columns" at bounding box center [409, 59] width 16 height 6
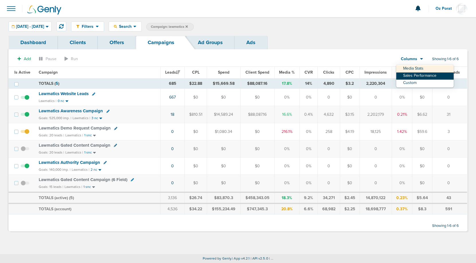
click at [414, 75] on link "Sales Performance" at bounding box center [424, 76] width 57 height 7
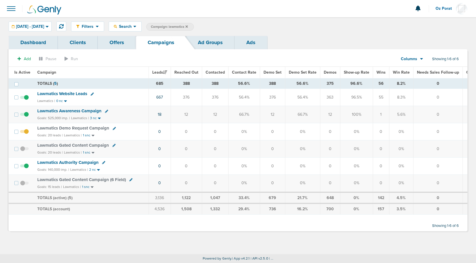
drag, startPoint x: 374, startPoint y: 85, endPoint x: 380, endPoint y: 85, distance: 5.4
click at [380, 85] on td "56" at bounding box center [381, 83] width 16 height 11
click at [141, 23] on div "Search" at bounding box center [125, 26] width 32 height 9
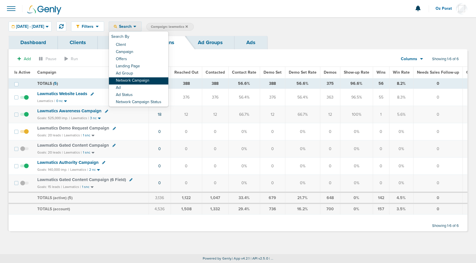
click at [153, 78] on link "Network Campaign" at bounding box center [138, 80] width 59 height 7
select select "netCmpName"
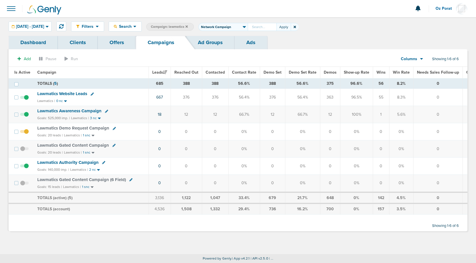
click at [276, 28] on input "text" at bounding box center [262, 27] width 29 height 8
type input "Lawmatics_Awareness_90SecVideo_Impressions_ICP_03.11.25?i"
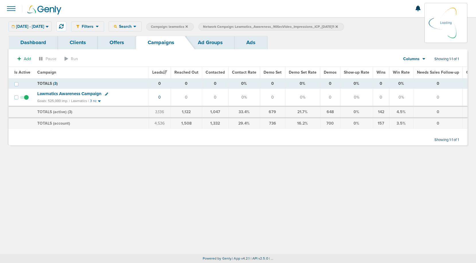
click at [37, 44] on link "Dashboard" at bounding box center [33, 42] width 49 height 13
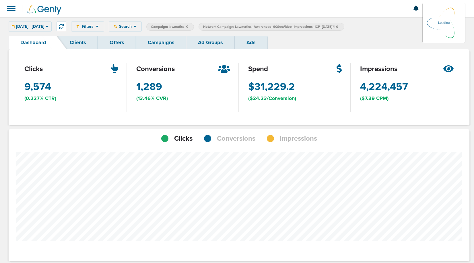
scroll to position [446, 456]
click at [291, 134] on span "Impressions" at bounding box center [298, 139] width 37 height 10
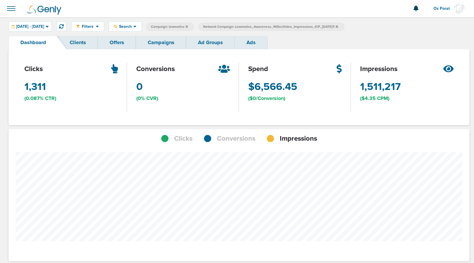
scroll to position [405, 456]
click at [44, 28] on span "04.01.2025 - 06.30.2025" at bounding box center [30, 27] width 28 height 4
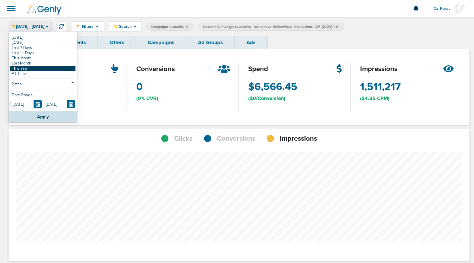
click at [39, 69] on link "This Year" at bounding box center [42, 68] width 65 height 5
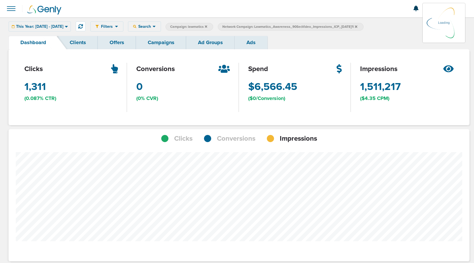
scroll to position [405, 456]
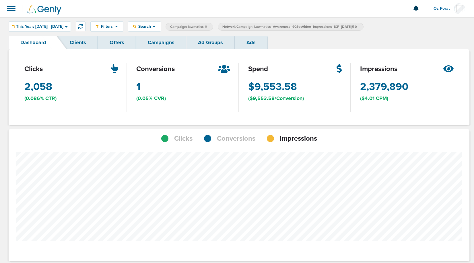
click at [237, 140] on span "Conversions" at bounding box center [236, 139] width 38 height 10
click at [285, 138] on span "Impressions" at bounding box center [298, 139] width 37 height 10
click at [357, 25] on icon at bounding box center [356, 26] width 2 height 3
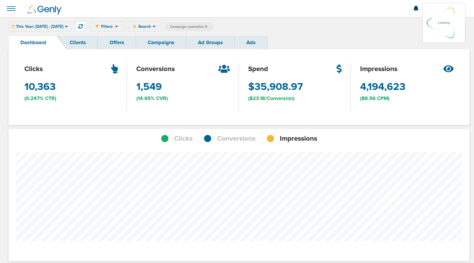
scroll to position [446, 456]
click at [239, 139] on span "Conversions" at bounding box center [236, 139] width 38 height 10
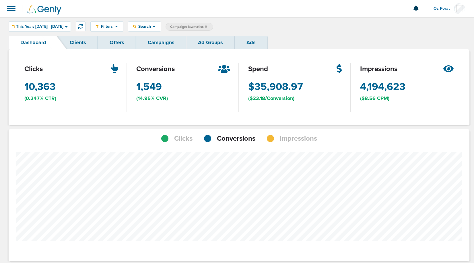
click at [153, 41] on link "Campaigns" at bounding box center [161, 42] width 50 height 13
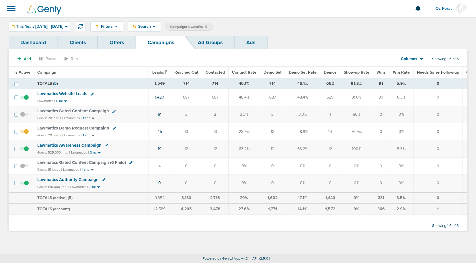
click at [67, 144] on span "Lawmatics Awareness Campaign" at bounding box center [69, 145] width 64 height 5
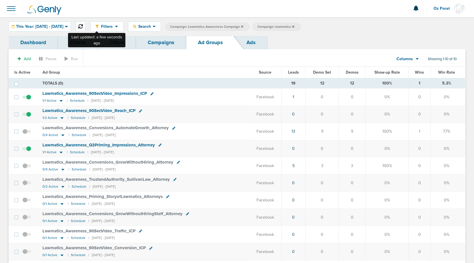
click at [85, 27] on button at bounding box center [81, 27] width 10 height 10
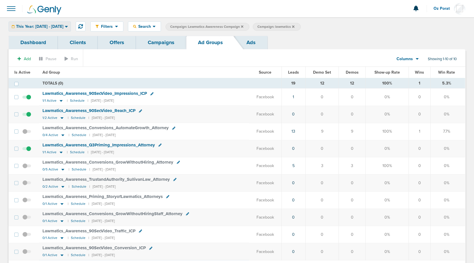
click at [48, 26] on span "This Year: 01.01.2025 - 09.09.2025" at bounding box center [39, 27] width 47 height 4
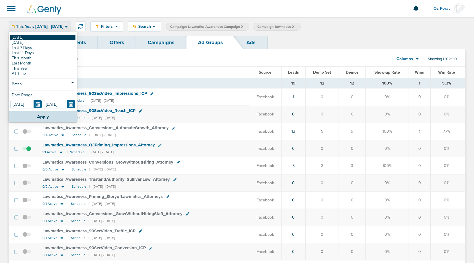
click at [35, 37] on link "[DATE]" at bounding box center [42, 37] width 65 height 5
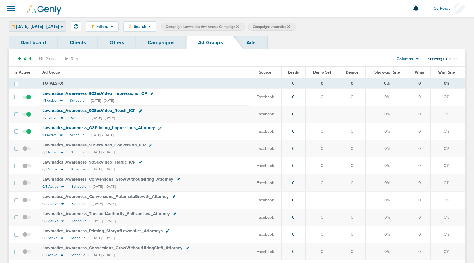
click at [59, 27] on span "[DATE]: [DATE] - [DATE]" at bounding box center [37, 27] width 43 height 4
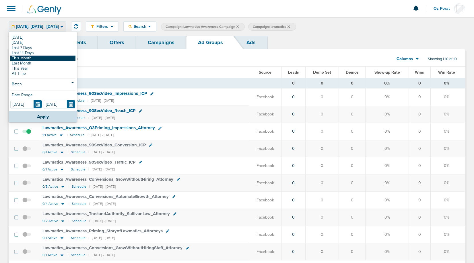
click at [46, 56] on link "This Month" at bounding box center [42, 58] width 65 height 5
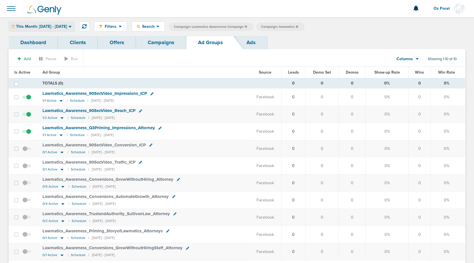
click at [65, 25] on span "This Month: 09.01.2025 - 09.30.2025" at bounding box center [41, 27] width 51 height 4
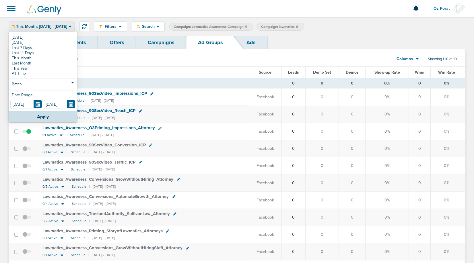
click at [414, 59] on div "Columns" at bounding box center [404, 59] width 25 height 6
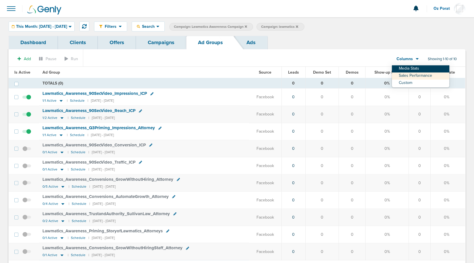
click at [412, 67] on link "Media Stats" at bounding box center [420, 68] width 57 height 7
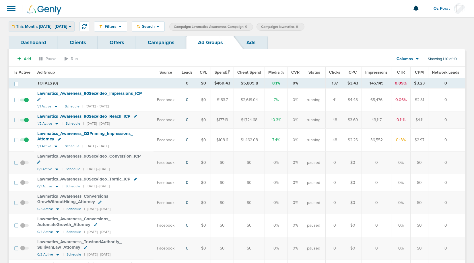
click at [59, 25] on span "This Month: 09.01.2025 - 09.30.2025" at bounding box center [41, 27] width 51 height 4
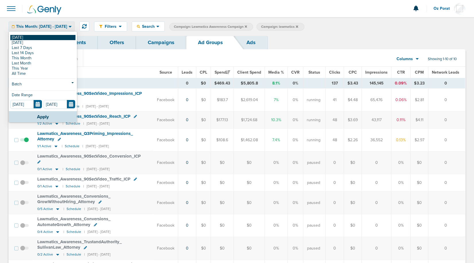
click at [41, 38] on link "[DATE]" at bounding box center [42, 37] width 65 height 5
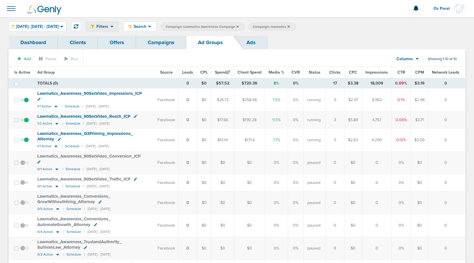
click at [118, 25] on div "Filters" at bounding box center [102, 26] width 32 height 9
click at [148, 26] on span "Search" at bounding box center [140, 26] width 16 height 5
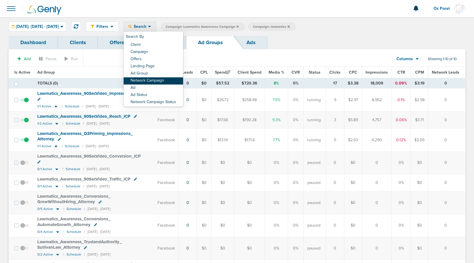
click at [178, 81] on link "Network Campaign" at bounding box center [153, 80] width 59 height 7
select select "netCmpName"
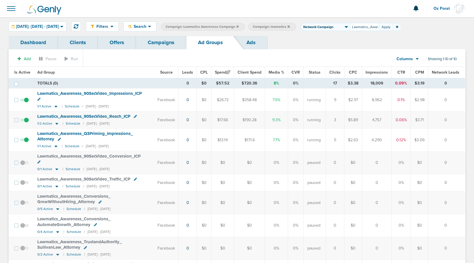
scroll to position [0, 136]
type input "Lawmatics_Awareness_TrustandAuthority_SullivanLaw_Attorney_07.01.25_traffic?id=…"
click at [393, 24] on button "Apply" at bounding box center [385, 27] width 14 height 8
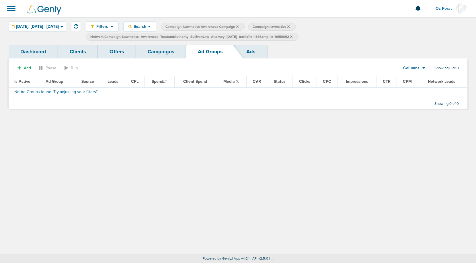
click at [239, 27] on icon at bounding box center [237, 26] width 2 height 2
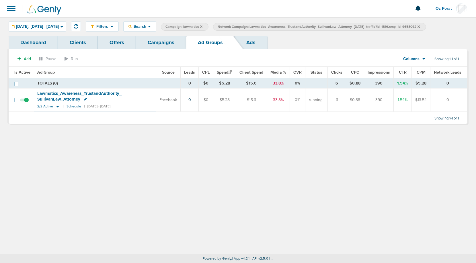
click at [44, 105] on span "2/2 Active" at bounding box center [45, 106] width 16 height 4
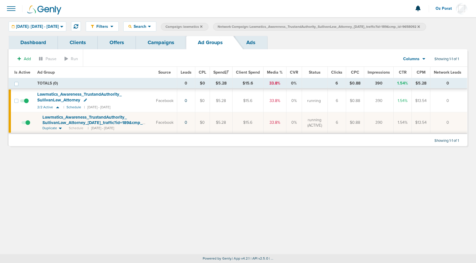
click at [26, 126] on span at bounding box center [26, 126] width 9 height 0
click at [22, 124] on input "checkbox" at bounding box center [22, 124] width 0 height 0
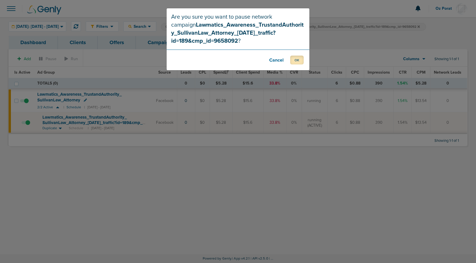
click at [298, 58] on button "OK" at bounding box center [296, 60] width 13 height 9
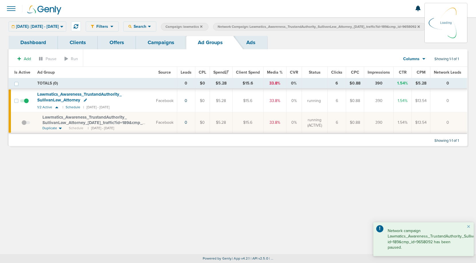
click at [202, 26] on icon at bounding box center [201, 26] width 2 height 2
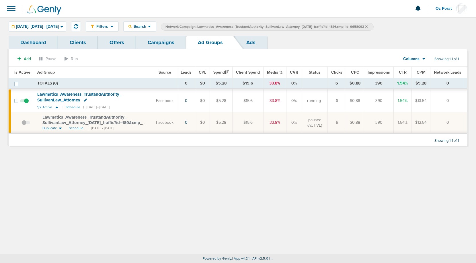
click at [368, 26] on icon at bounding box center [366, 26] width 2 height 2
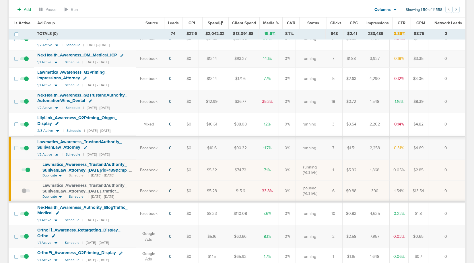
scroll to position [601, 0]
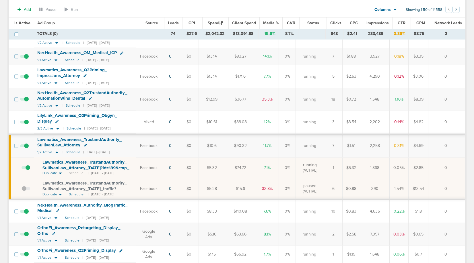
click at [26, 171] on span at bounding box center [26, 171] width 9 height 0
click at [22, 169] on input "checkbox" at bounding box center [22, 169] width 0 height 0
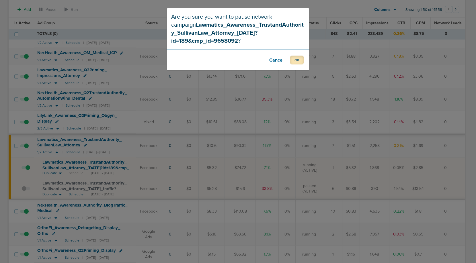
click at [295, 60] on button "OK" at bounding box center [296, 60] width 13 height 9
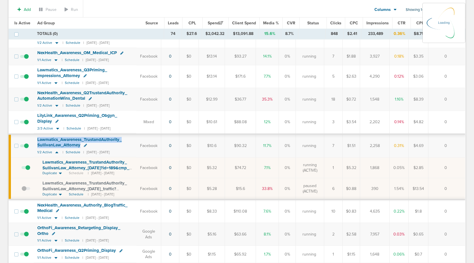
drag, startPoint x: 34, startPoint y: 140, endPoint x: 80, endPoint y: 145, distance: 46.2
click at [80, 145] on td "Lawmatics_ Awareness_ TrustandAuthority_ SullivanLaw_ Attorney 1/2 Active | Sch…" at bounding box center [85, 146] width 102 height 23
copy span "Lawmatics_ Awareness_ TrustandAuthority_ SullivanLaw_ Attorney"
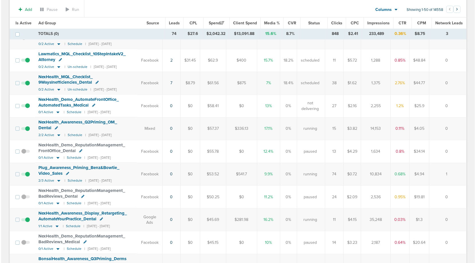
scroll to position [0, 0]
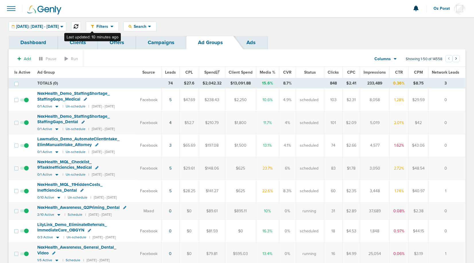
click at [78, 25] on icon at bounding box center [76, 26] width 5 height 5
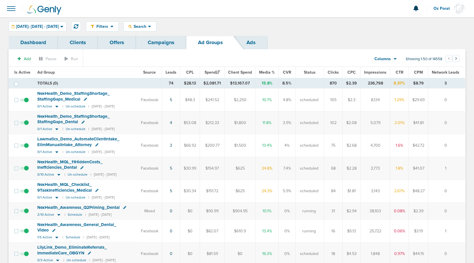
click at [176, 72] on span "Leads" at bounding box center [170, 72] width 11 height 5
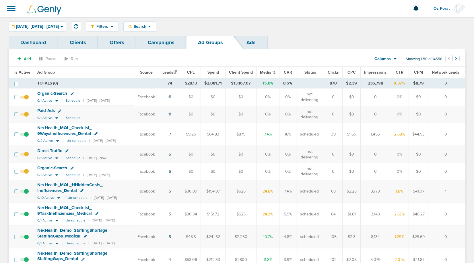
click at [166, 43] on link "Campaigns" at bounding box center [161, 42] width 50 height 13
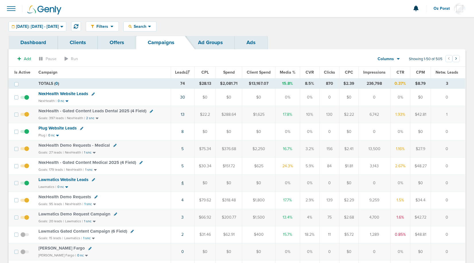
click at [183, 183] on link "4" at bounding box center [182, 183] width 2 height 5
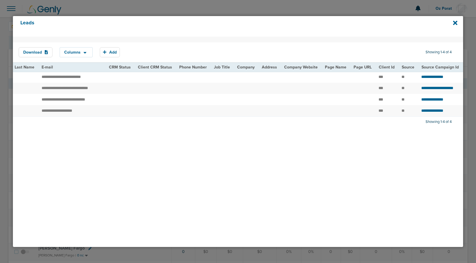
scroll to position [0, 167]
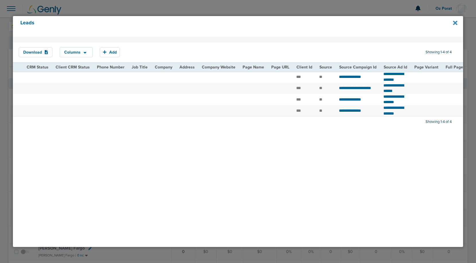
click at [454, 23] on icon at bounding box center [455, 23] width 4 height 4
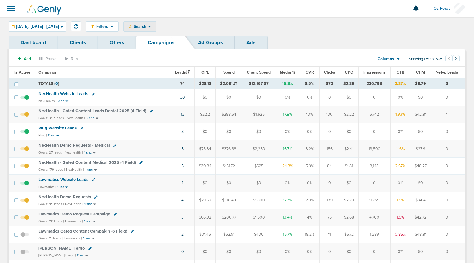
click at [148, 25] on span "Search" at bounding box center [140, 26] width 16 height 5
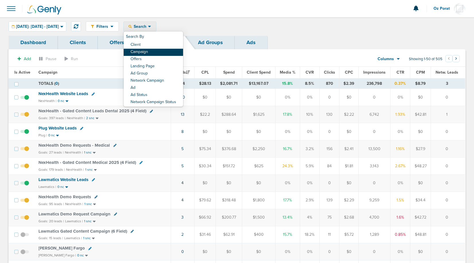
click at [164, 52] on link "Campaign" at bounding box center [153, 52] width 59 height 7
select select "cmpName"
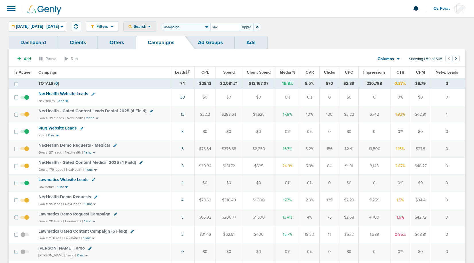
type input "law"
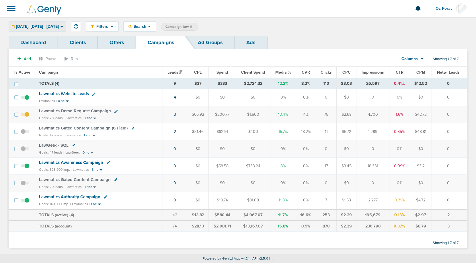
click at [46, 29] on div "Today: 09.09.2025 - 09.09.2025" at bounding box center [37, 26] width 57 height 9
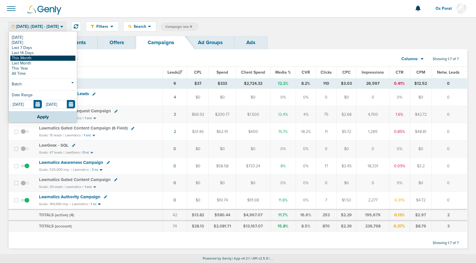
click at [35, 57] on link "This Month" at bounding box center [42, 58] width 65 height 5
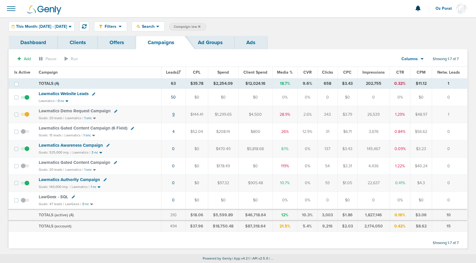
click at [175, 114] on link "9" at bounding box center [173, 114] width 2 height 5
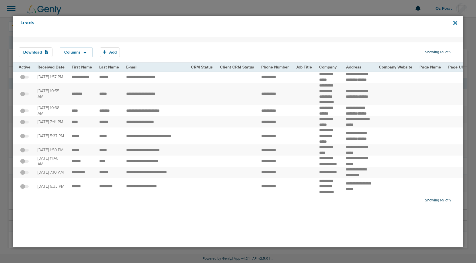
click at [454, 24] on icon at bounding box center [455, 23] width 4 height 4
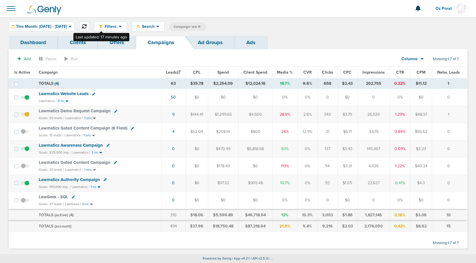
click at [87, 27] on icon at bounding box center [84, 26] width 5 height 5
click at [174, 131] on link "4" at bounding box center [173, 131] width 2 height 5
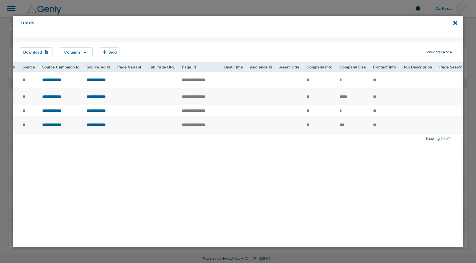
scroll to position [0, 465]
click at [456, 22] on icon at bounding box center [455, 23] width 4 height 6
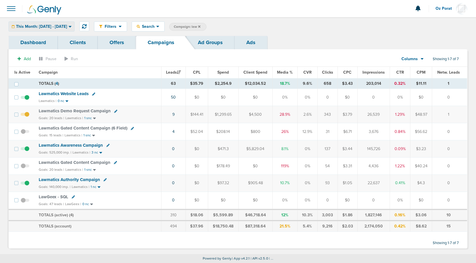
click at [67, 25] on span "This Month: 09.01.2025 - 09.30.2025" at bounding box center [41, 27] width 51 height 4
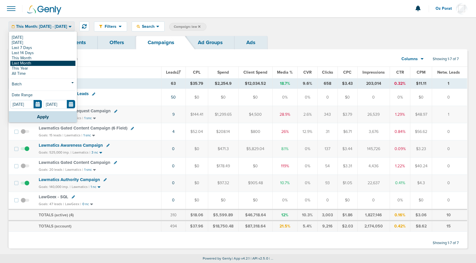
click at [52, 63] on link "Last Month" at bounding box center [42, 63] width 65 height 5
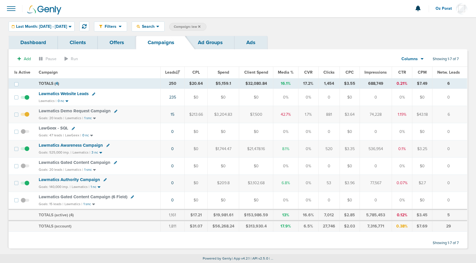
click at [70, 95] on span "Lawmatics Website Leads" at bounding box center [64, 93] width 50 height 5
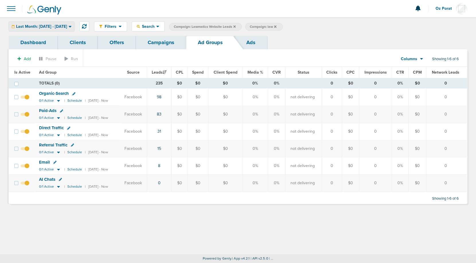
click at [67, 28] on span "Last Month: 08.01.2025 - 08.31.2025" at bounding box center [41, 27] width 51 height 4
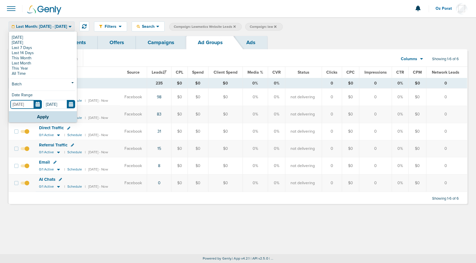
click at [38, 105] on input "08.01.2025" at bounding box center [26, 104] width 32 height 9
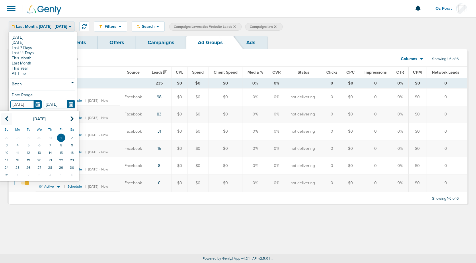
click at [7, 117] on icon at bounding box center [7, 119] width 4 height 6
click at [50, 136] on td "1" at bounding box center [50, 137] width 11 height 7
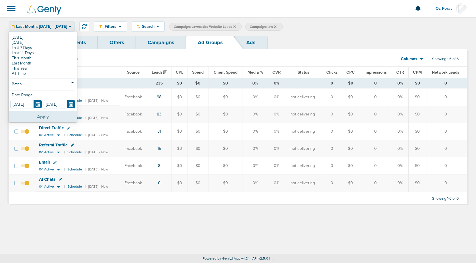
click at [45, 114] on button "Apply" at bounding box center [43, 116] width 68 height 11
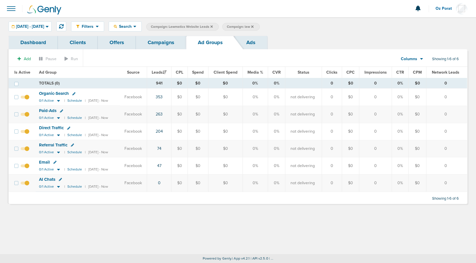
drag, startPoint x: 35, startPoint y: 71, endPoint x: 229, endPoint y: 175, distance: 219.7
click at [229, 175] on table "Is Active Ad Group Source Leads CPL Spend Client Spend Media % CVR Status Click…" at bounding box center [238, 129] width 458 height 125
click at [413, 61] on span "Columns" at bounding box center [409, 59] width 16 height 6
click at [415, 73] on link "Sales Performance" at bounding box center [424, 76] width 57 height 7
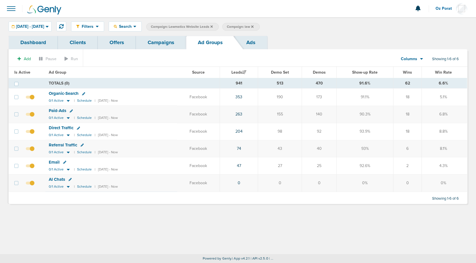
drag, startPoint x: 46, startPoint y: 71, endPoint x: 113, endPoint y: 96, distance: 72.0
click at [113, 96] on table "Is Active Ad Group Source Leads Demo Set Demos Show-up Rate Wins Win Rate Is Ac…" at bounding box center [238, 129] width 458 height 125
click at [449, 180] on td "0%" at bounding box center [444, 183] width 46 height 17
copy table "Ad Group Source Leads Demo Set Demos Show-up Rate Wins Win Rate TOTALS (0) 941 …"
click at [138, 76] on th "Ad Group" at bounding box center [111, 72] width 132 height 11
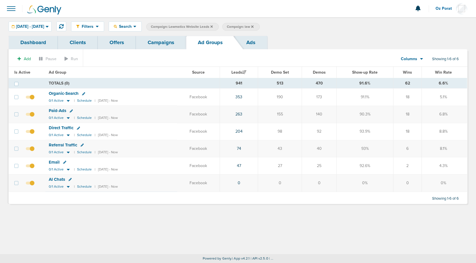
click at [155, 43] on link "Campaigns" at bounding box center [161, 42] width 50 height 13
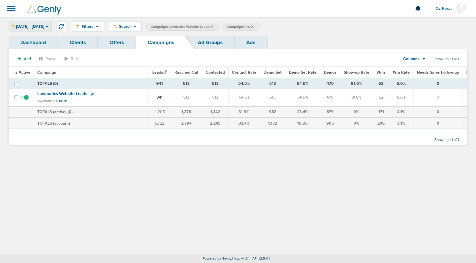
click at [43, 23] on div "05.01.2025 - 08.31.2025" at bounding box center [30, 26] width 42 height 9
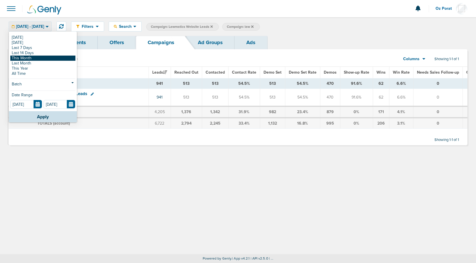
click at [32, 60] on link "This Month" at bounding box center [42, 58] width 65 height 5
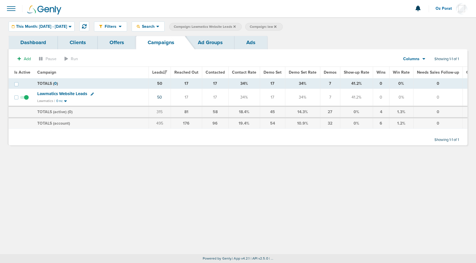
click at [64, 93] on span "Lawmatics Website Leads" at bounding box center [62, 93] width 50 height 5
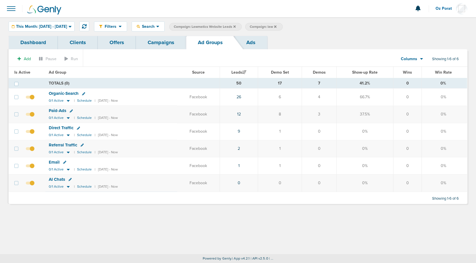
click at [155, 44] on link "Campaigns" at bounding box center [161, 42] width 50 height 13
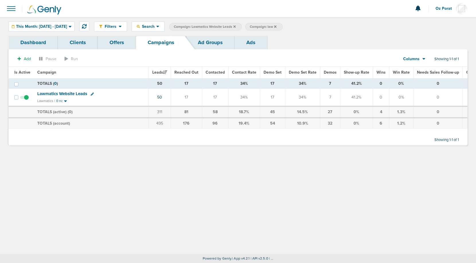
click at [66, 92] on span "Lawmatics Website Leads" at bounding box center [62, 93] width 50 height 5
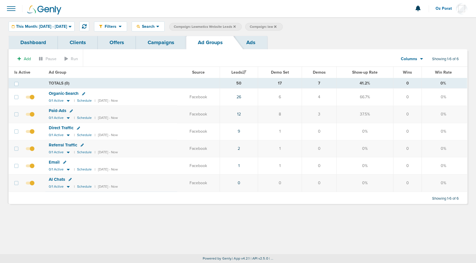
click at [161, 41] on link "Campaigns" at bounding box center [161, 42] width 50 height 13
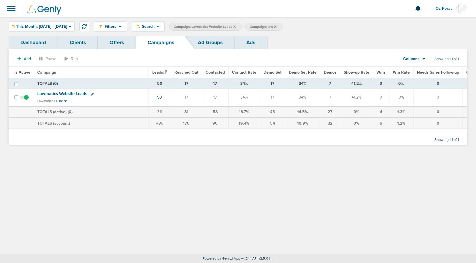
click at [236, 27] on icon at bounding box center [234, 26] width 2 height 2
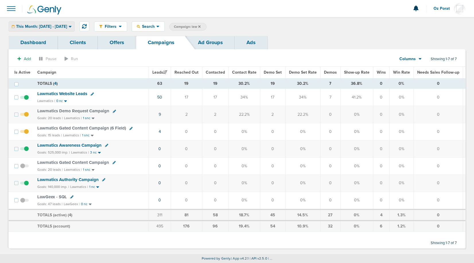
click at [58, 25] on span "This Month: 09.01.2025 - 09.30.2025" at bounding box center [41, 27] width 51 height 4
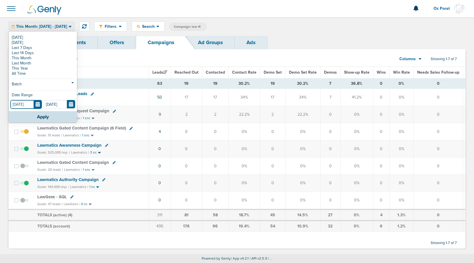
click at [39, 106] on input "09.01.2025" at bounding box center [26, 104] width 32 height 9
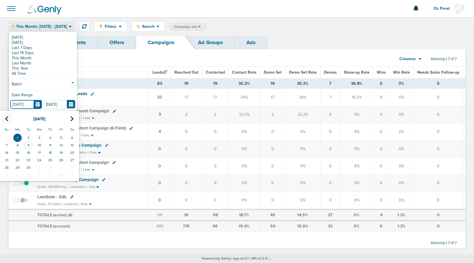
click at [9, 118] on th at bounding box center [6, 119] width 11 height 12
click at [60, 136] on td "1" at bounding box center [61, 137] width 11 height 7
type input "08.01.2025"
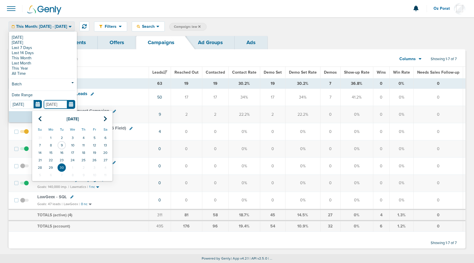
click at [71, 103] on input "09.30.2025" at bounding box center [60, 104] width 32 height 9
click at [40, 119] on icon at bounding box center [40, 119] width 4 height 6
click at [106, 146] on td "9" at bounding box center [105, 145] width 11 height 7
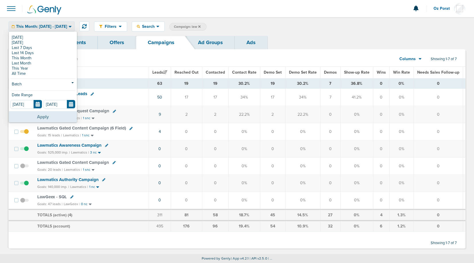
click at [42, 116] on button "Apply" at bounding box center [43, 116] width 68 height 11
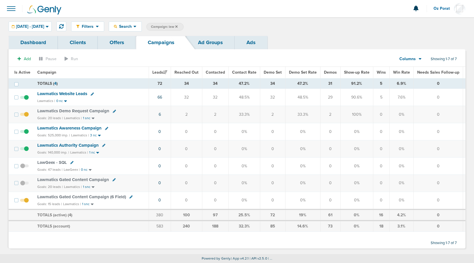
drag, startPoint x: 35, startPoint y: 112, endPoint x: 162, endPoint y: 115, distance: 127.0
click at [162, 115] on tr "Lawmatics Demo Request Campaign Goals: 20 leads | Lawmatics | 1 snc 6 2 2 33.3%…" at bounding box center [267, 114] width 517 height 17
copy tr "Lawmatics Demo Request Campaign Goals: 20 leads | Lawmatics | 1 snc 6"
click at [174, 111] on td "2" at bounding box center [186, 114] width 31 height 17
click at [44, 25] on span "08.01.2025 - 08.09.2025" at bounding box center [30, 27] width 28 height 4
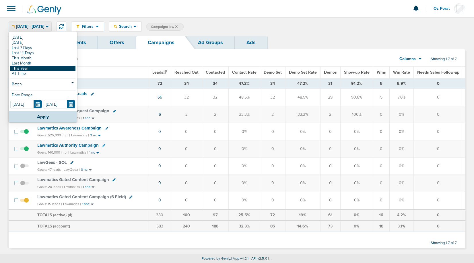
click at [26, 67] on link "This Year" at bounding box center [42, 68] width 65 height 5
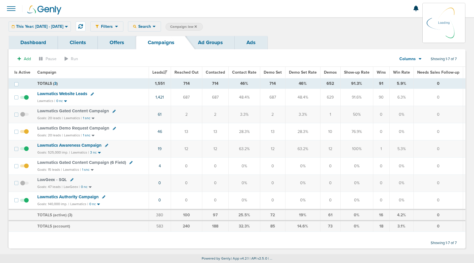
click at [65, 26] on div "This Year: 01.01.2025 - 09.09.2025 Today Yesterday Last 7 Days Last 14 Days Thi…" at bounding box center [40, 27] width 62 height 10
click at [63, 26] on span "This Year: 01.01.2025 - 09.09.2025" at bounding box center [39, 27] width 47 height 4
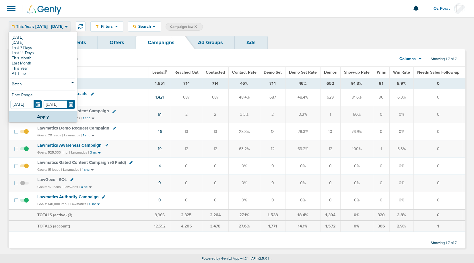
click at [71, 103] on input "[DATE]" at bounding box center [60, 104] width 32 height 9
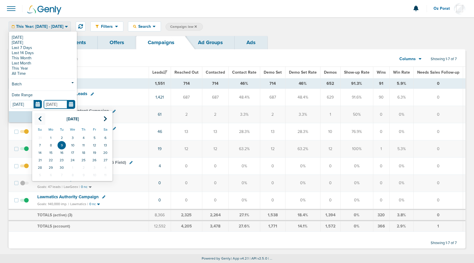
click at [41, 119] on icon at bounding box center [40, 119] width 4 height 6
click at [91, 151] on td "15" at bounding box center [94, 152] width 11 height 7
type input "08.15.2025"
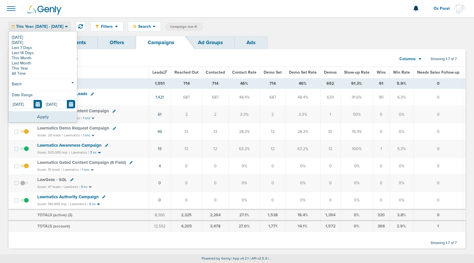
click at [34, 114] on button "Apply" at bounding box center [43, 116] width 68 height 11
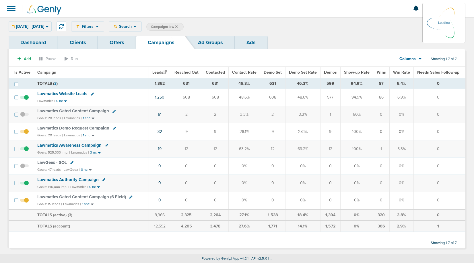
click at [73, 92] on span "Lawmatics Website Leads" at bounding box center [62, 93] width 50 height 5
click at [57, 93] on span "Lawmatics Website Leads" at bounding box center [62, 93] width 50 height 5
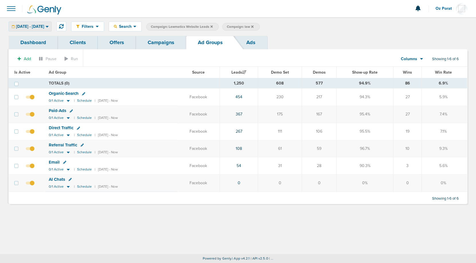
click at [44, 25] on span "01.01.2025 - 08.15.2025" at bounding box center [30, 27] width 28 height 4
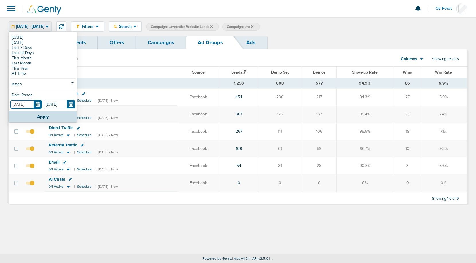
click at [38, 105] on input "01.01.2025" at bounding box center [26, 104] width 32 height 9
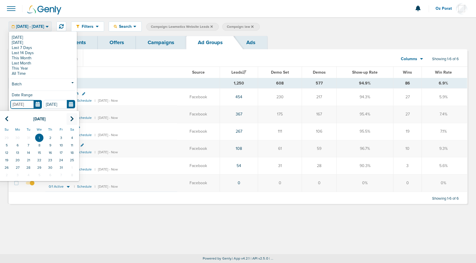
click at [73, 118] on icon at bounding box center [72, 119] width 4 height 6
click at [52, 136] on td "1" at bounding box center [50, 137] width 11 height 7
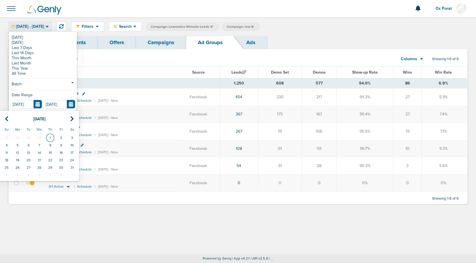
type input "05.01.2025"
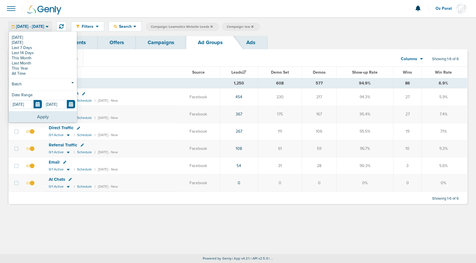
click at [46, 115] on button "Apply" at bounding box center [43, 116] width 68 height 11
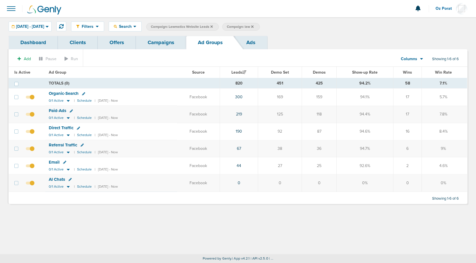
drag, startPoint x: 437, startPoint y: 98, endPoint x: 448, endPoint y: 98, distance: 10.6
click at [448, 98] on td "5.7%" at bounding box center [444, 97] width 46 height 17
copy td "5.7%"
click at [40, 27] on span "[DATE] - [DATE]" at bounding box center [30, 27] width 28 height 4
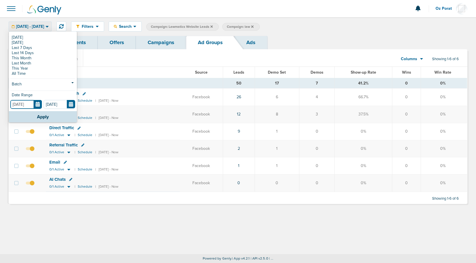
click at [41, 105] on input "[DATE]" at bounding box center [26, 104] width 32 height 9
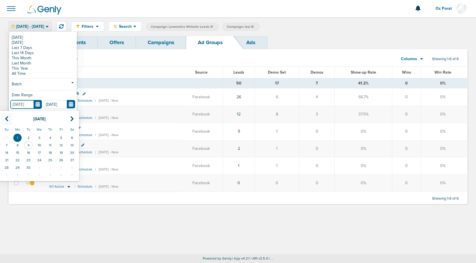
click at [7, 116] on icon at bounding box center [7, 119] width 4 height 6
click at [62, 137] on td "1" at bounding box center [61, 137] width 11 height 7
type input "[DATE]"
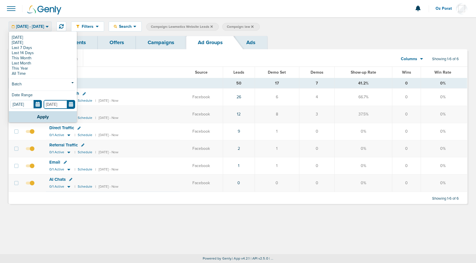
click at [73, 104] on input "[DATE]" at bounding box center [60, 104] width 32 height 9
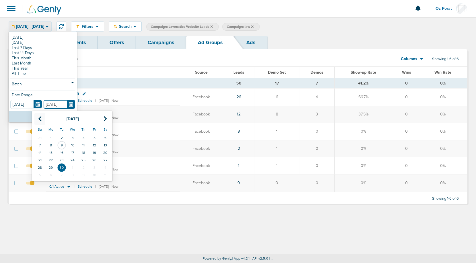
click at [40, 117] on icon at bounding box center [40, 119] width 4 height 6
click at [104, 146] on td "9" at bounding box center [105, 145] width 11 height 7
type input "[DATE]"
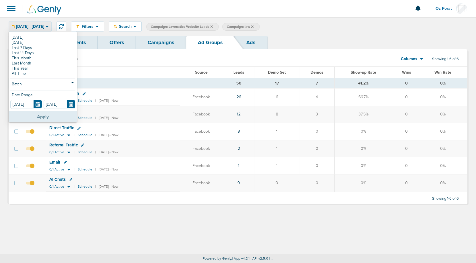
click at [51, 114] on button "Apply" at bounding box center [43, 116] width 68 height 11
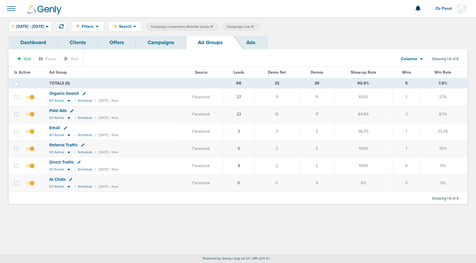
click at [244, 71] on span "Leads" at bounding box center [238, 72] width 11 height 5
click at [51, 30] on div "[DATE] - [DATE]" at bounding box center [30, 26] width 42 height 9
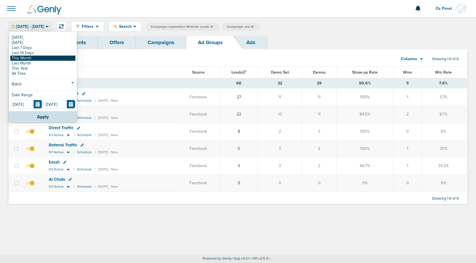
click at [33, 59] on link "This Month" at bounding box center [42, 58] width 65 height 5
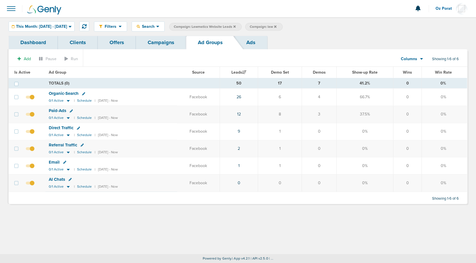
click at [159, 44] on link "Campaigns" at bounding box center [161, 42] width 50 height 13
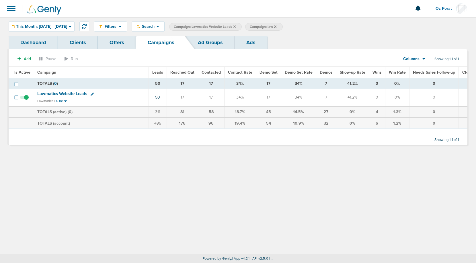
click at [236, 26] on icon at bounding box center [234, 26] width 2 height 2
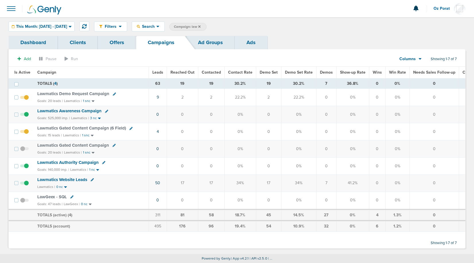
click at [160, 73] on span "Leads" at bounding box center [157, 72] width 11 height 5
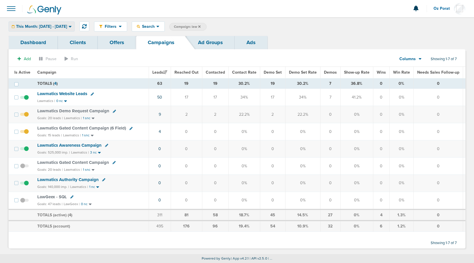
click at [65, 26] on span "This Month: [DATE] - [DATE]" at bounding box center [41, 27] width 51 height 4
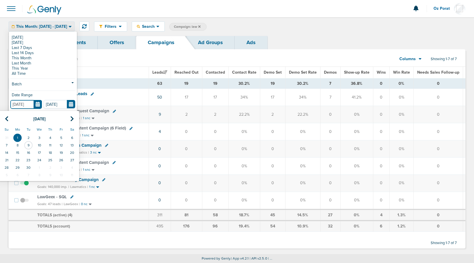
click at [40, 103] on input "[DATE]" at bounding box center [26, 104] width 32 height 9
click at [9, 119] on th at bounding box center [6, 119] width 11 height 12
click at [59, 137] on td "1" at bounding box center [61, 137] width 11 height 7
type input "[DATE]"
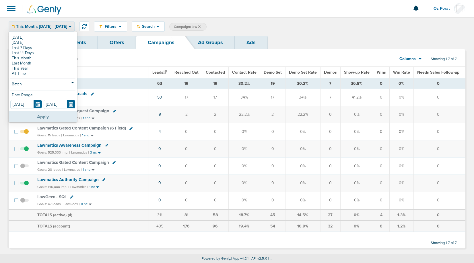
click at [47, 114] on button "Apply" at bounding box center [43, 116] width 68 height 11
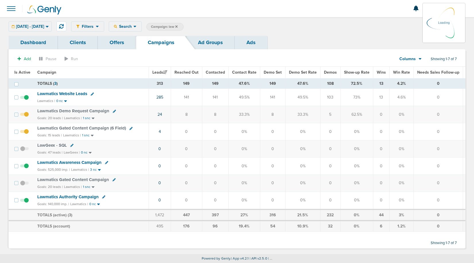
click at [71, 95] on span "Lawmatics Website Leads" at bounding box center [62, 93] width 50 height 5
click at [70, 92] on span "Lawmatics Website Leads" at bounding box center [62, 93] width 50 height 5
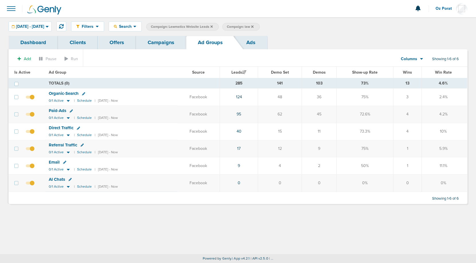
click at [57, 109] on span "Paid-Ads" at bounding box center [57, 110] width 17 height 5
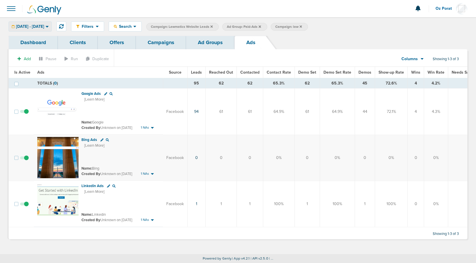
click at [44, 26] on span "[DATE] - [DATE]" at bounding box center [30, 27] width 28 height 4
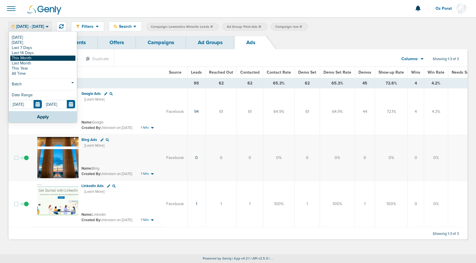
click at [32, 59] on link "This Month" at bounding box center [42, 58] width 65 height 5
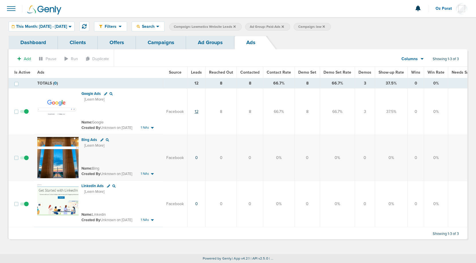
click at [195, 112] on link "12" at bounding box center [197, 111] width 4 height 5
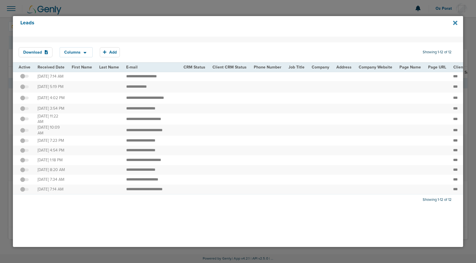
click at [454, 22] on icon at bounding box center [455, 23] width 4 height 4
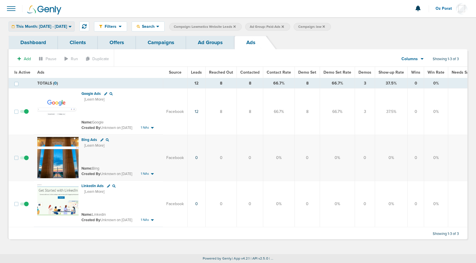
click at [67, 25] on span "This Month: [DATE] - [DATE]" at bounding box center [41, 27] width 51 height 4
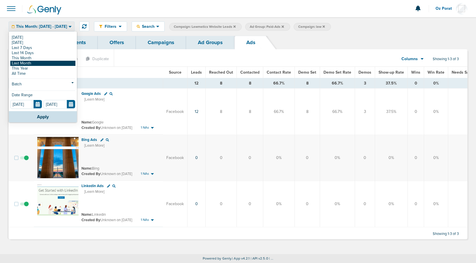
click at [49, 64] on link "Last Month" at bounding box center [42, 63] width 65 height 5
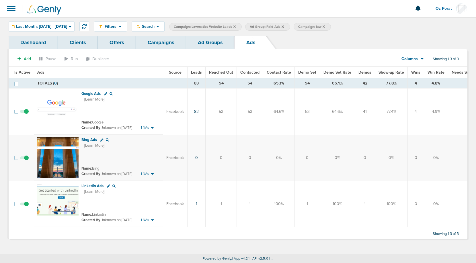
click at [164, 45] on link "Campaigns" at bounding box center [161, 42] width 50 height 13
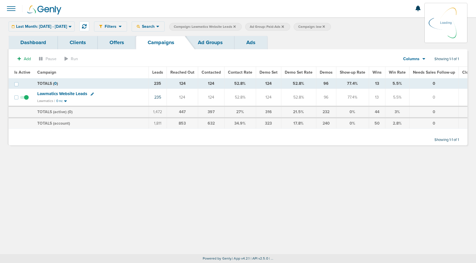
click at [284, 26] on icon at bounding box center [283, 26] width 2 height 2
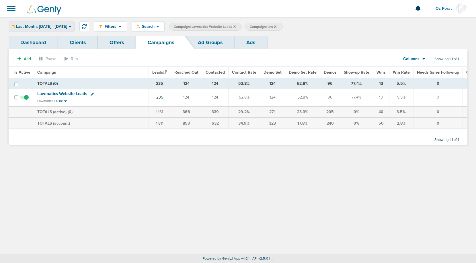
click at [48, 25] on span "Last Month: [DATE] - [DATE]" at bounding box center [41, 27] width 51 height 4
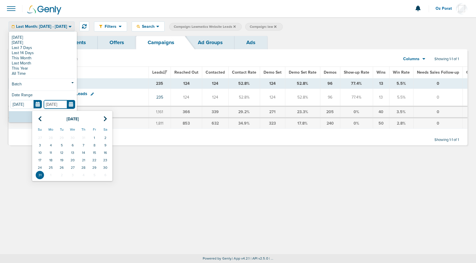
click at [71, 106] on input "[DATE]" at bounding box center [60, 104] width 32 height 9
click at [94, 151] on td "15" at bounding box center [94, 152] width 11 height 7
type input "[DATE]"
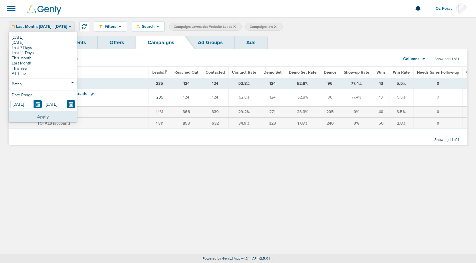
click at [46, 118] on button "Apply" at bounding box center [43, 116] width 68 height 11
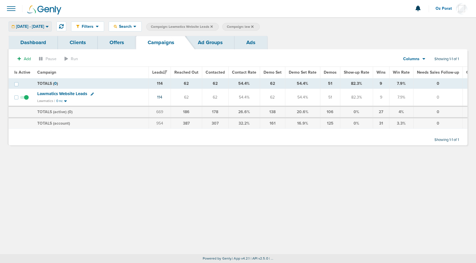
click at [44, 26] on span "[DATE] - [DATE]" at bounding box center [30, 27] width 28 height 4
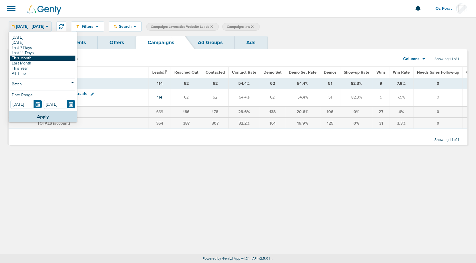
click at [30, 57] on link "This Month" at bounding box center [42, 58] width 65 height 5
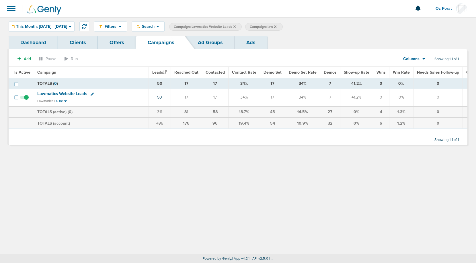
click at [236, 26] on icon at bounding box center [234, 26] width 2 height 2
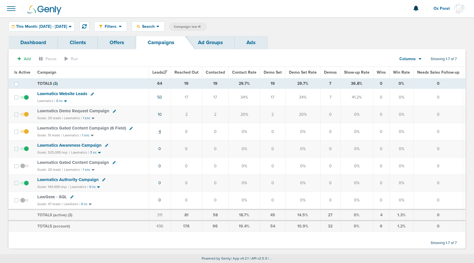
click at [159, 132] on link "4" at bounding box center [160, 131] width 2 height 5
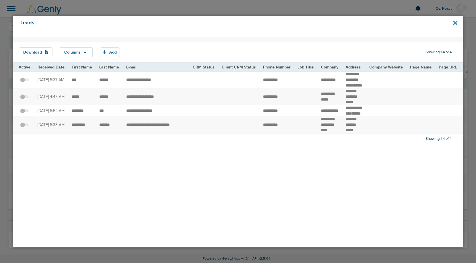
click at [455, 23] on icon at bounding box center [455, 23] width 4 height 4
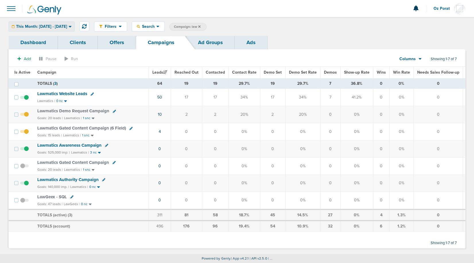
click at [67, 26] on span "This Month: [DATE] - [DATE]" at bounding box center [41, 27] width 51 height 4
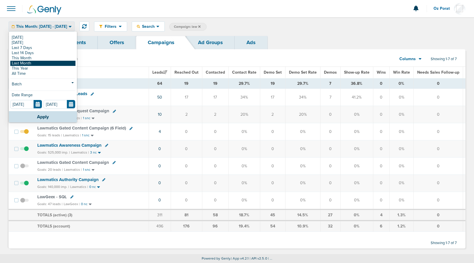
click at [42, 61] on link "Last Month" at bounding box center [42, 63] width 65 height 5
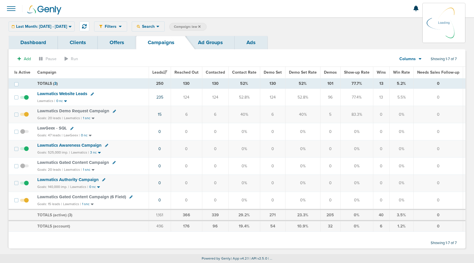
click at [419, 58] on icon at bounding box center [419, 58] width 3 height 5
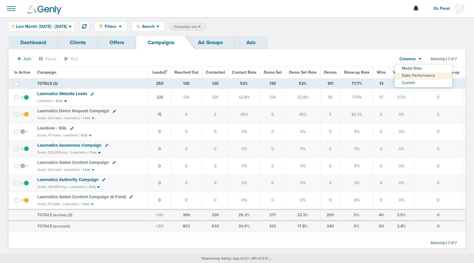
click at [330, 85] on td "101" at bounding box center [330, 83] width 20 height 11
click at [328, 73] on span "Demos" at bounding box center [330, 72] width 13 height 5
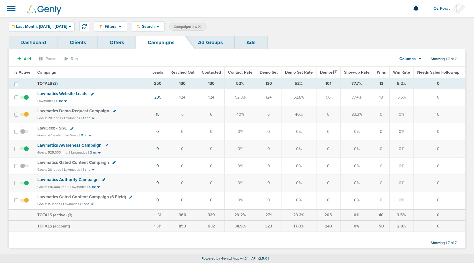
click at [157, 114] on link "15" at bounding box center [158, 114] width 4 height 5
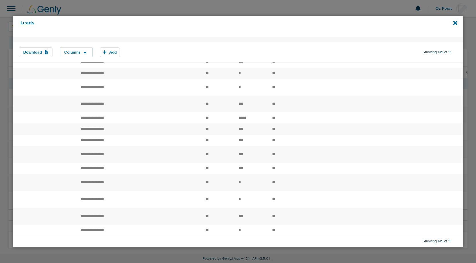
scroll to position [118, 0]
click at [455, 22] on icon at bounding box center [455, 23] width 4 height 4
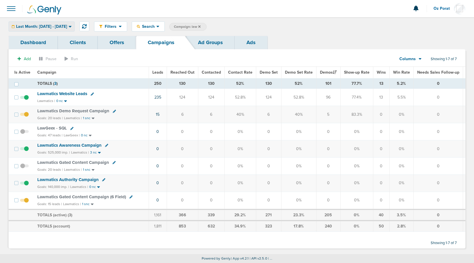
click at [62, 28] on span "Last Month: [DATE] - [DATE]" at bounding box center [41, 27] width 51 height 4
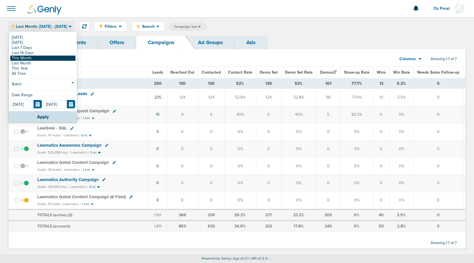
click at [40, 60] on link "This Month" at bounding box center [42, 58] width 65 height 5
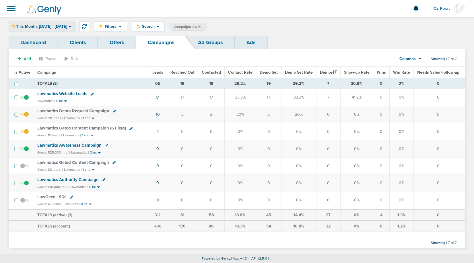
click at [55, 26] on span "This Month: [DATE] - [DATE]" at bounding box center [41, 27] width 51 height 4
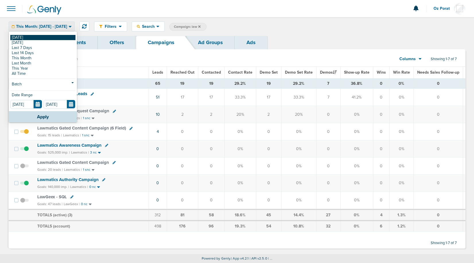
click at [40, 36] on link "[DATE]" at bounding box center [42, 37] width 65 height 5
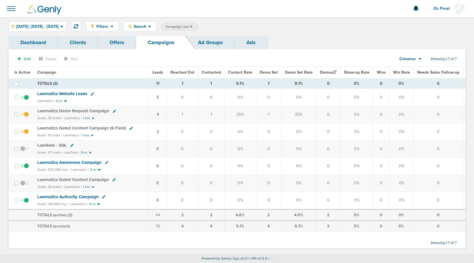
click at [73, 95] on span "Lawmatics Website Leads" at bounding box center [62, 93] width 50 height 5
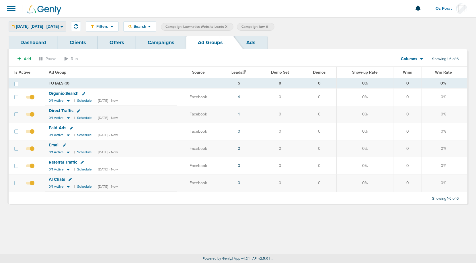
click at [59, 25] on span "[DATE]: [DATE] - [DATE]" at bounding box center [37, 27] width 43 height 4
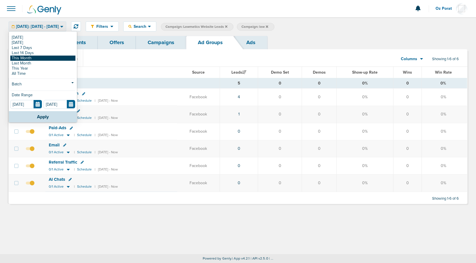
click at [46, 57] on link "This Month" at bounding box center [42, 58] width 65 height 5
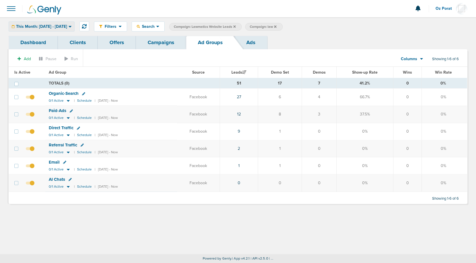
click at [60, 28] on span "This Month: [DATE] - [DATE]" at bounding box center [41, 27] width 51 height 4
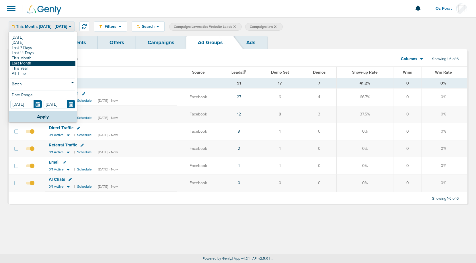
click at [42, 64] on link "Last Month" at bounding box center [42, 63] width 65 height 5
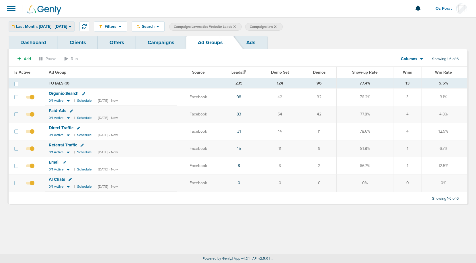
click at [67, 26] on span "Last Month: [DATE] - [DATE]" at bounding box center [41, 27] width 51 height 4
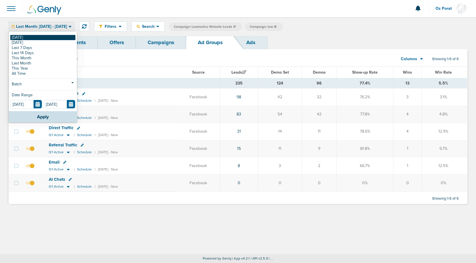
click at [50, 38] on link "[DATE]" at bounding box center [42, 37] width 65 height 5
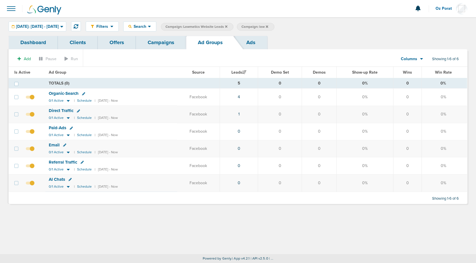
click at [163, 50] on div "Add Pause Run Columns Media Stats Sales Performance Custom Showing 1-6 of 6 Is …" at bounding box center [238, 126] width 459 height 155
click at [163, 44] on link "Campaigns" at bounding box center [161, 42] width 50 height 13
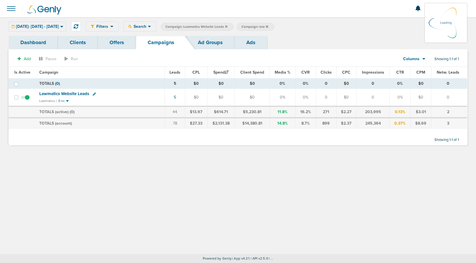
click at [227, 27] on icon at bounding box center [226, 26] width 2 height 2
click at [227, 26] on icon at bounding box center [226, 26] width 2 height 2
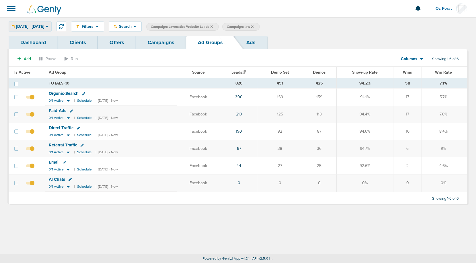
click at [44, 26] on span "[DATE] - [DATE]" at bounding box center [30, 27] width 28 height 4
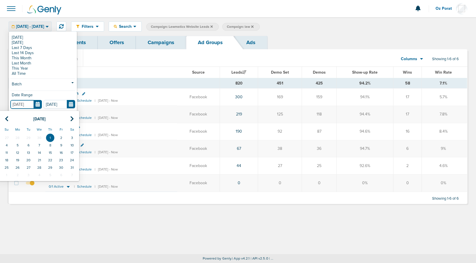
click at [40, 104] on input "[DATE]" at bounding box center [26, 104] width 32 height 9
click at [8, 118] on icon at bounding box center [7, 119] width 4 height 6
click at [29, 136] on td "1" at bounding box center [28, 137] width 11 height 7
type input "[DATE]"
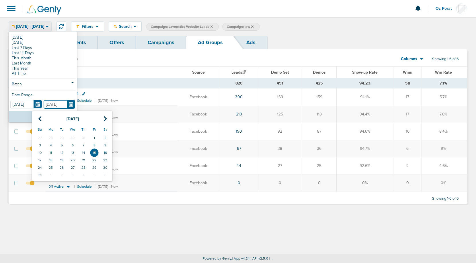
click at [70, 104] on input "[DATE]" at bounding box center [60, 104] width 32 height 9
click at [39, 120] on icon at bounding box center [40, 119] width 4 height 6
click at [36, 117] on th at bounding box center [39, 119] width 11 height 12
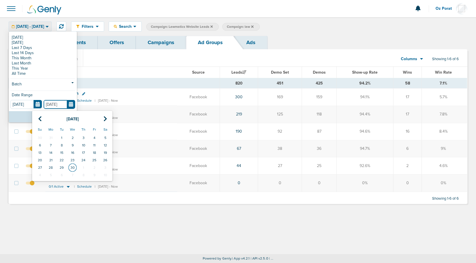
click at [73, 165] on td "30" at bounding box center [72, 167] width 11 height 7
type input "[DATE]"
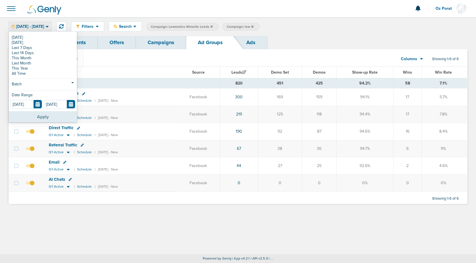
click at [44, 114] on button "Apply" at bounding box center [43, 116] width 68 height 11
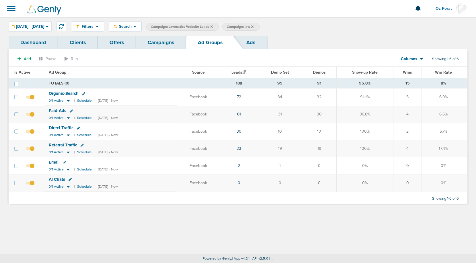
click at [420, 58] on icon at bounding box center [421, 58] width 3 height 5
click at [416, 68] on link "Media Stats" at bounding box center [424, 68] width 57 height 7
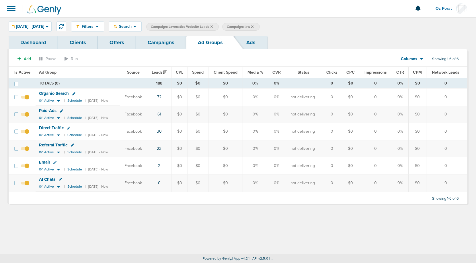
click at [167, 43] on link "Campaigns" at bounding box center [161, 42] width 50 height 13
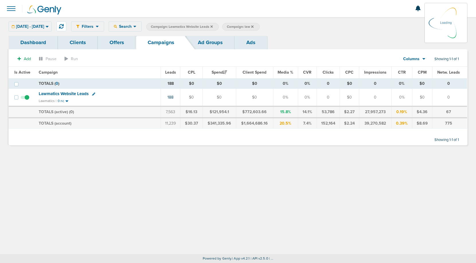
click at [213, 26] on icon at bounding box center [211, 26] width 2 height 2
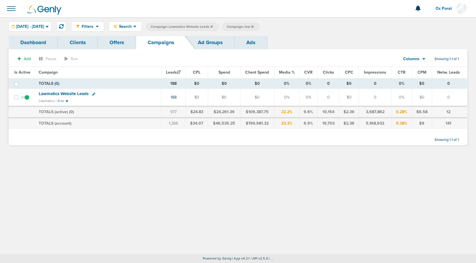
click at [213, 26] on icon at bounding box center [211, 26] width 2 height 2
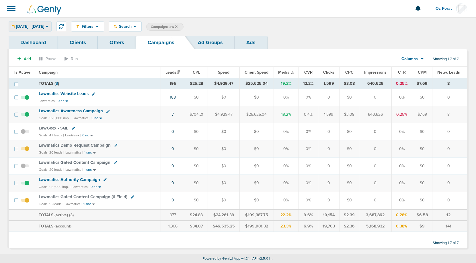
click at [44, 26] on span "[DATE] - [DATE]" at bounding box center [30, 27] width 28 height 4
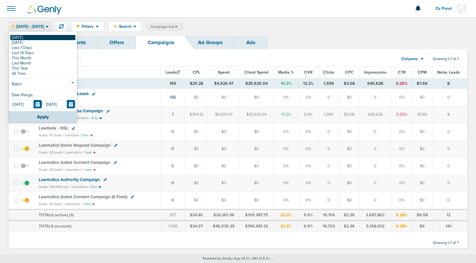
click at [33, 36] on link "[DATE]" at bounding box center [42, 37] width 65 height 5
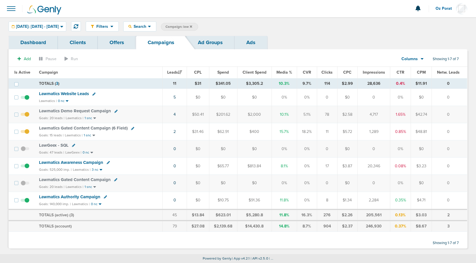
click at [192, 26] on icon at bounding box center [191, 26] width 2 height 2
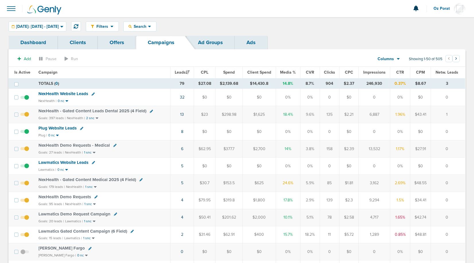
click at [8, 11] on span at bounding box center [11, 8] width 13 height 13
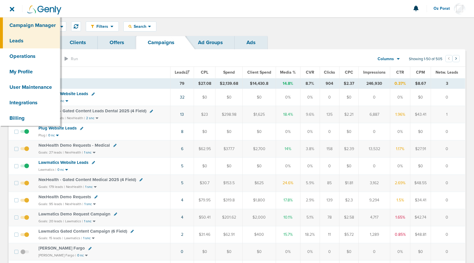
click at [26, 41] on link "Leads" at bounding box center [30, 40] width 60 height 15
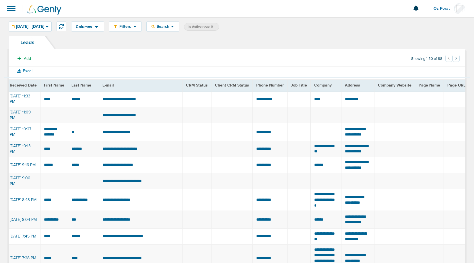
scroll to position [0, 15]
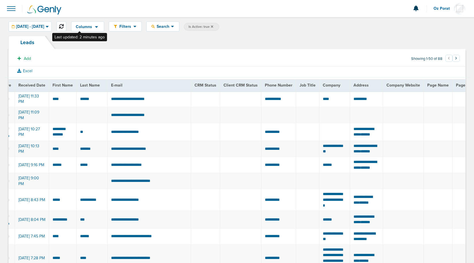
click at [66, 24] on button at bounding box center [61, 27] width 10 height 10
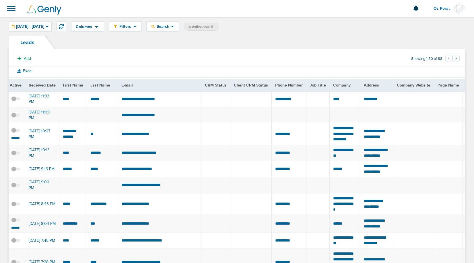
scroll to position [0, 0]
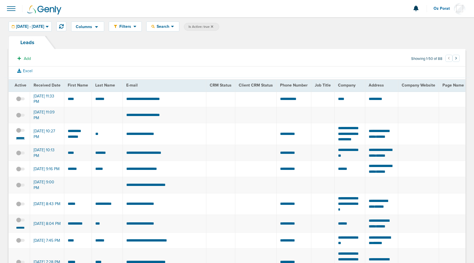
click at [19, 140] on small "*******" at bounding box center [20, 138] width 12 height 5
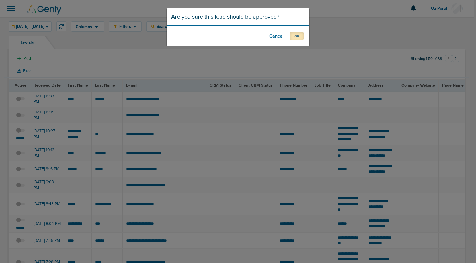
click at [296, 37] on button "OK" at bounding box center [296, 36] width 13 height 9
click at [298, 34] on button "OK" at bounding box center [296, 36] width 13 height 9
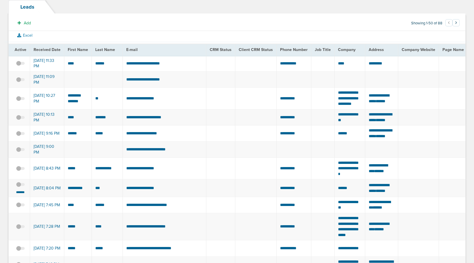
scroll to position [39, 0]
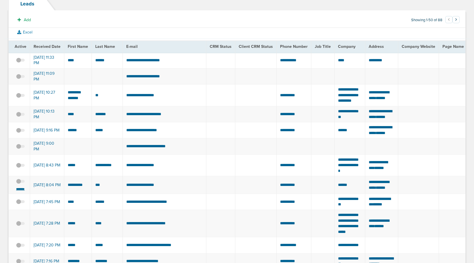
click at [22, 191] on small "*******" at bounding box center [20, 189] width 12 height 5
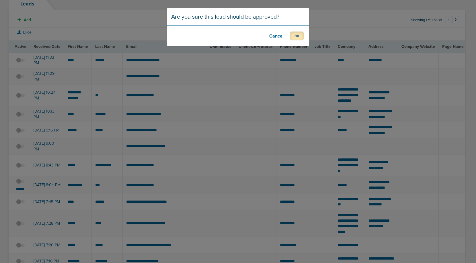
click at [298, 34] on button "OK" at bounding box center [296, 36] width 13 height 9
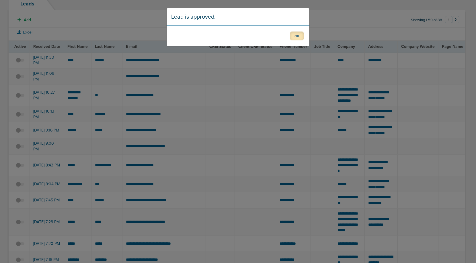
click at [296, 33] on button "OK" at bounding box center [296, 36] width 13 height 9
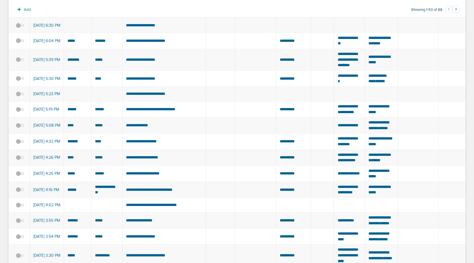
scroll to position [0, 0]
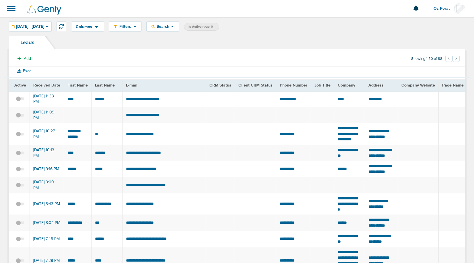
click at [12, 5] on span at bounding box center [11, 8] width 13 height 13
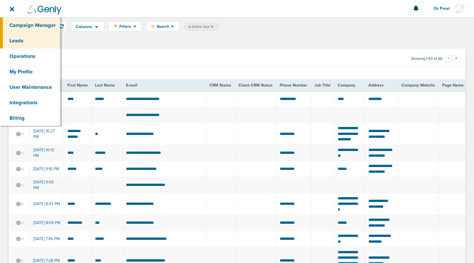
click at [23, 23] on link "Campaign Manager" at bounding box center [30, 24] width 60 height 15
